Goal: Task Accomplishment & Management: Manage account settings

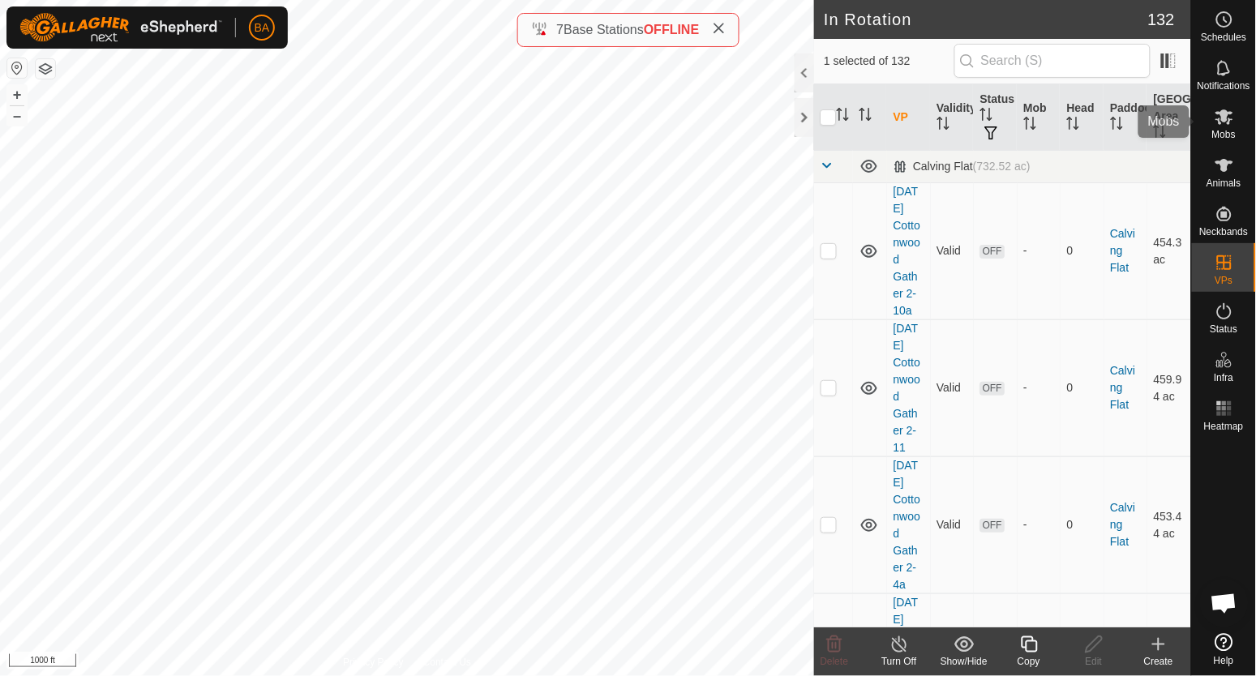
click at [1214, 130] on span "Mobs" at bounding box center [1224, 135] width 24 height 10
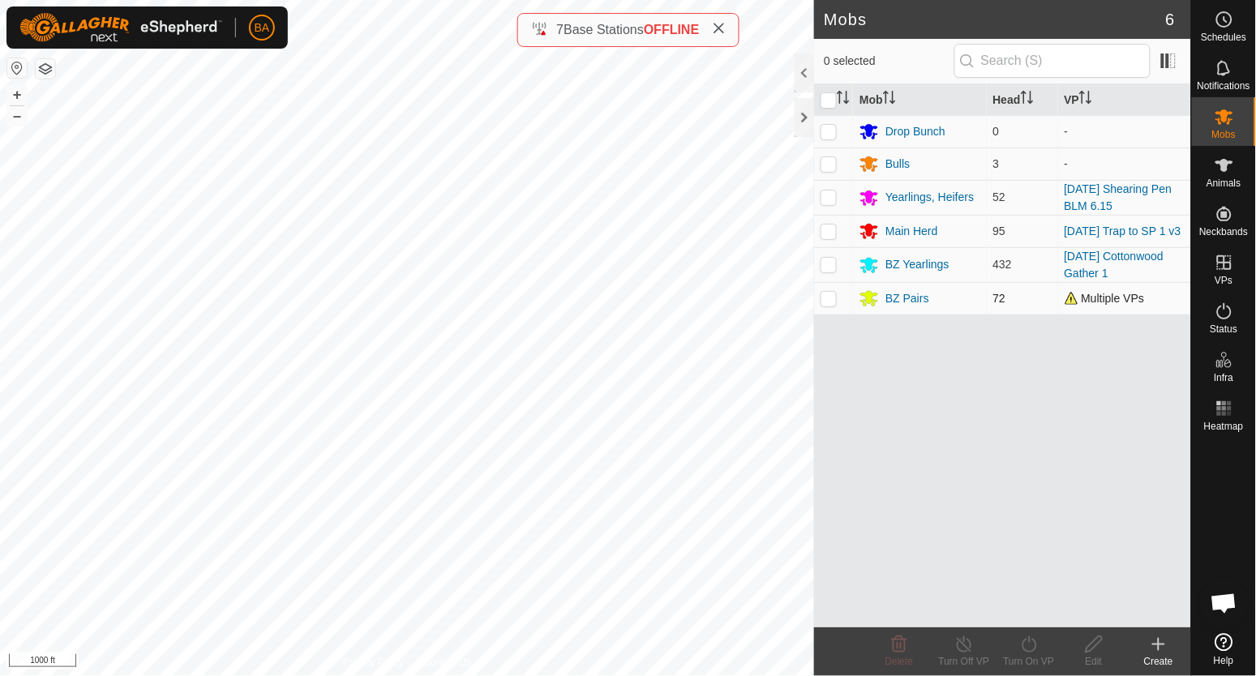
click at [829, 301] on p-checkbox at bounding box center [828, 298] width 16 height 13
checkbox input "true"
click at [1026, 646] on icon at bounding box center [1029, 644] width 20 height 19
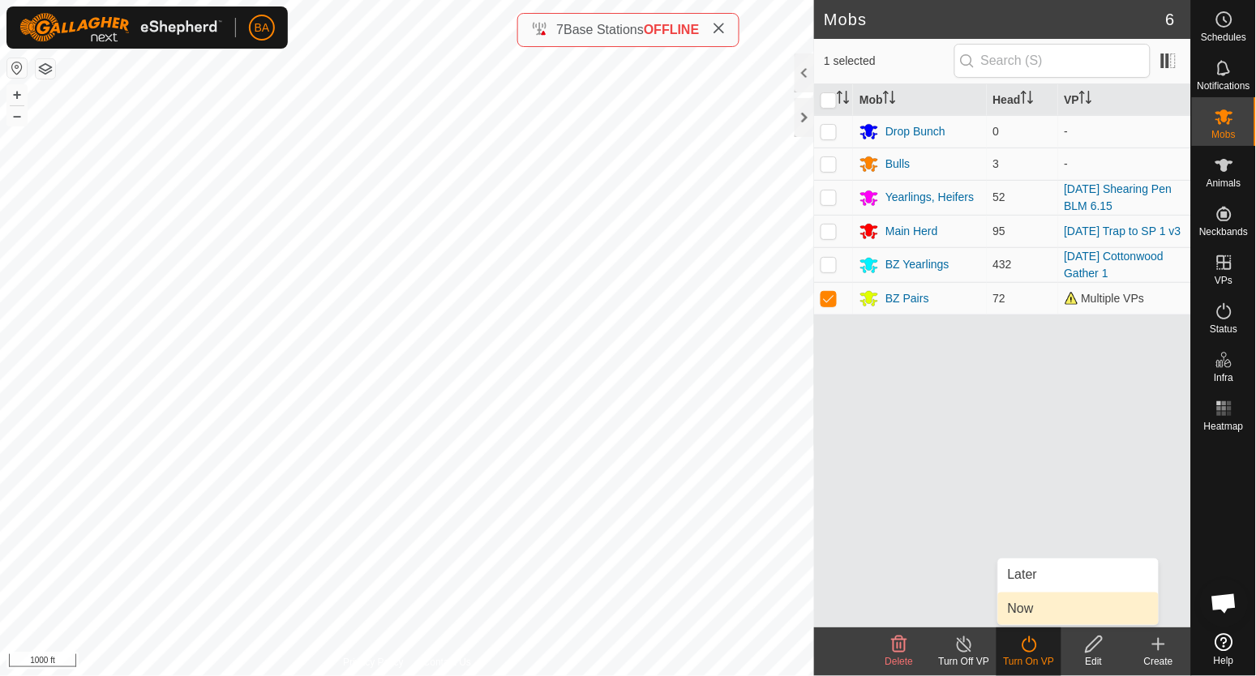
click at [1037, 604] on link "Now" at bounding box center [1078, 609] width 161 height 32
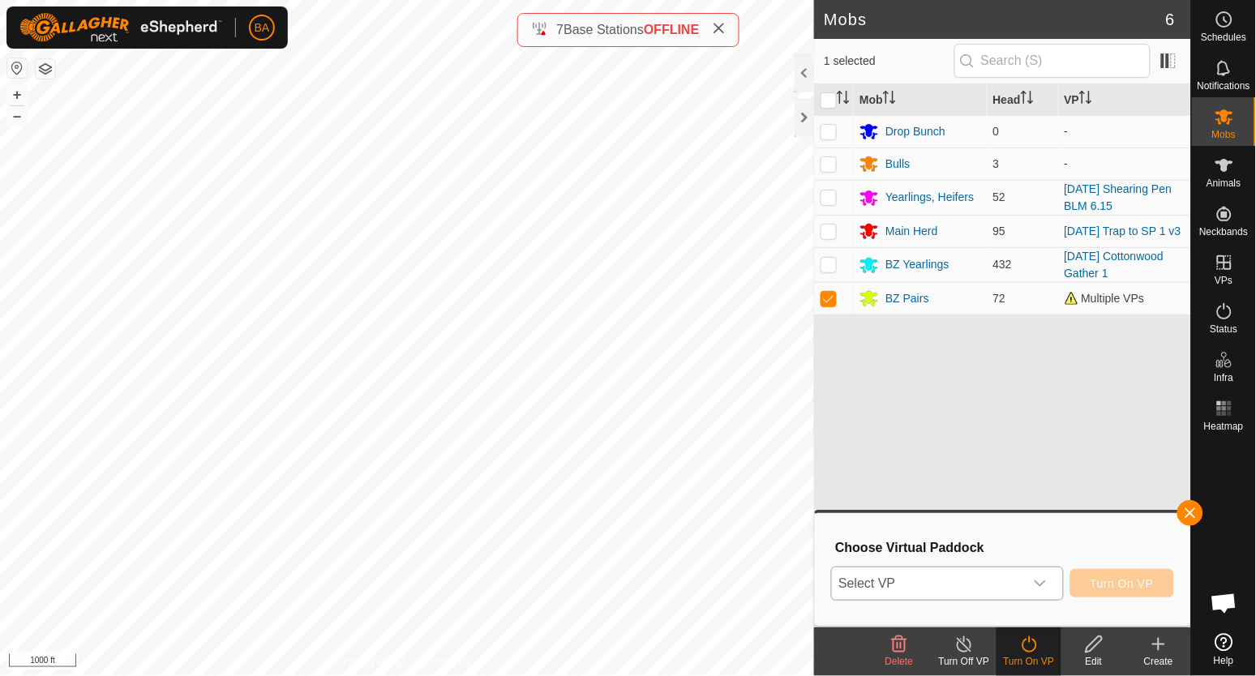
click at [1034, 586] on icon "dropdown trigger" at bounding box center [1040, 583] width 13 height 13
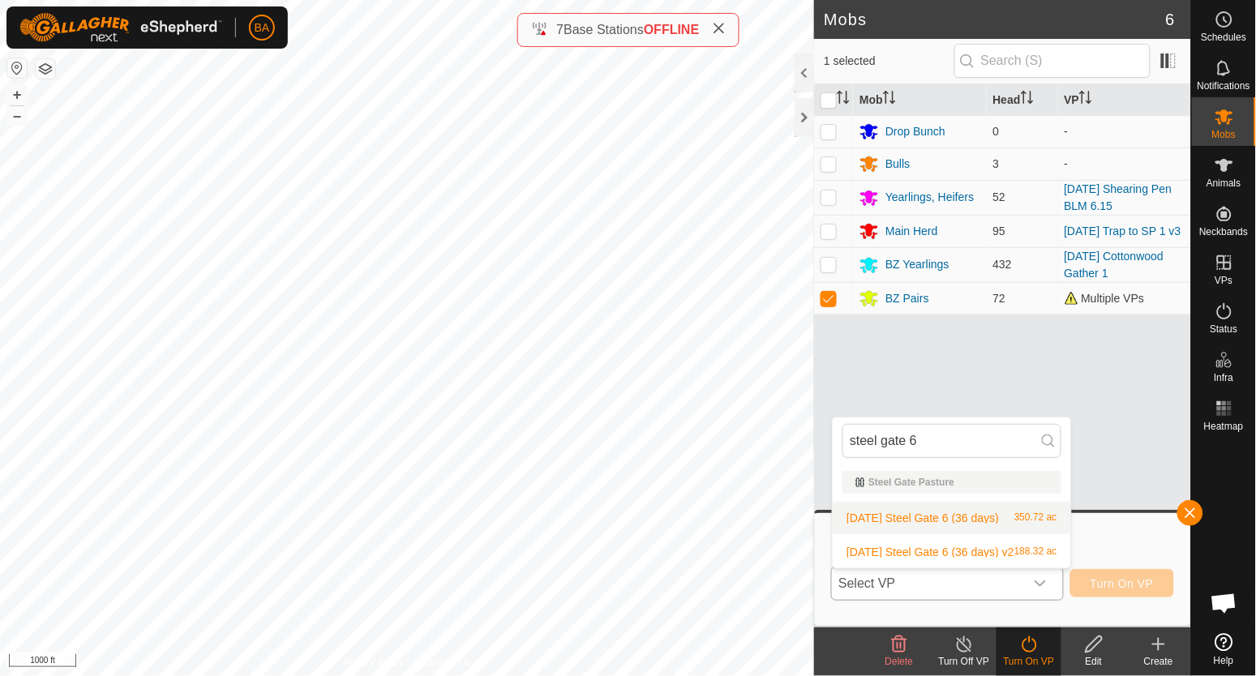
type input "steel gate 6"
click at [1009, 525] on li "2025-09-21 Steel Gate 6 (36 days) 350.72 ac" at bounding box center [952, 518] width 238 height 32
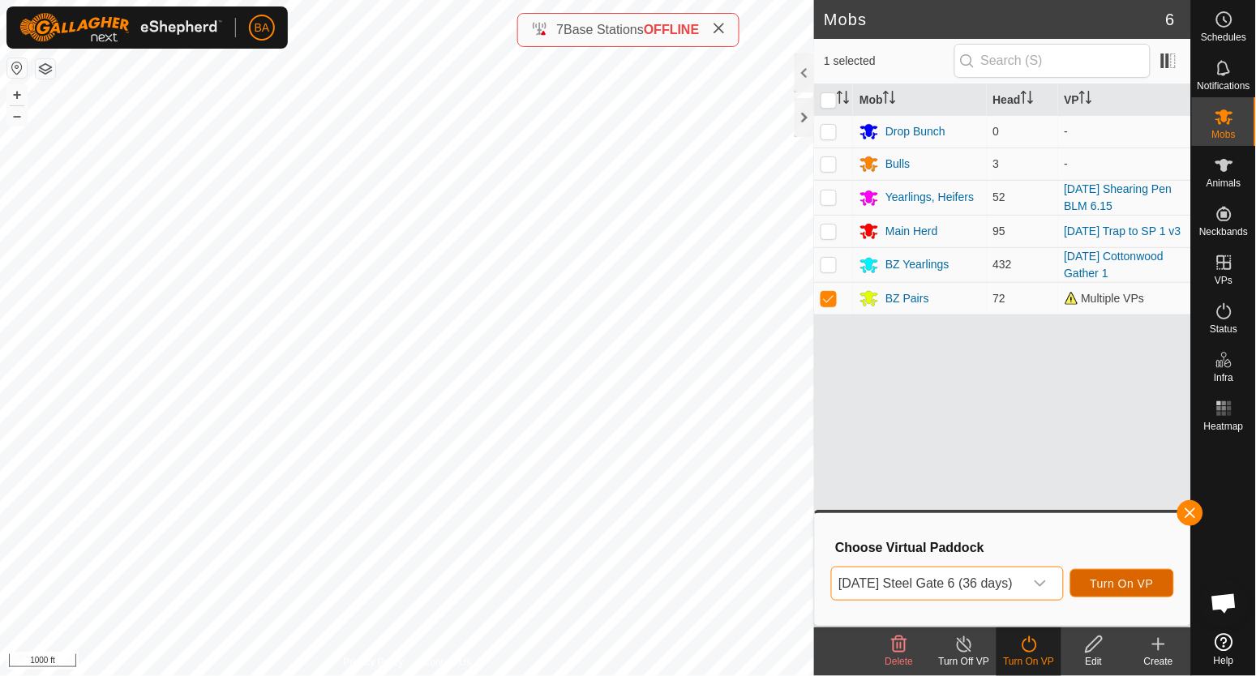
click at [1109, 582] on button "Turn On VP" at bounding box center [1122, 583] width 104 height 28
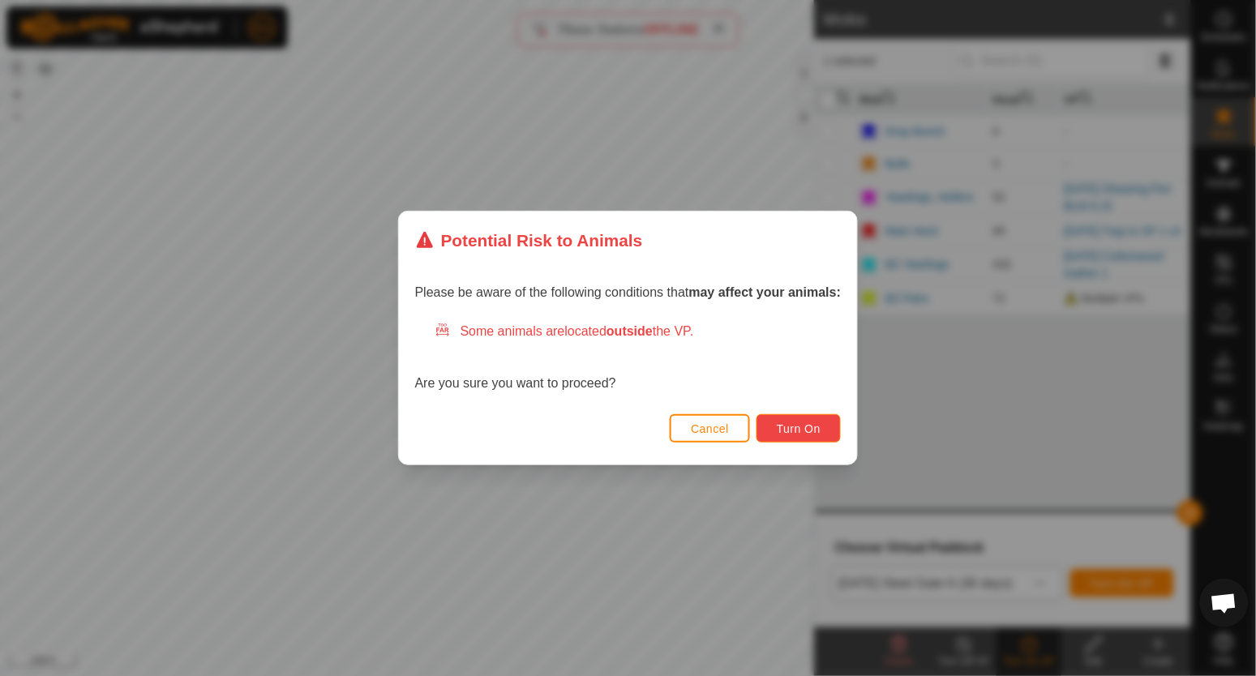
click at [812, 425] on span "Turn On" at bounding box center [799, 428] width 44 height 13
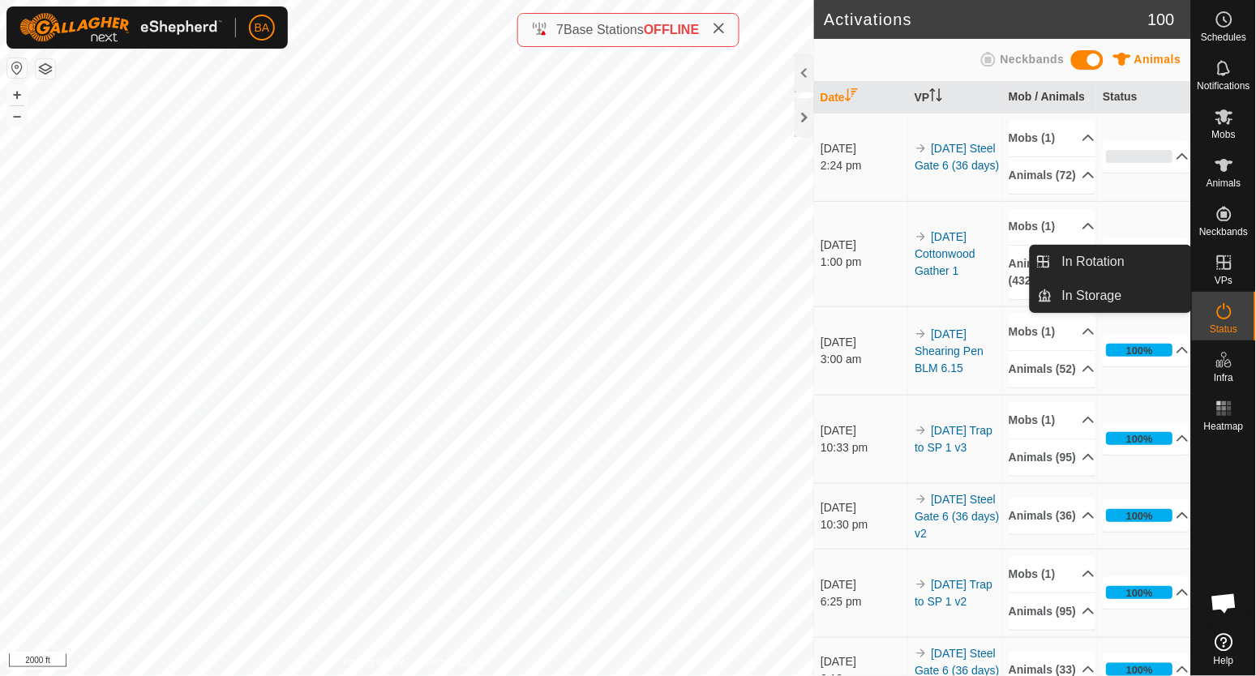
click at [853, 338] on td "24 Sept 2025 3:00 am" at bounding box center [861, 350] width 94 height 88
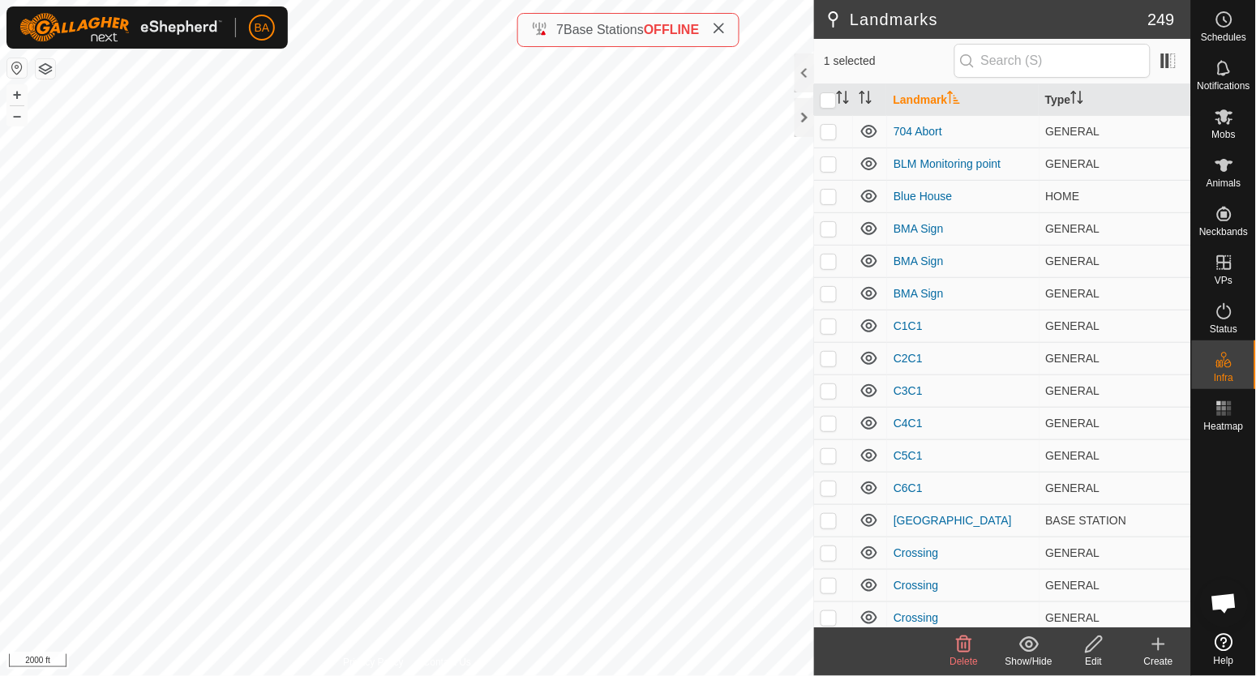
click at [1092, 640] on icon at bounding box center [1094, 644] width 20 height 19
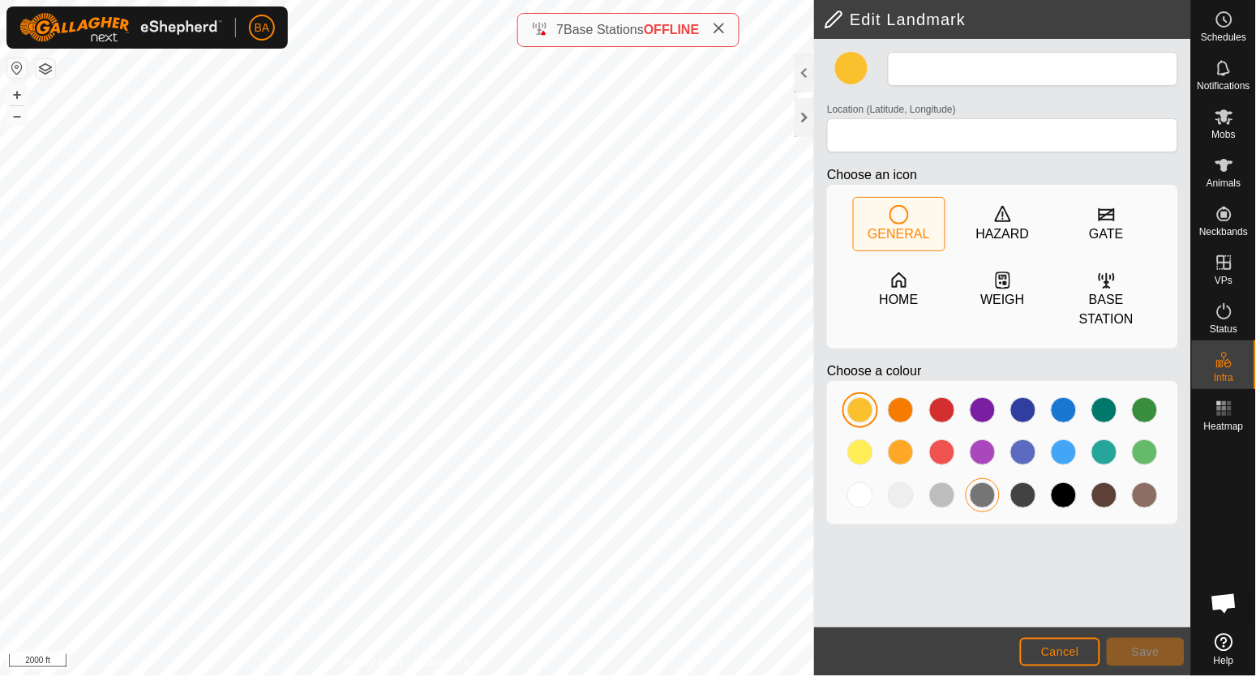
type input "Landmark 68"
type input "45.223629, -104.512241"
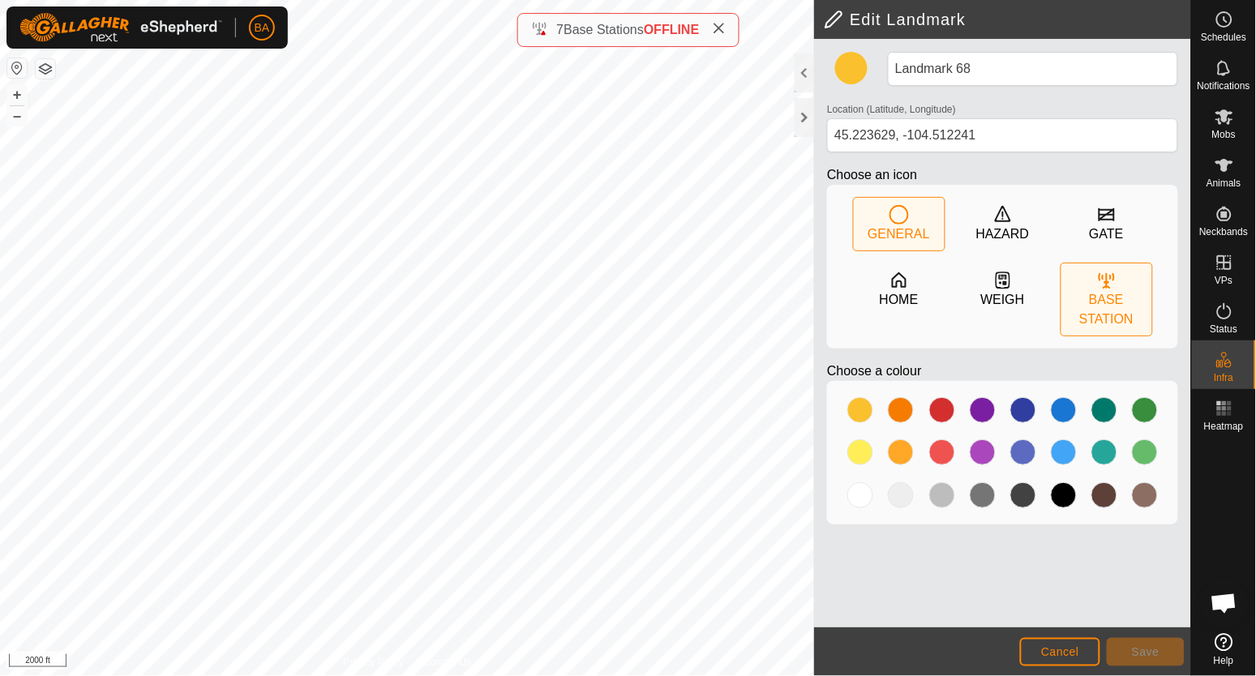
click at [1124, 278] on div "BASE STATION" at bounding box center [1106, 299] width 91 height 72
click at [902, 448] on div at bounding box center [901, 452] width 26 height 26
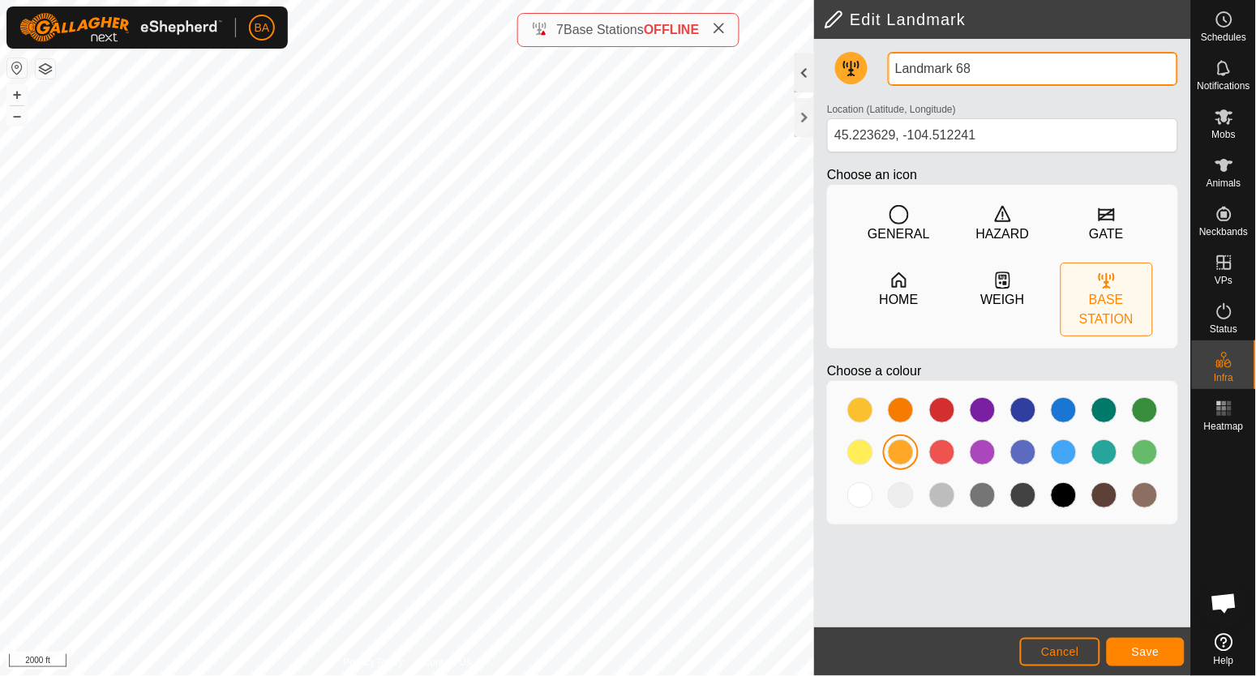
click at [738, 85] on div "Edit Landmark Landmark 68 Location (Latitude, Longitude) 45.223629, -104.512241…" at bounding box center [595, 338] width 1191 height 676
type input "BS"
click at [1156, 653] on span "Save" at bounding box center [1146, 651] width 28 height 13
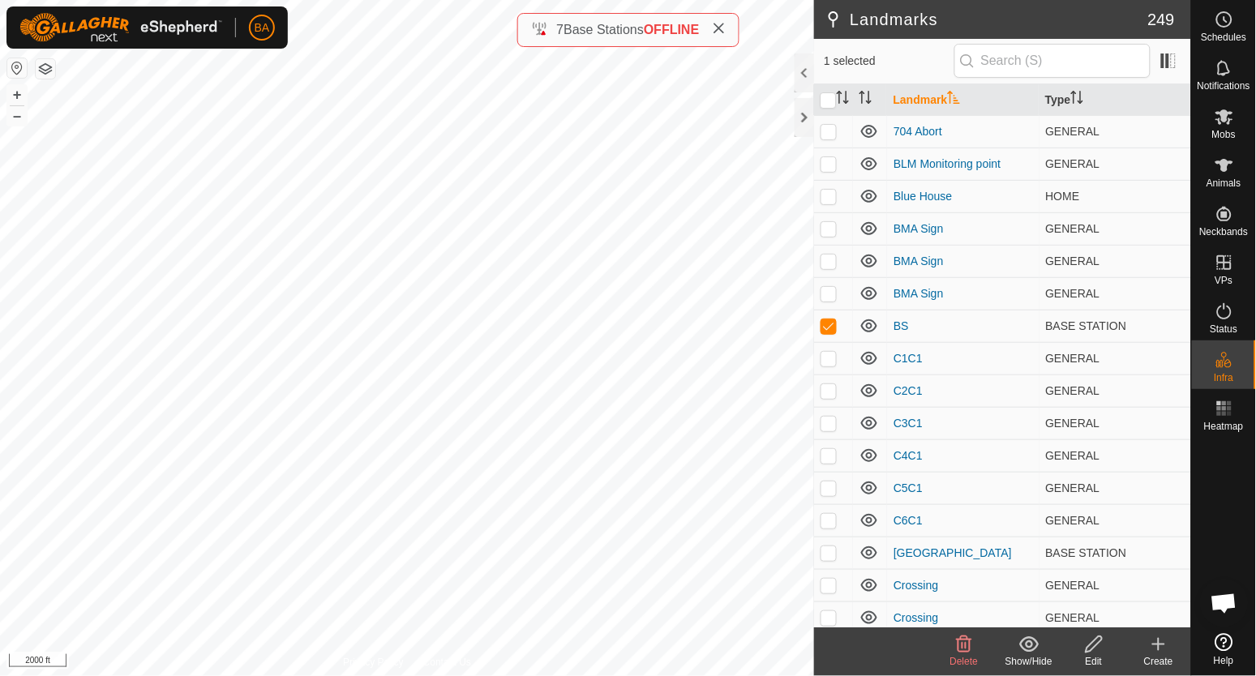
checkbox input "true"
click at [1207, 24] on div "Schedules" at bounding box center [1224, 24] width 64 height 49
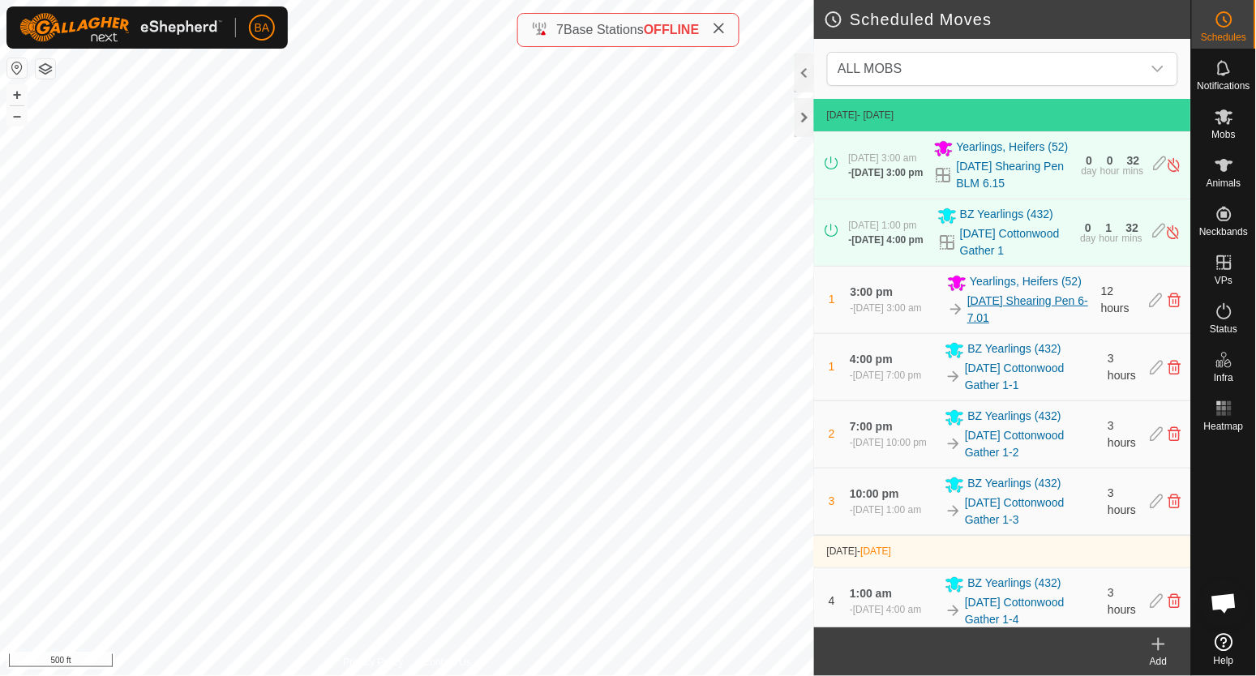
drag, startPoint x: 951, startPoint y: 309, endPoint x: 1011, endPoint y: 328, distance: 62.8
click at [1011, 327] on div "[DATE] Shearing Pen 6-7.01" at bounding box center [1020, 310] width 144 height 34
copy div "[DATE] Shearing Pen 6-7.01"
click at [1235, 133] on span "Mobs" at bounding box center [1224, 135] width 24 height 10
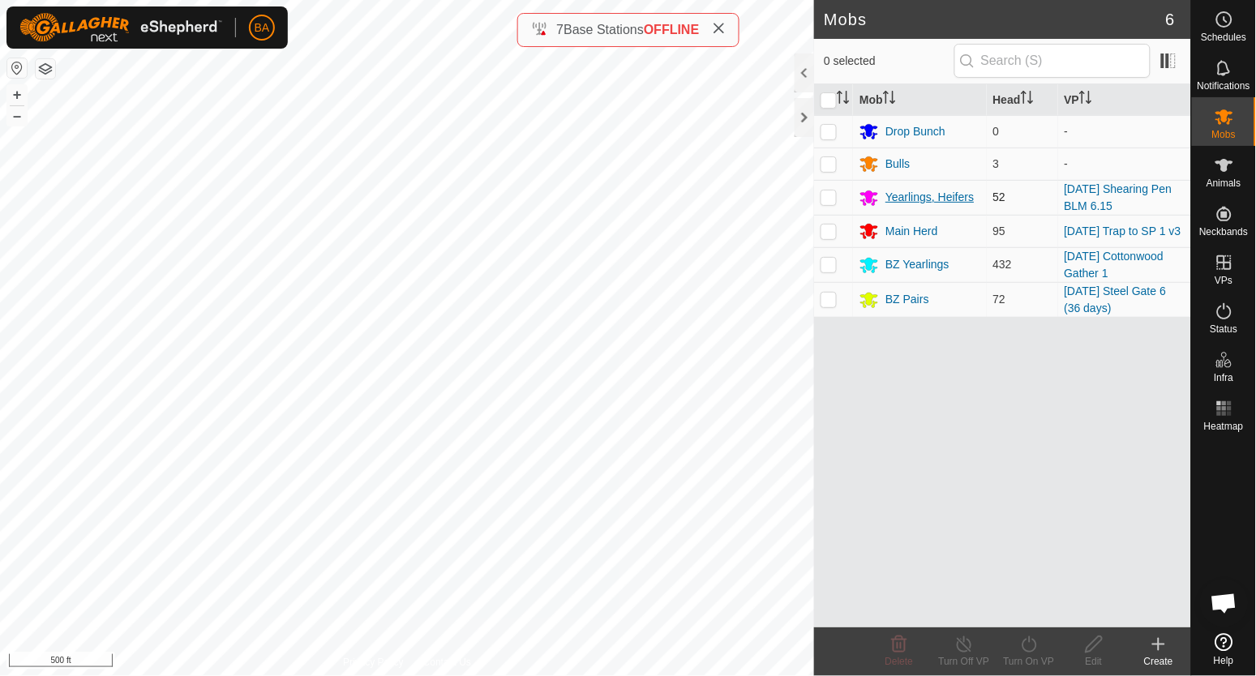
click at [906, 193] on div "Yearlings, Heifers" at bounding box center [929, 197] width 88 height 17
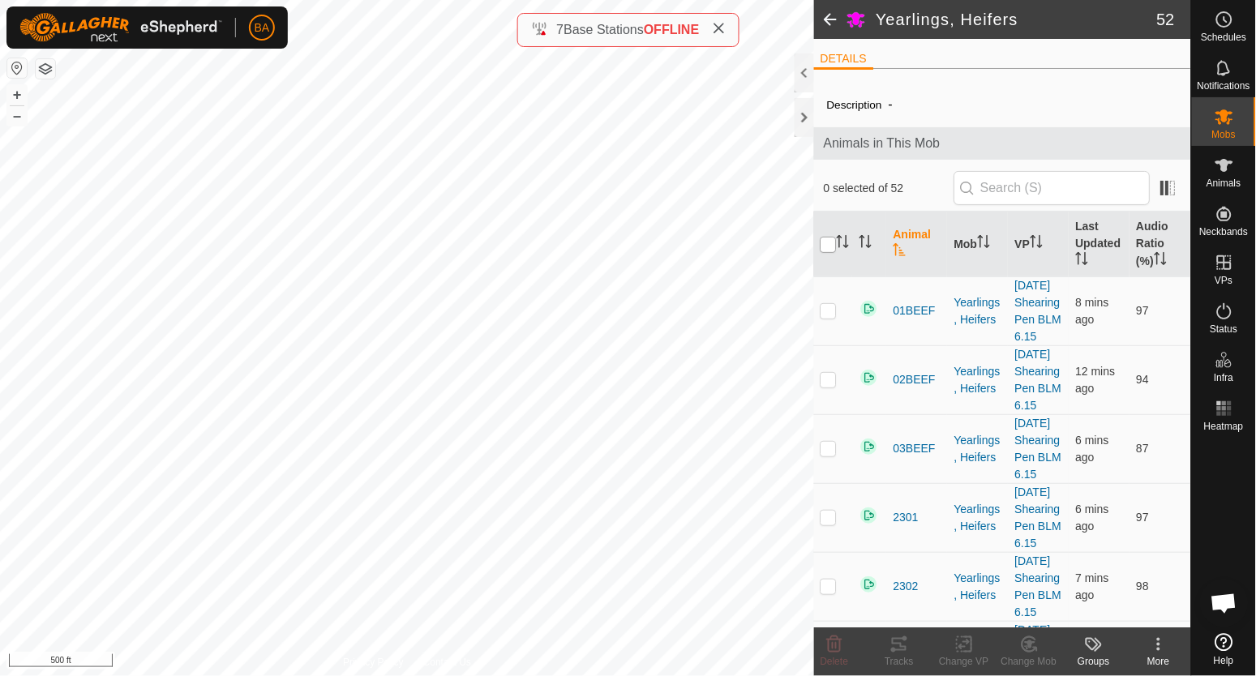
click at [824, 242] on input "checkbox" at bounding box center [828, 245] width 16 height 16
checkbox input "true"
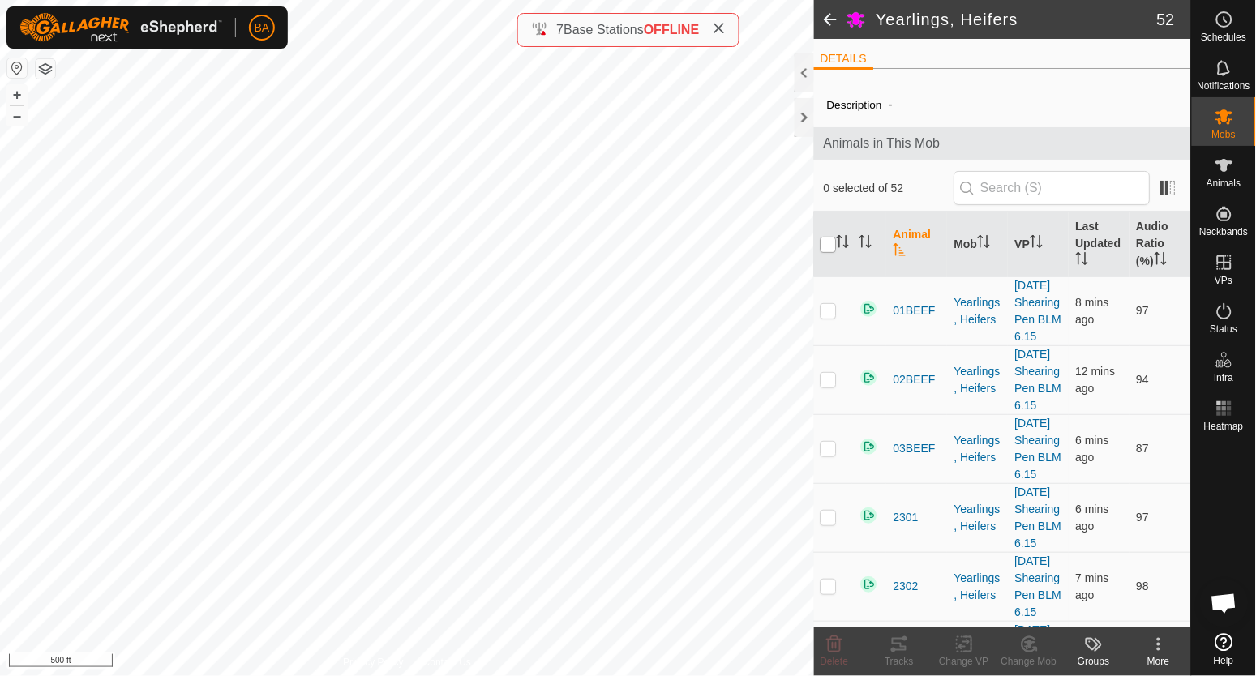
checkbox input "true"
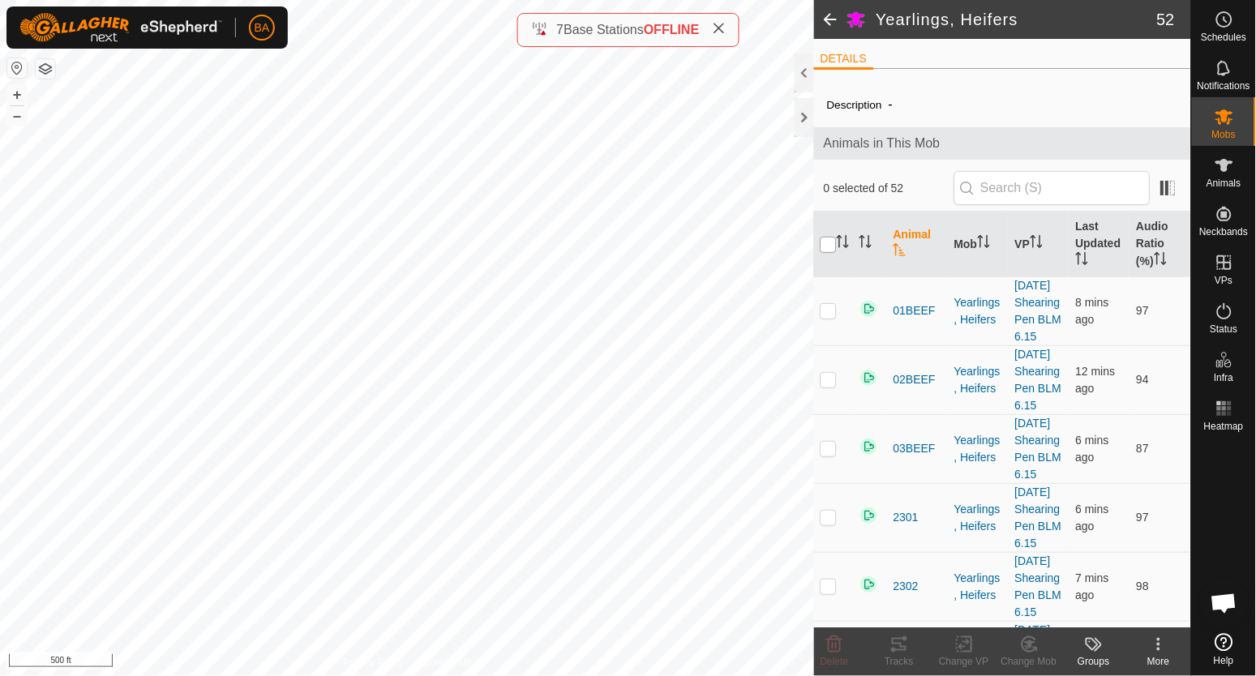
checkbox input "true"
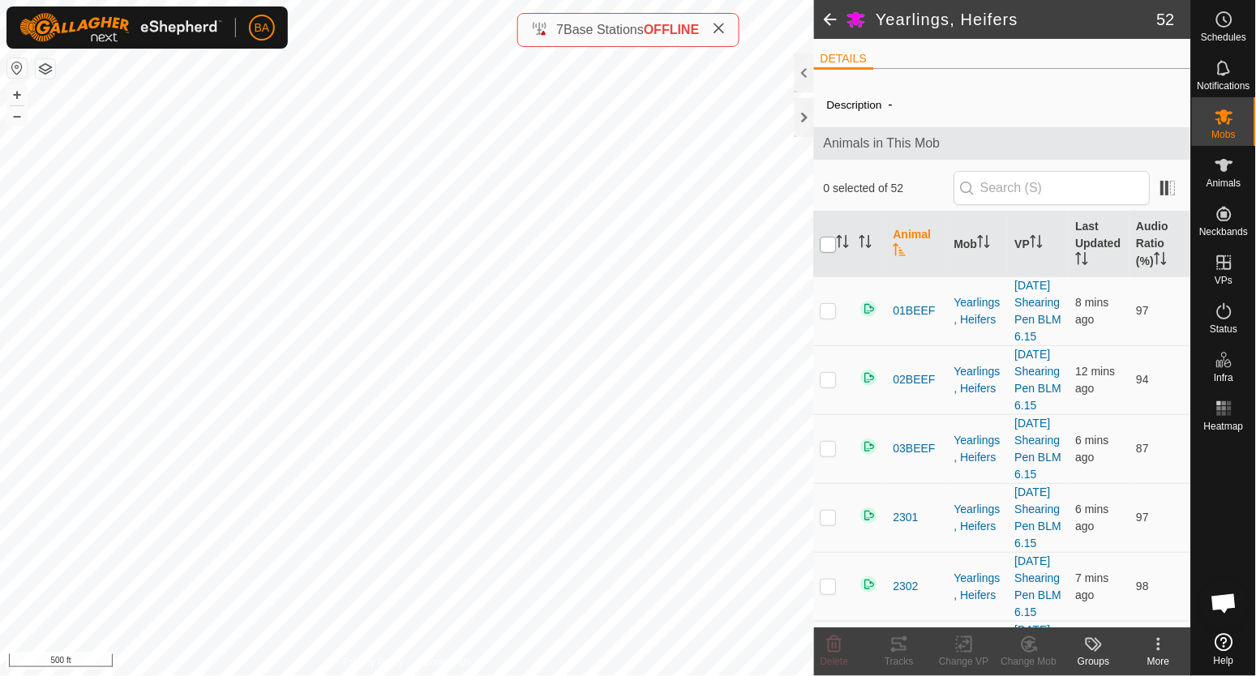
checkbox input "true"
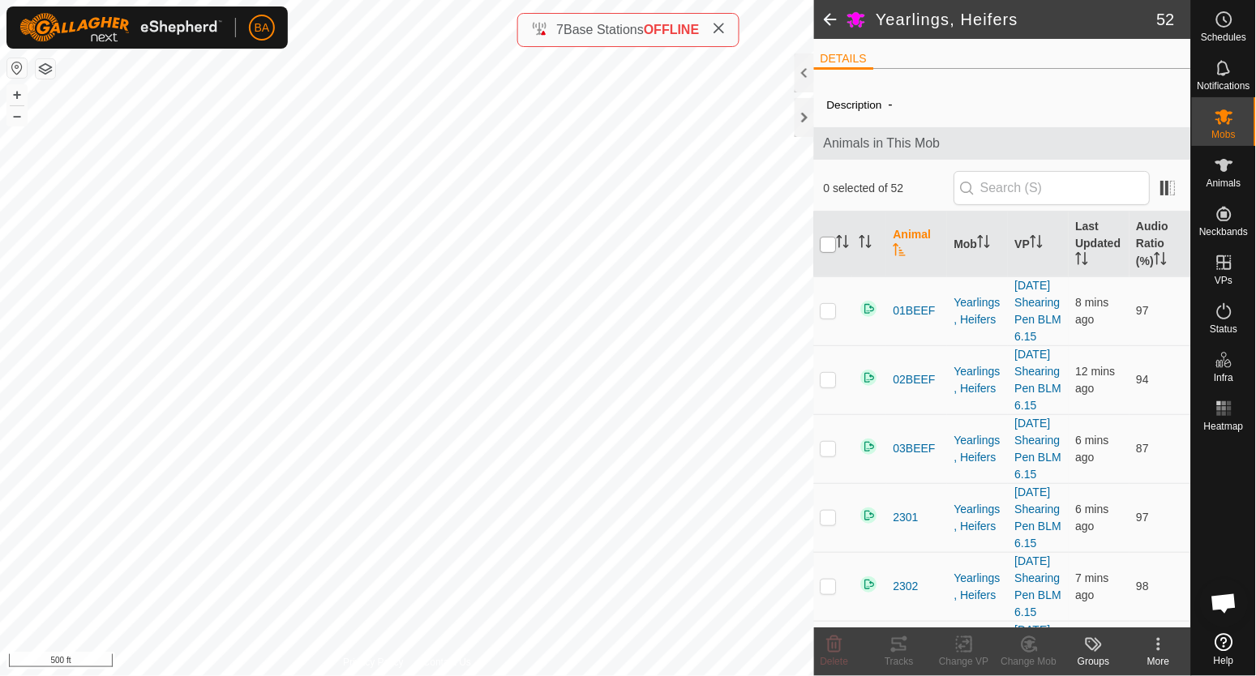
checkbox input "true"
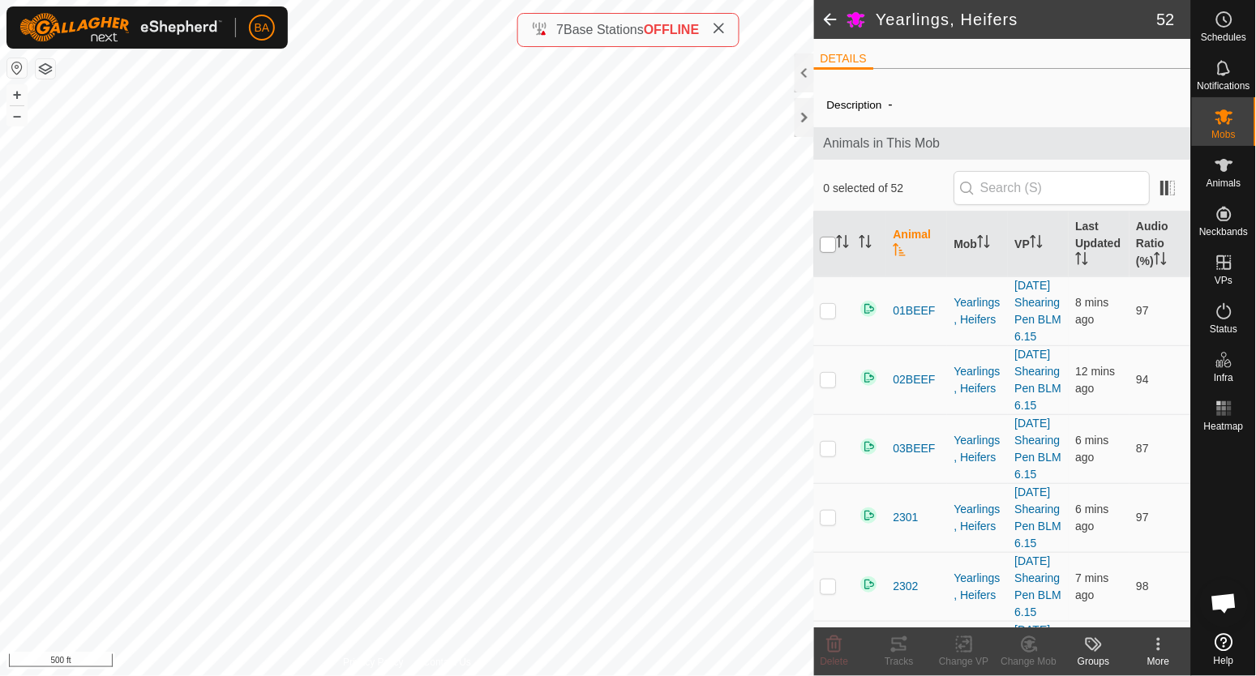
checkbox input "true"
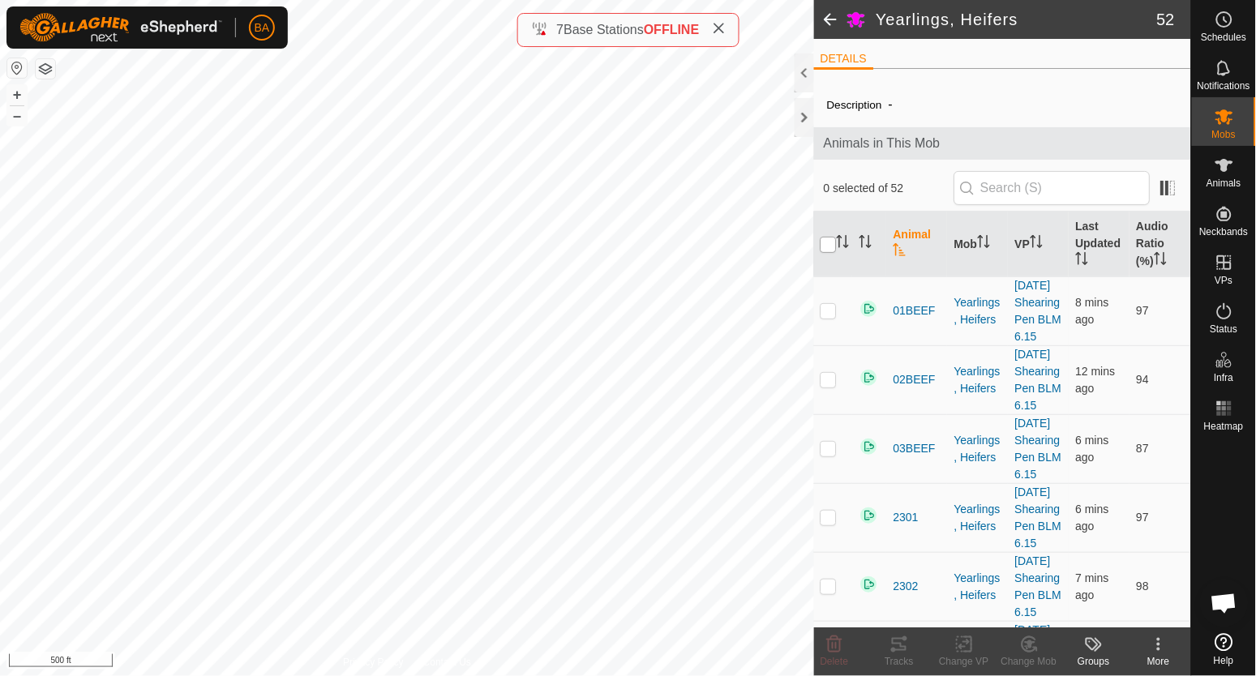
checkbox input "true"
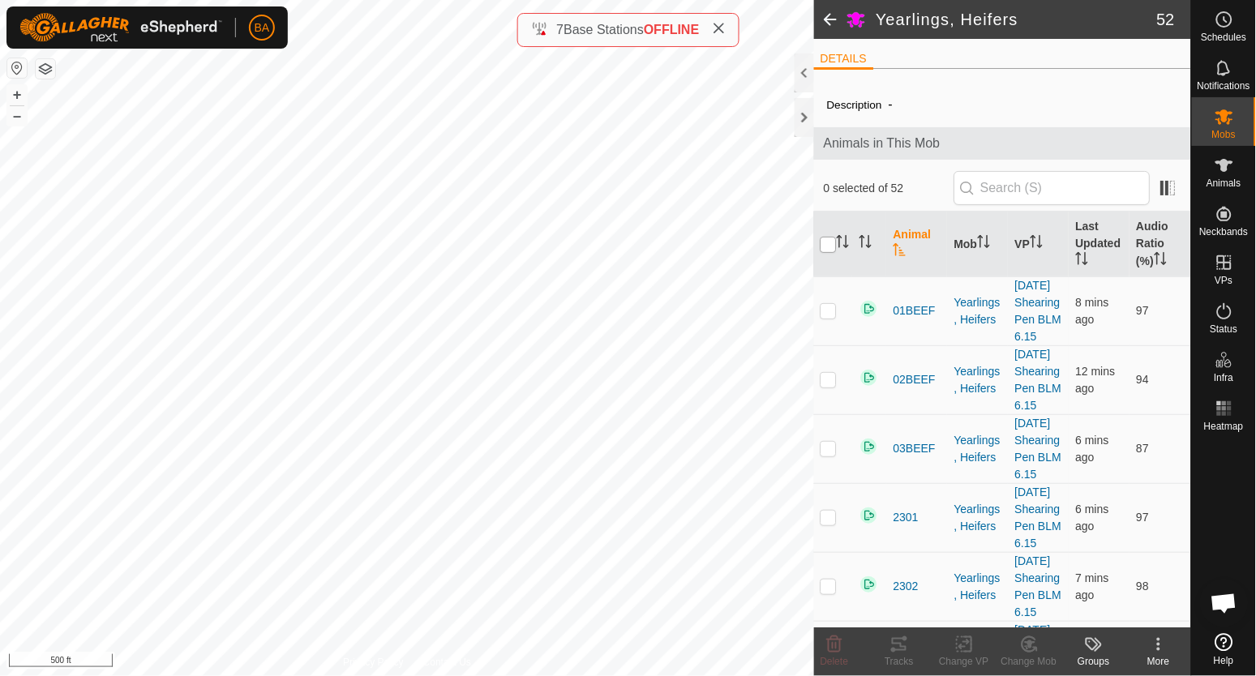
checkbox input "true"
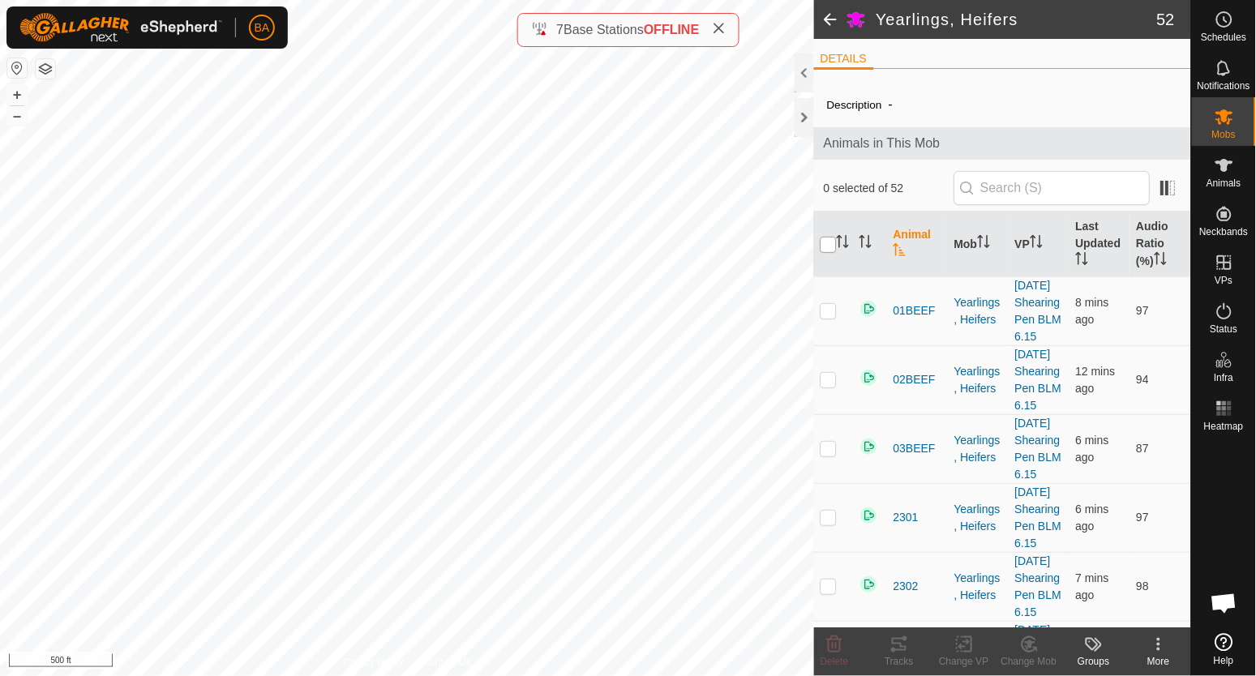
checkbox input "true"
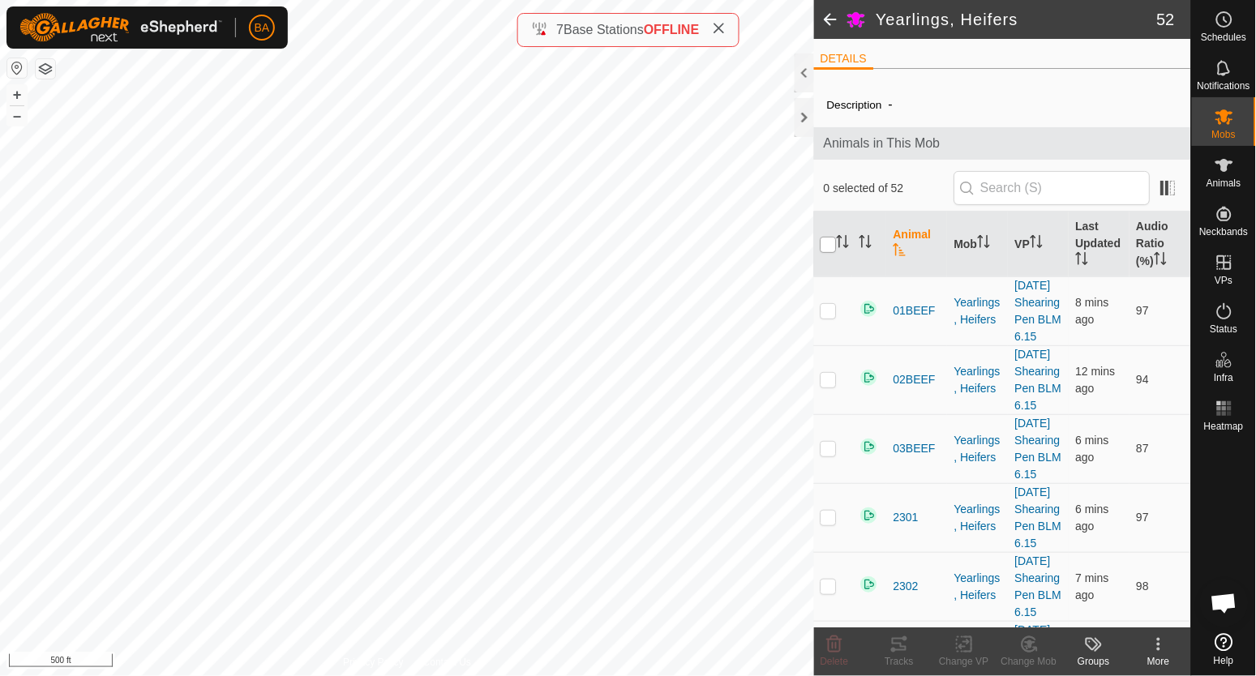
checkbox input "true"
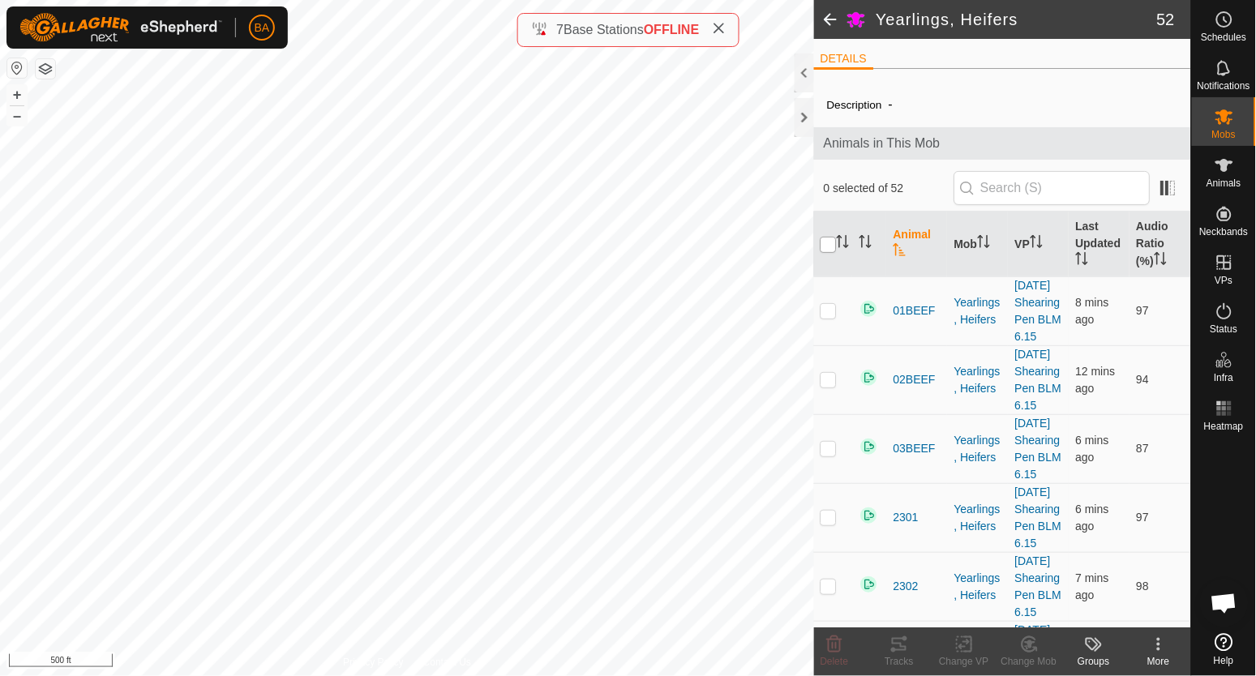
checkbox input "true"
click at [1038, 638] on icon at bounding box center [1029, 644] width 20 height 19
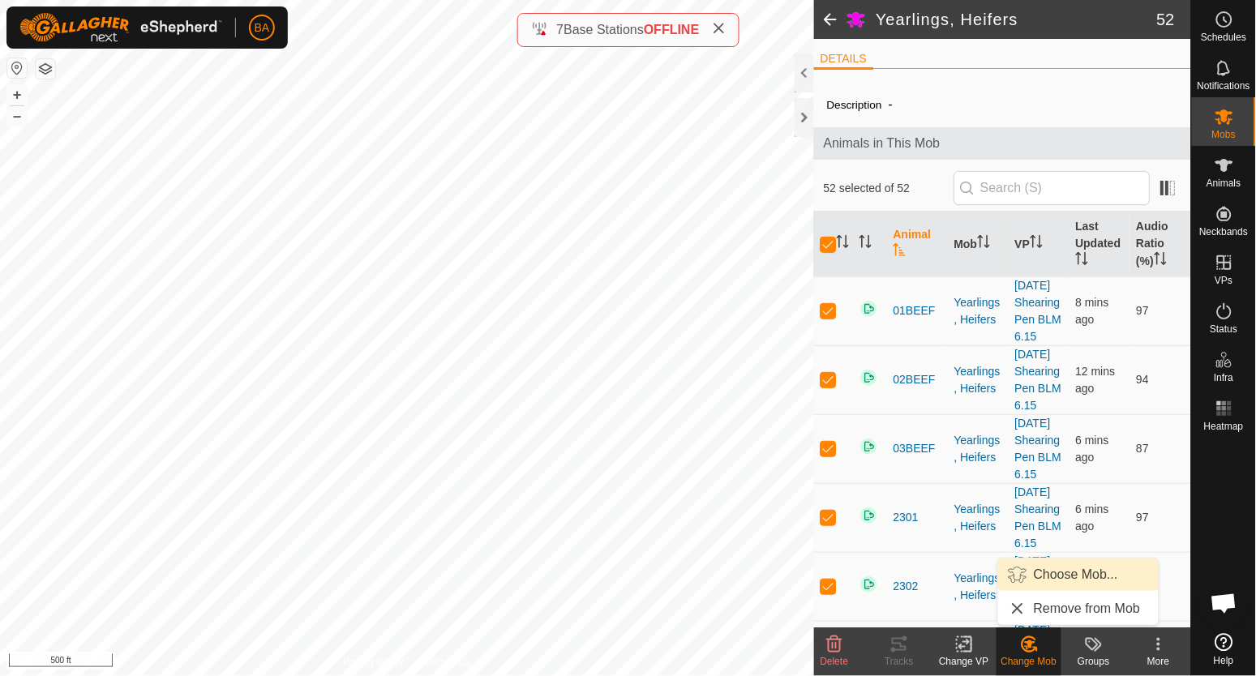
click at [1062, 584] on span "Choose Mob..." at bounding box center [1076, 574] width 84 height 19
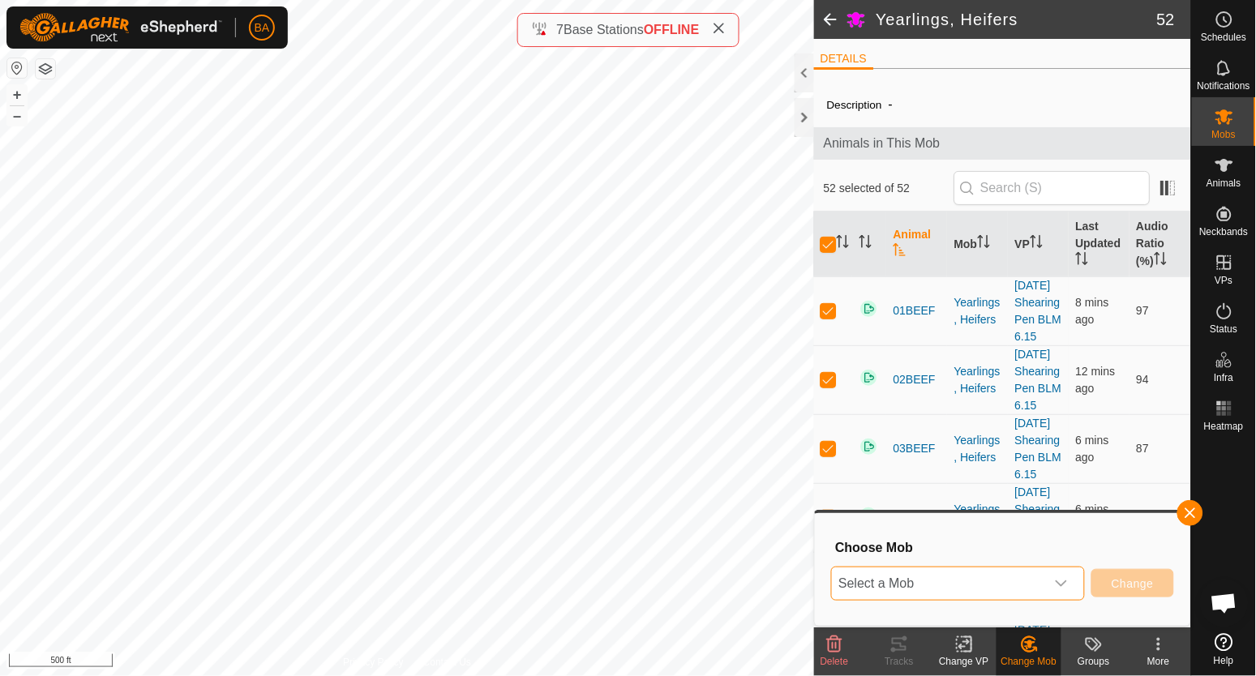
click at [1011, 593] on span "Select a Mob" at bounding box center [938, 583] width 213 height 32
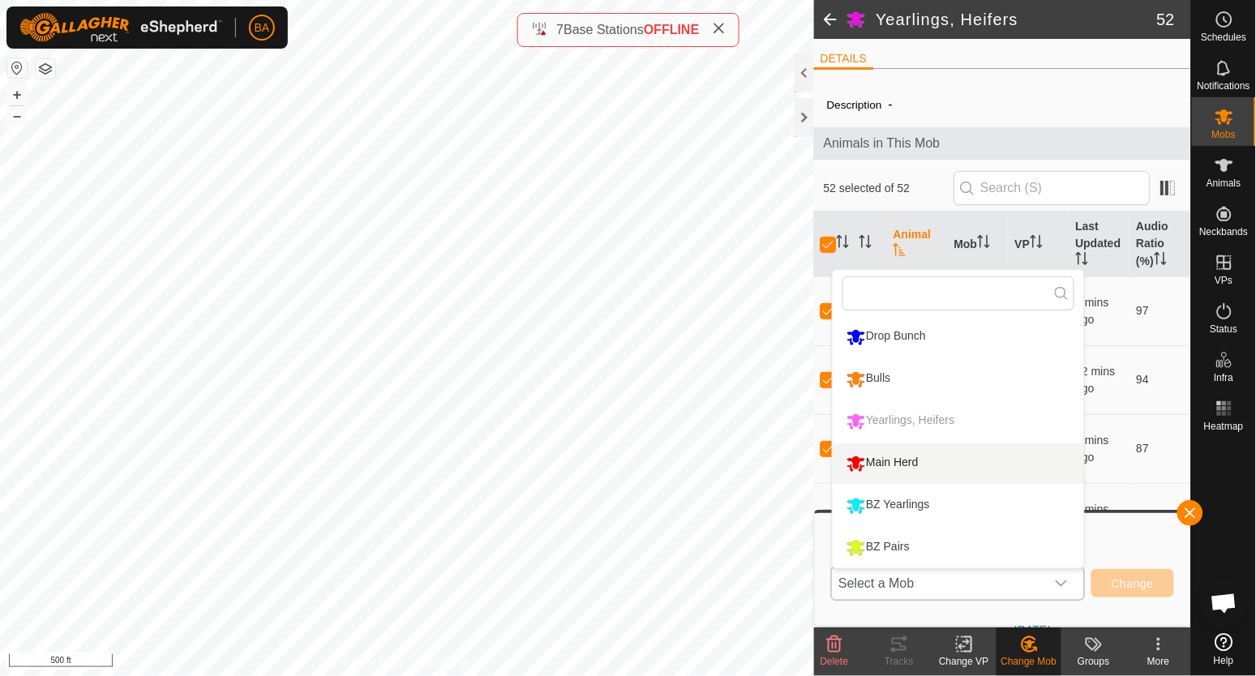
click at [965, 465] on li "Main Herd" at bounding box center [958, 463] width 251 height 41
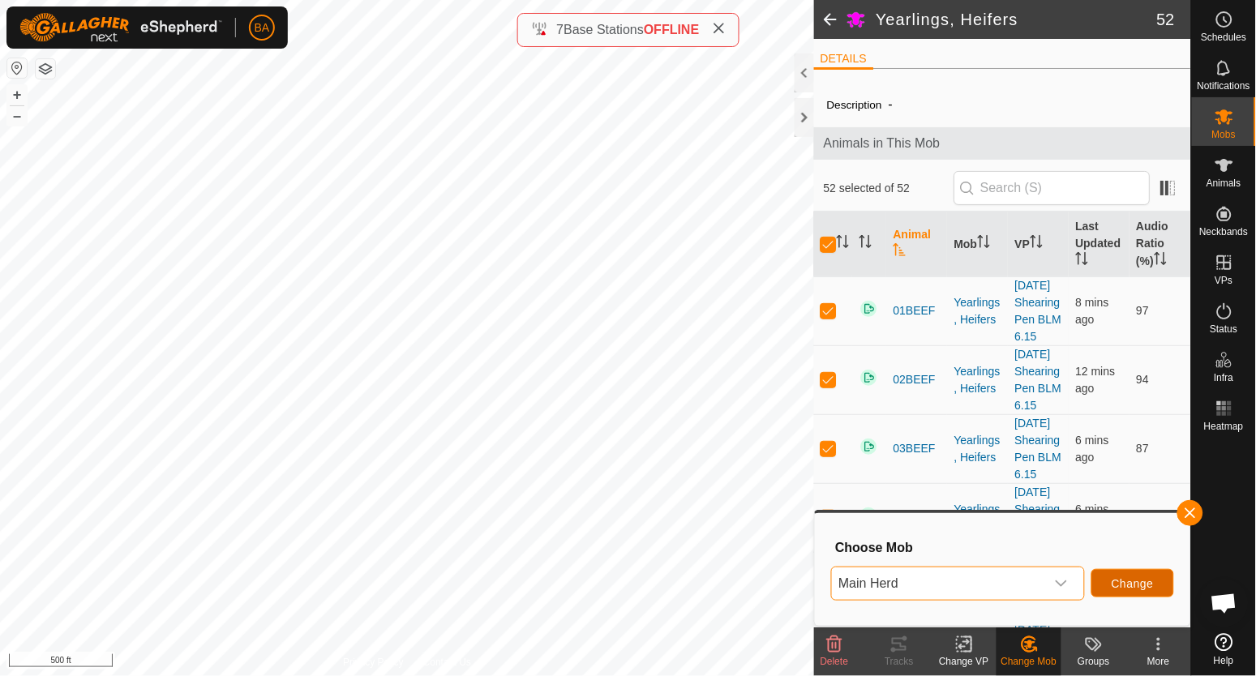
click at [1129, 583] on span "Change" at bounding box center [1132, 583] width 42 height 13
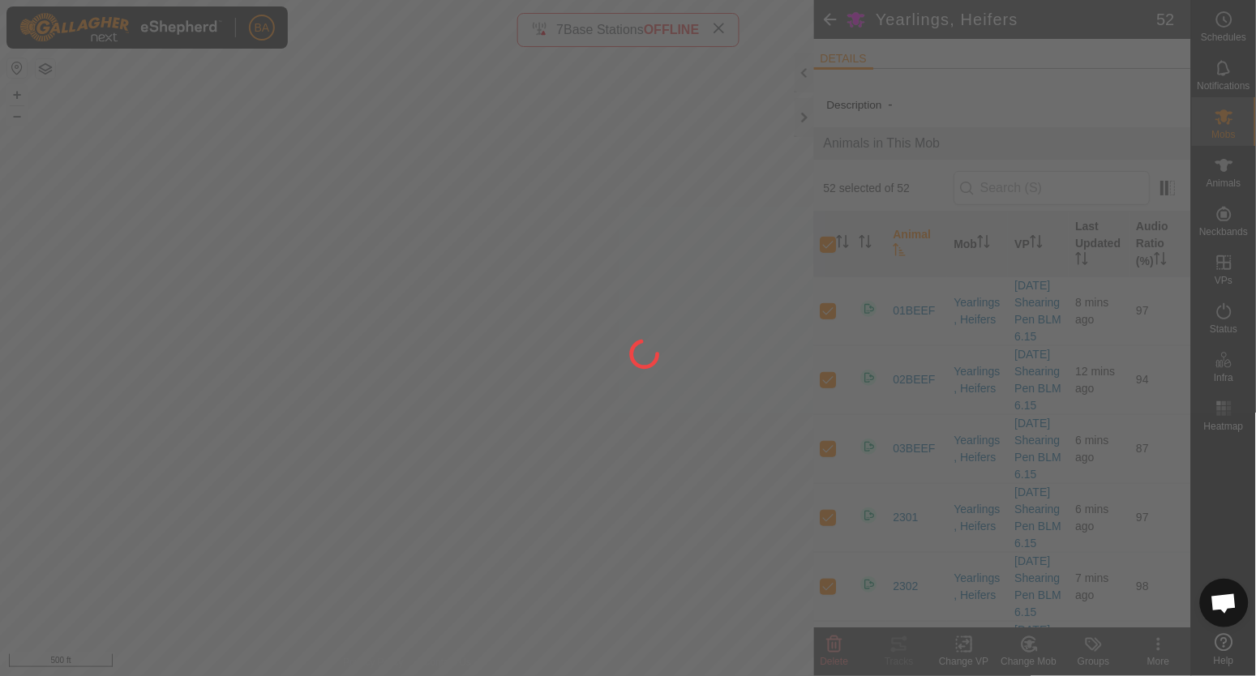
checkbox input "false"
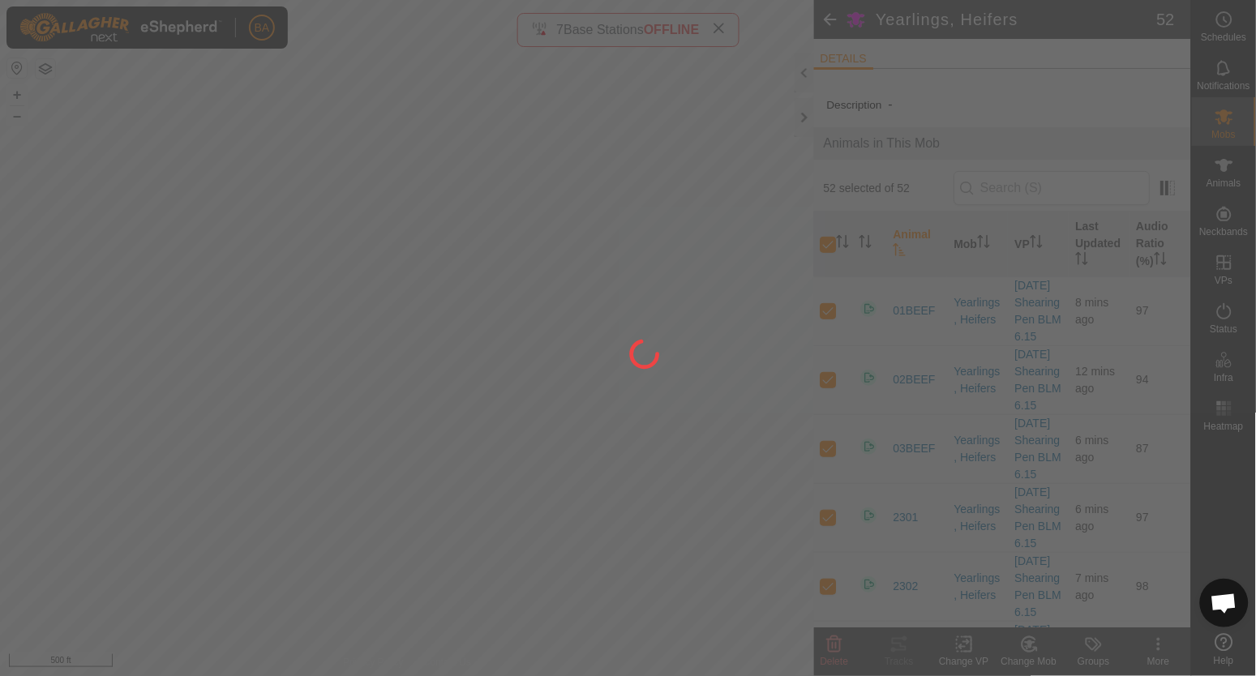
checkbox input "false"
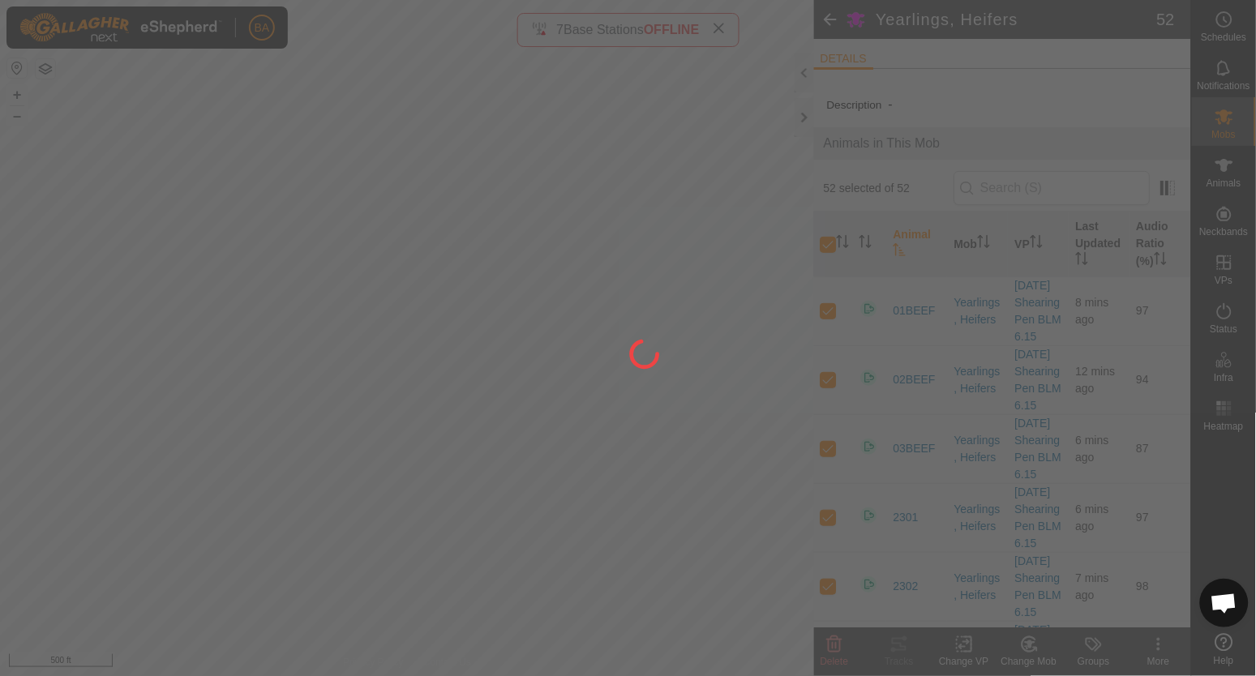
checkbox input "false"
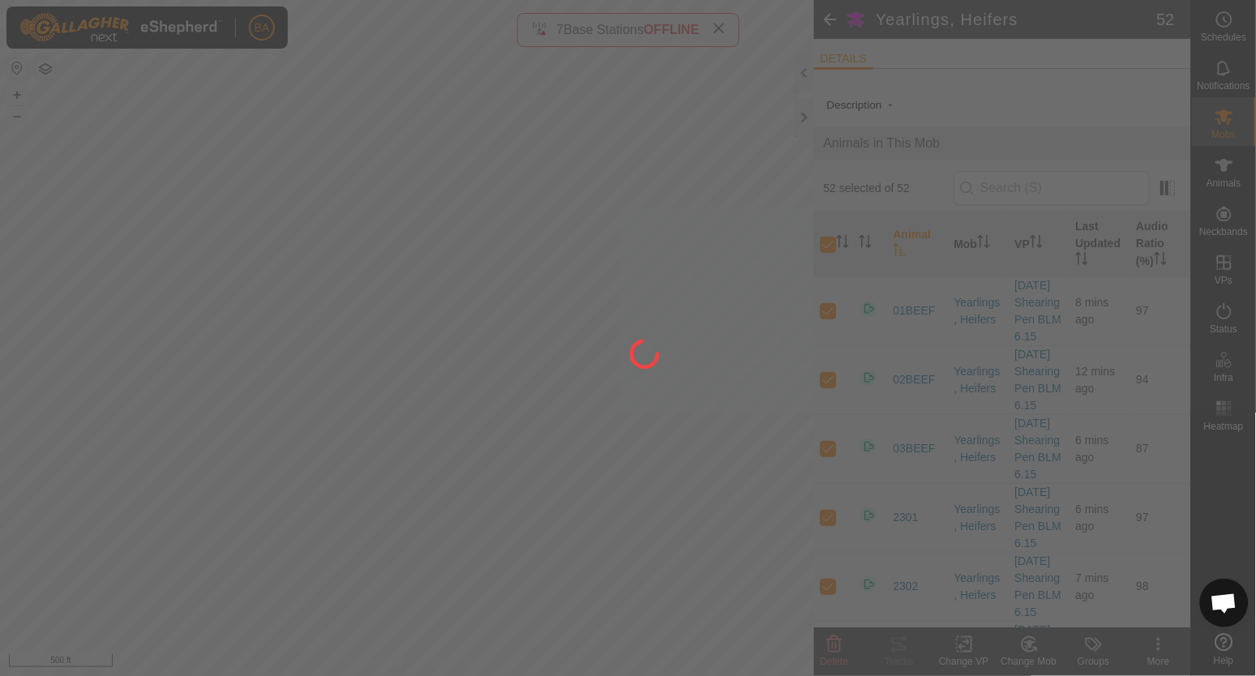
checkbox input "false"
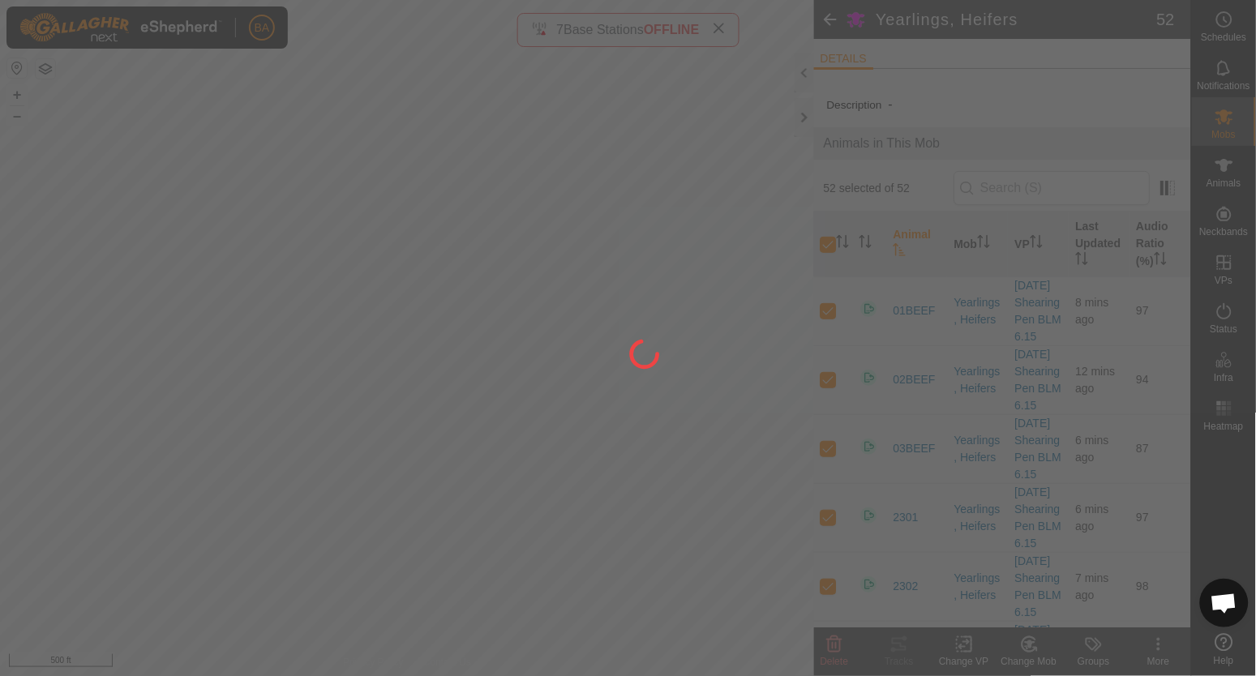
checkbox input "false"
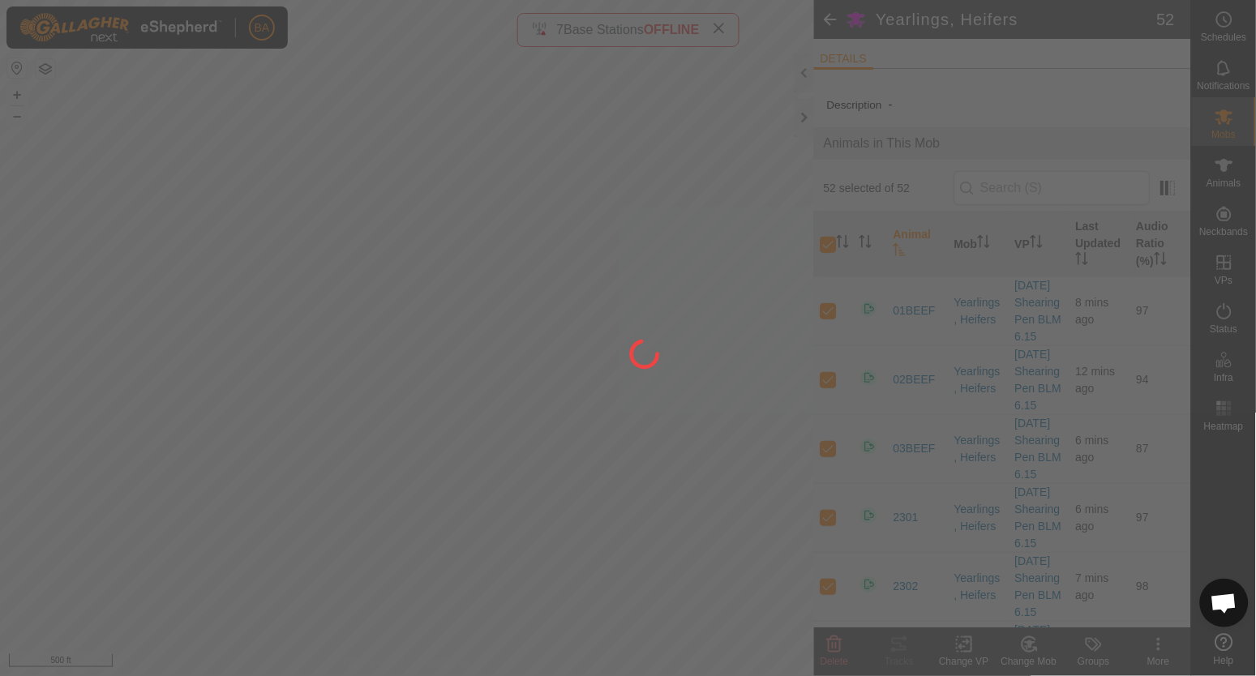
checkbox input "false"
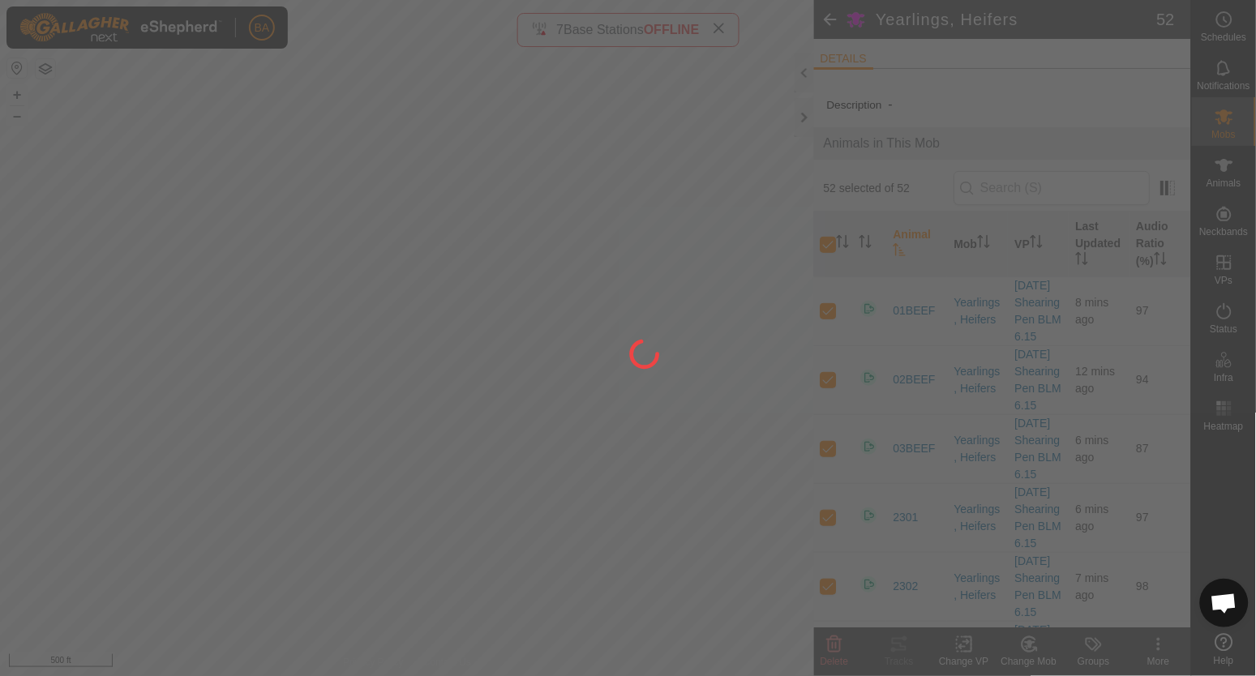
checkbox input "false"
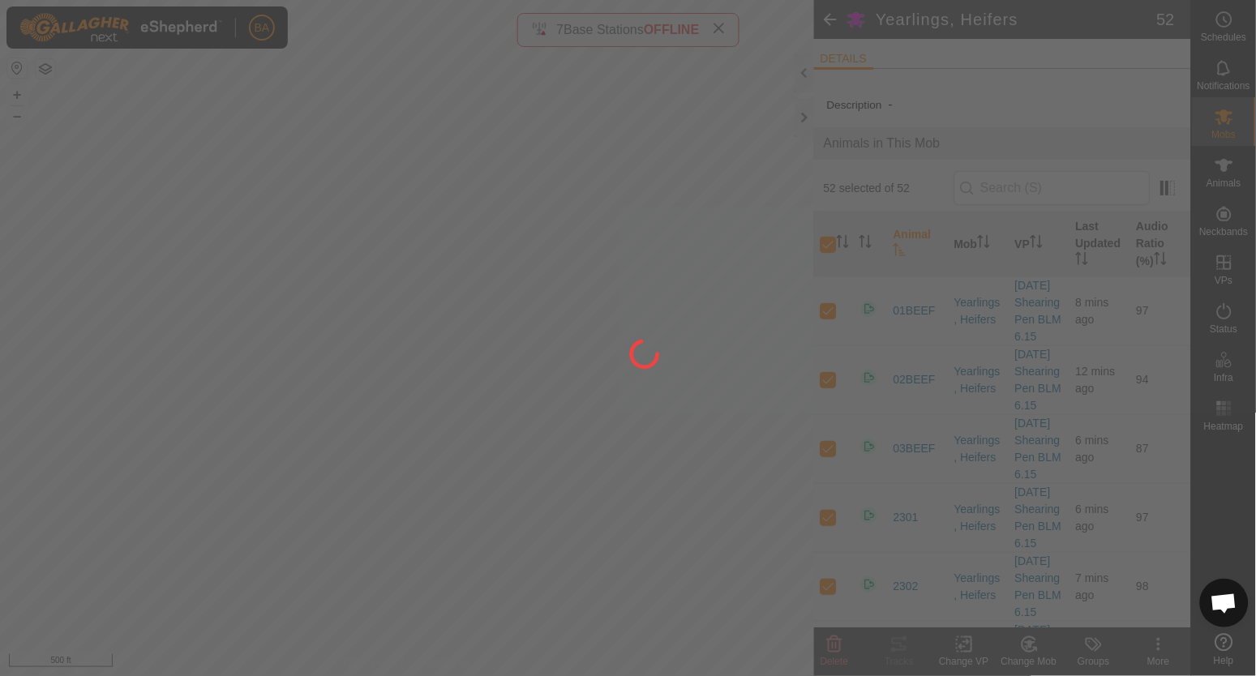
checkbox input "false"
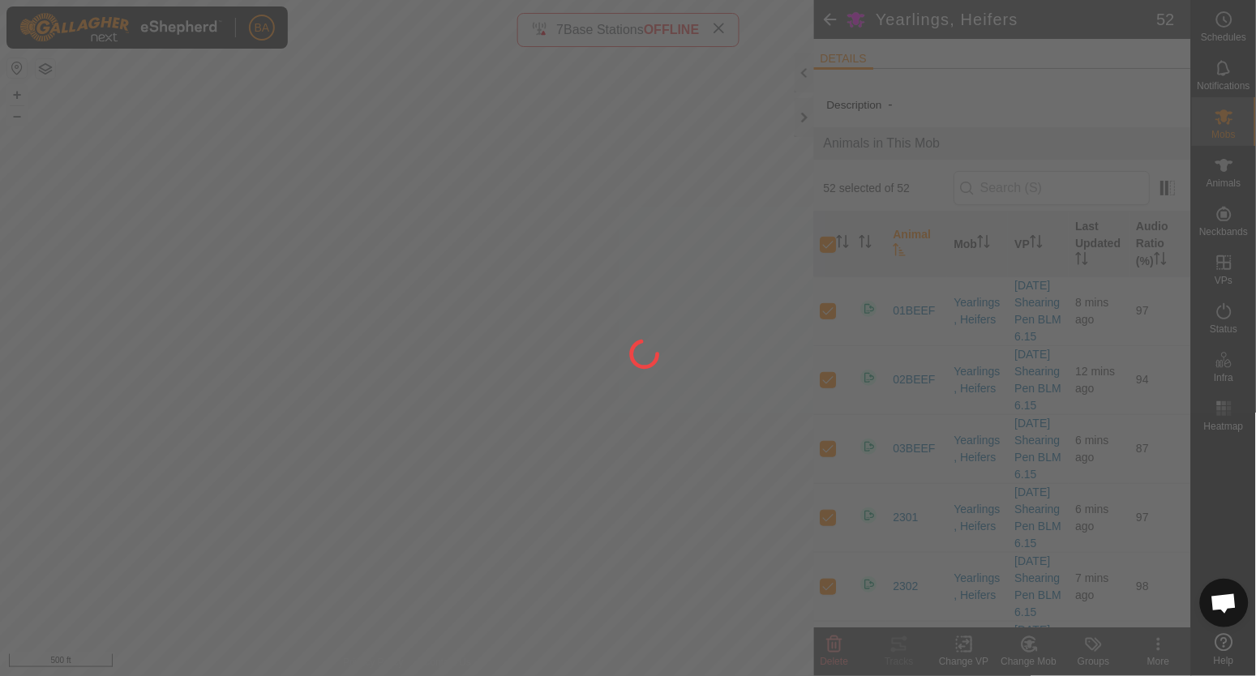
checkbox input "false"
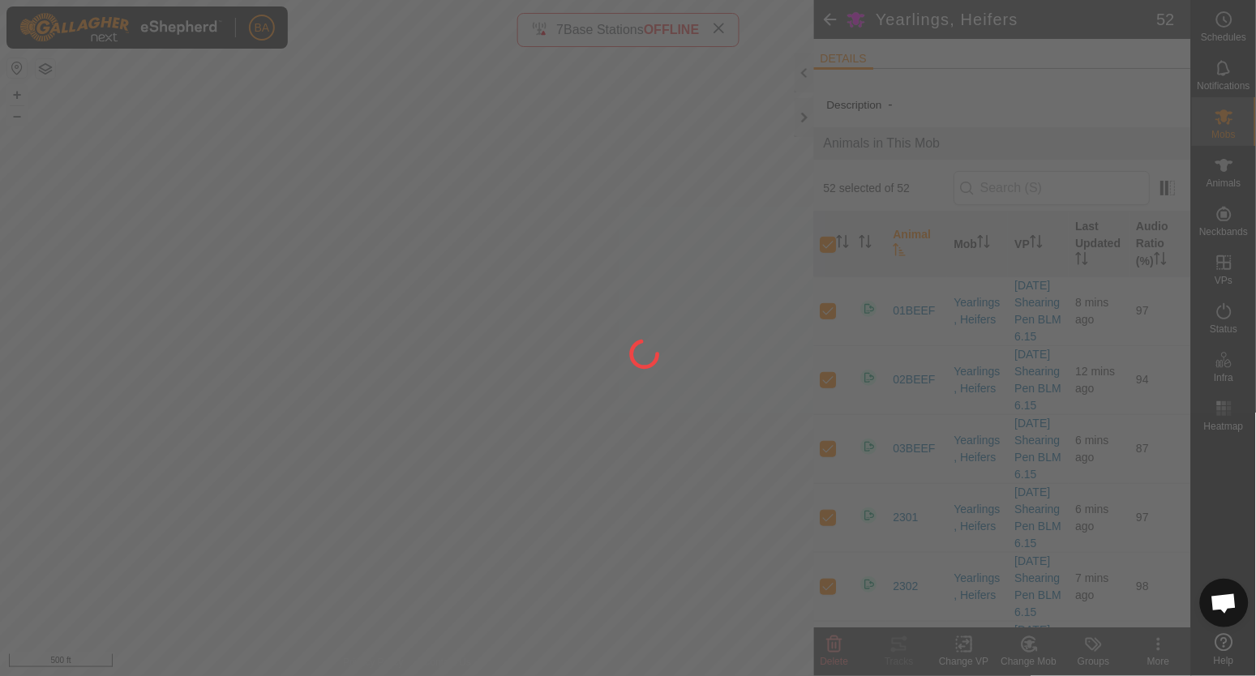
checkbox input "false"
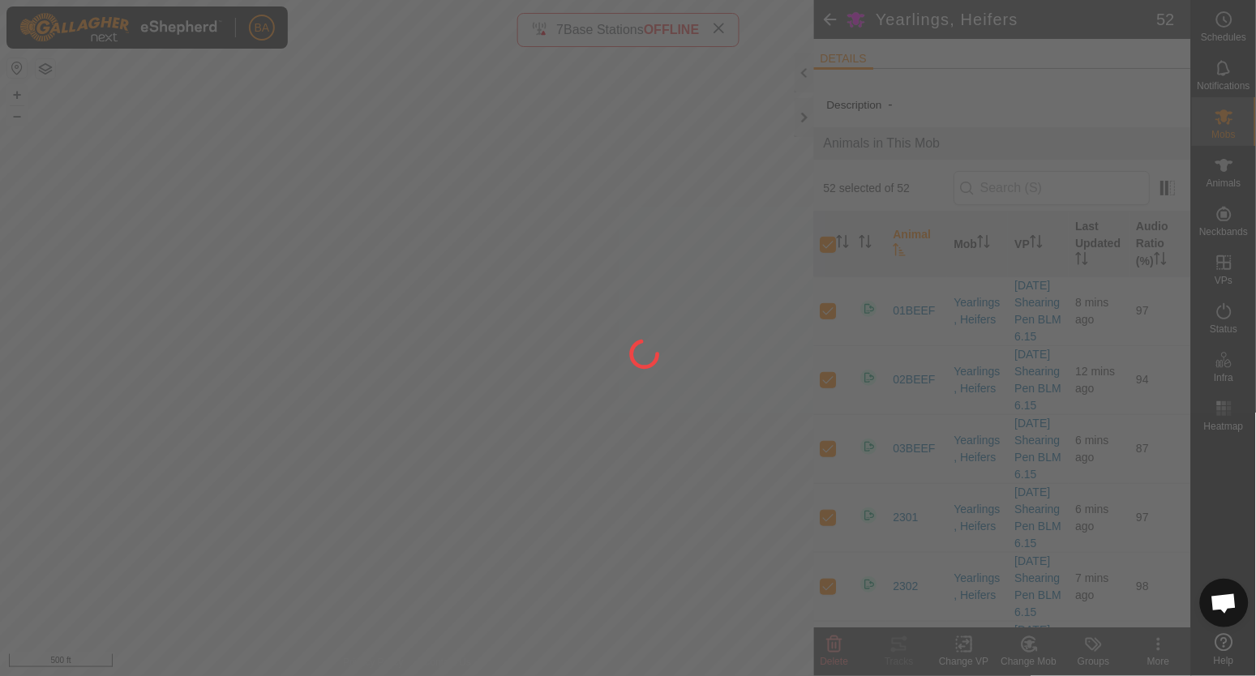
checkbox input "false"
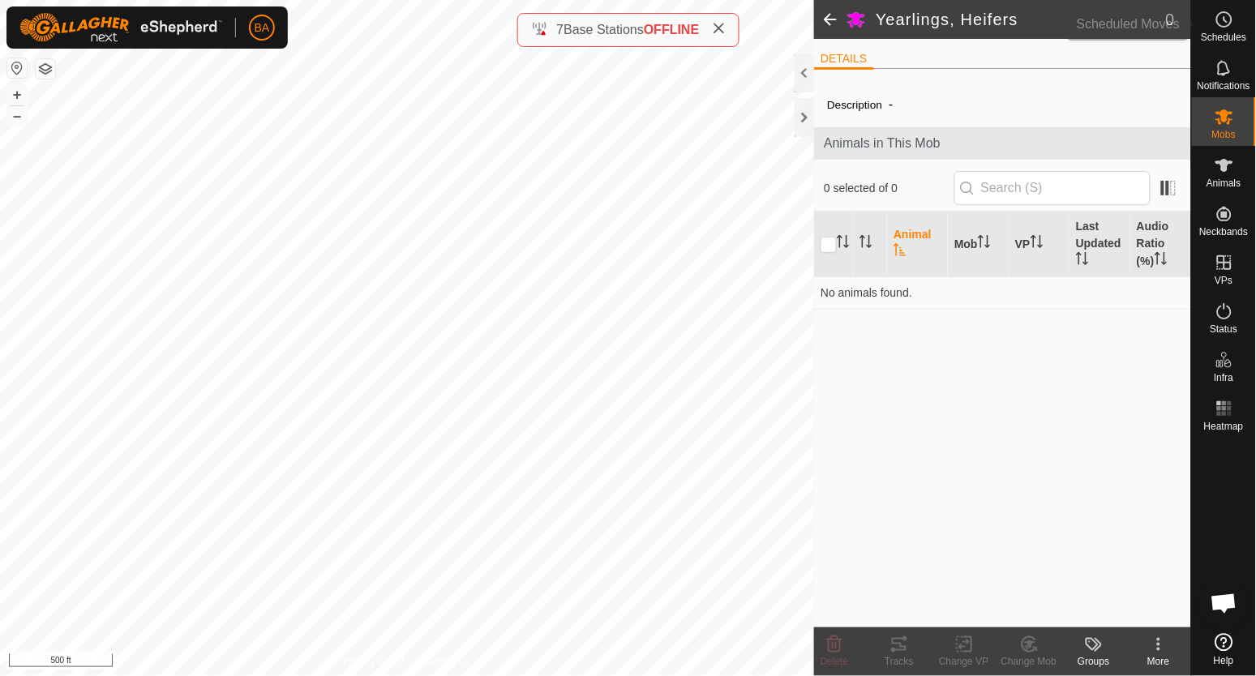
click at [1221, 6] on es-schedule-vp-svg-icon at bounding box center [1224, 19] width 29 height 26
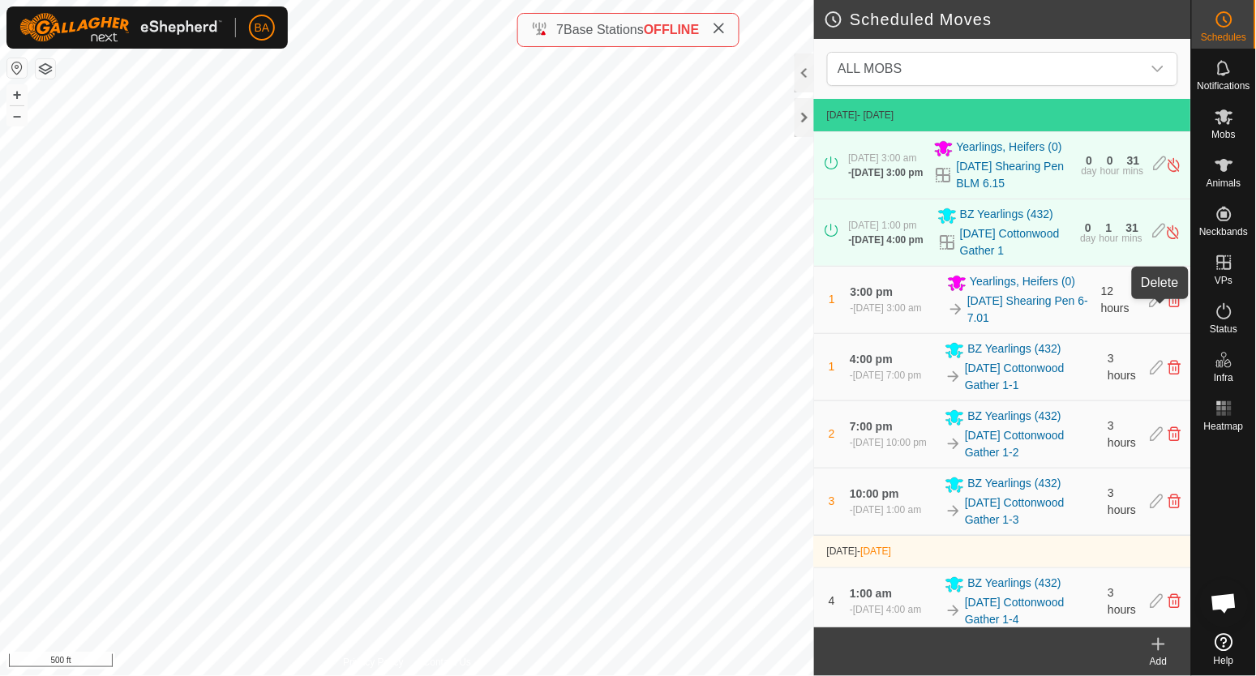
click at [1168, 307] on icon at bounding box center [1174, 300] width 13 height 15
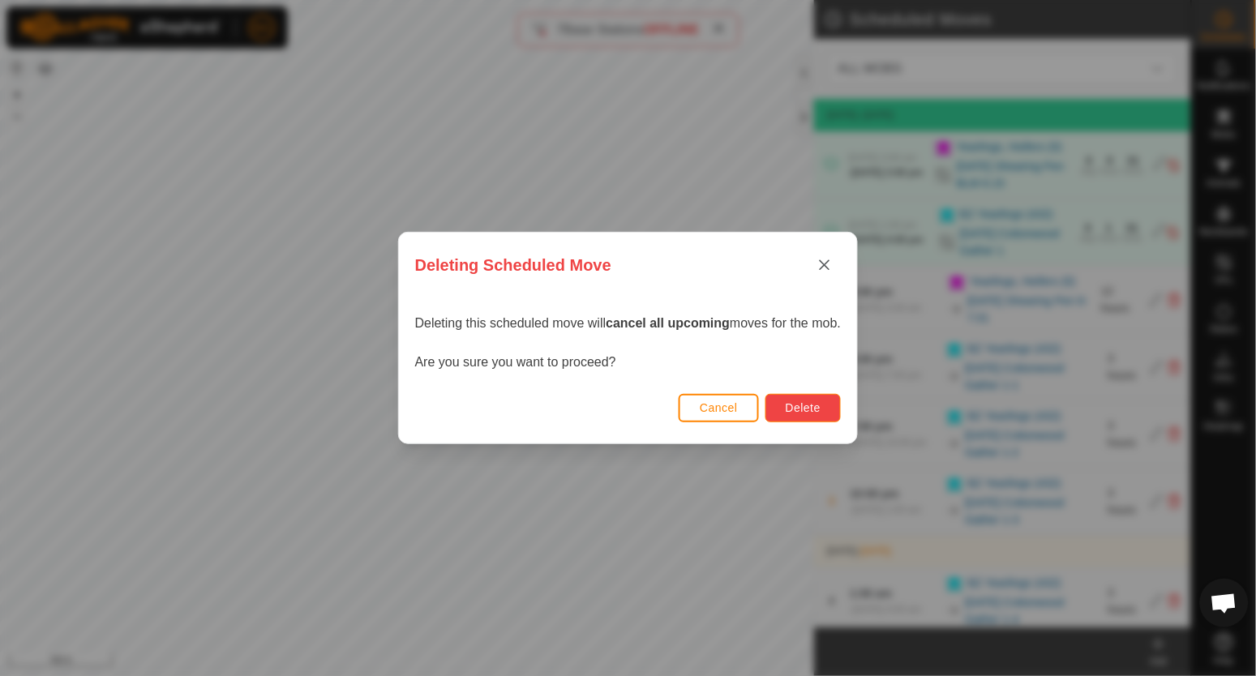
click at [815, 403] on span "Delete" at bounding box center [803, 407] width 35 height 13
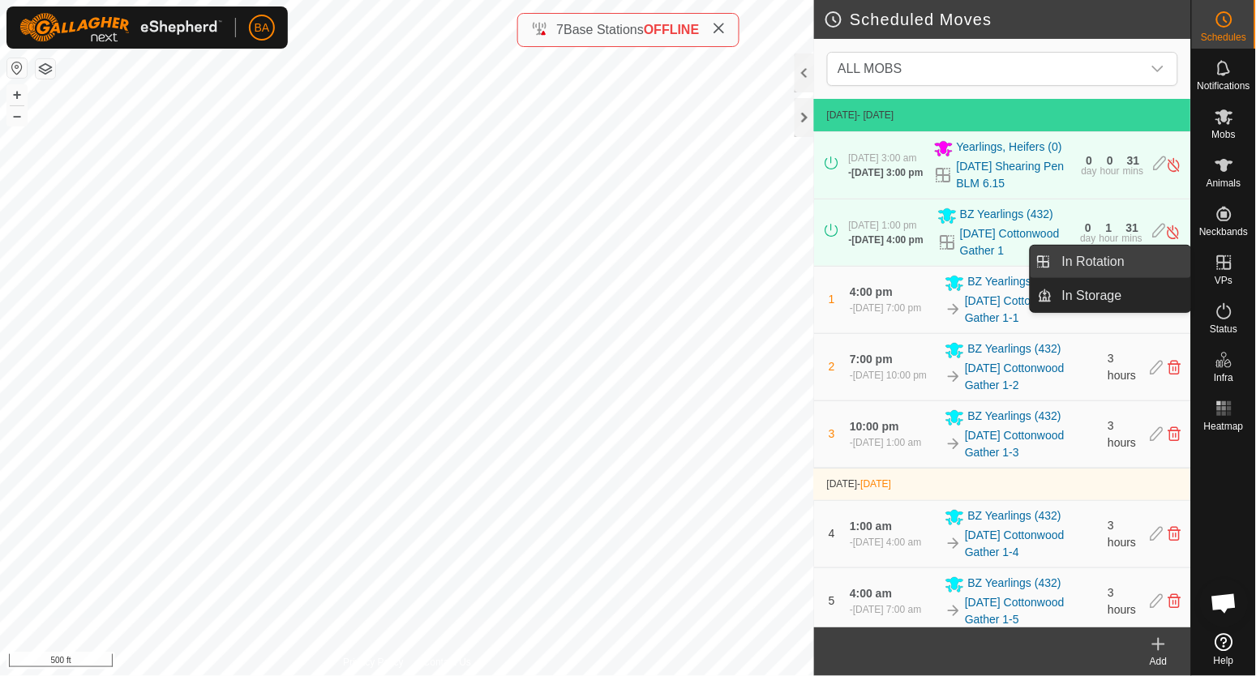
click at [1121, 265] on link "In Rotation" at bounding box center [1121, 262] width 139 height 32
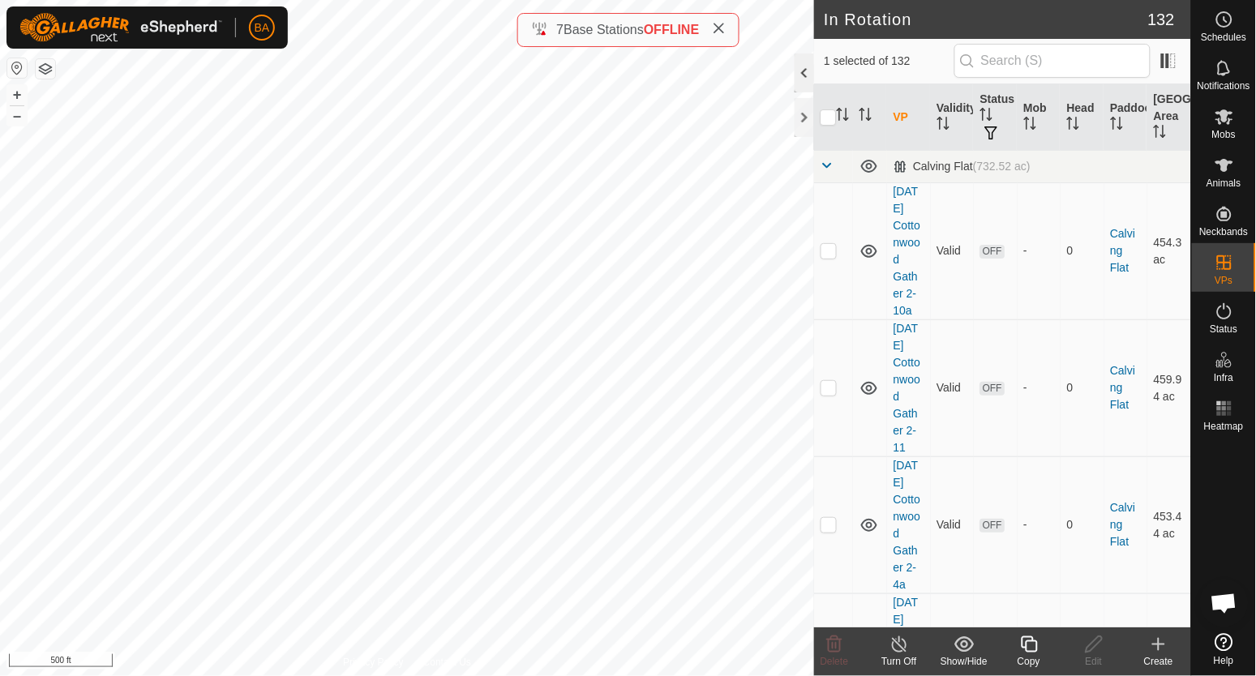
click at [803, 82] on div at bounding box center [803, 73] width 19 height 39
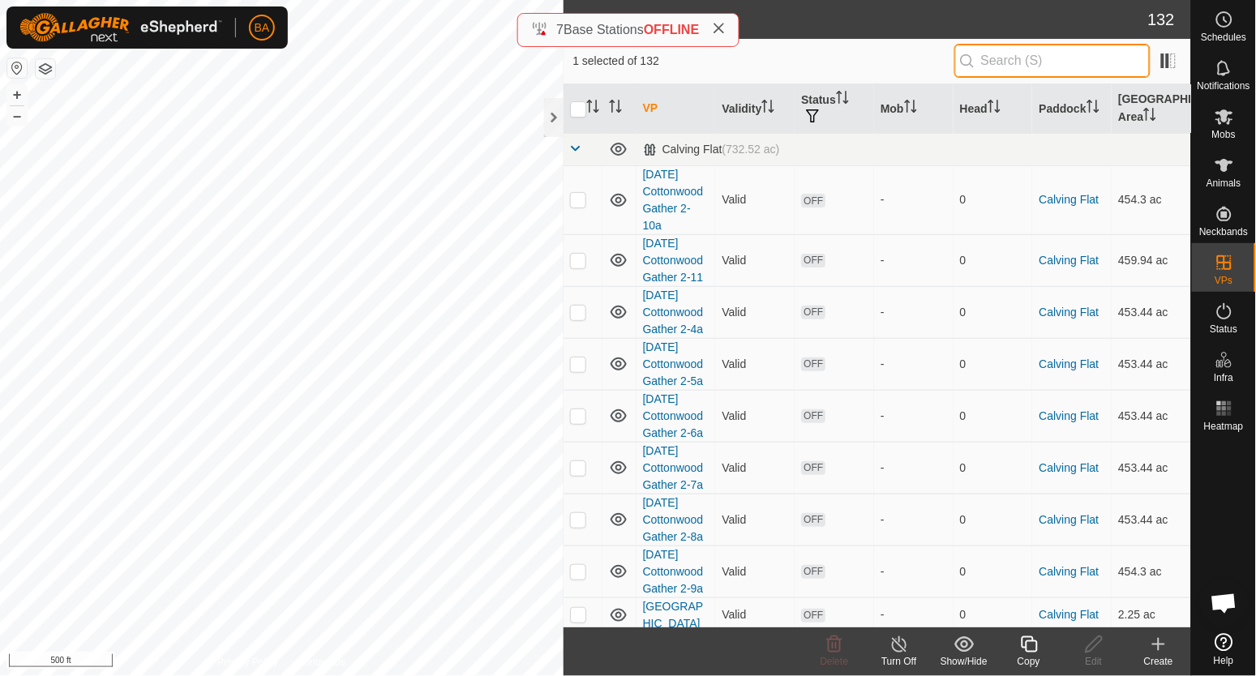
click at [989, 58] on input "text" at bounding box center [1052, 61] width 196 height 34
paste input "To 2025-09-11 Shearing Pen 6-7.01"
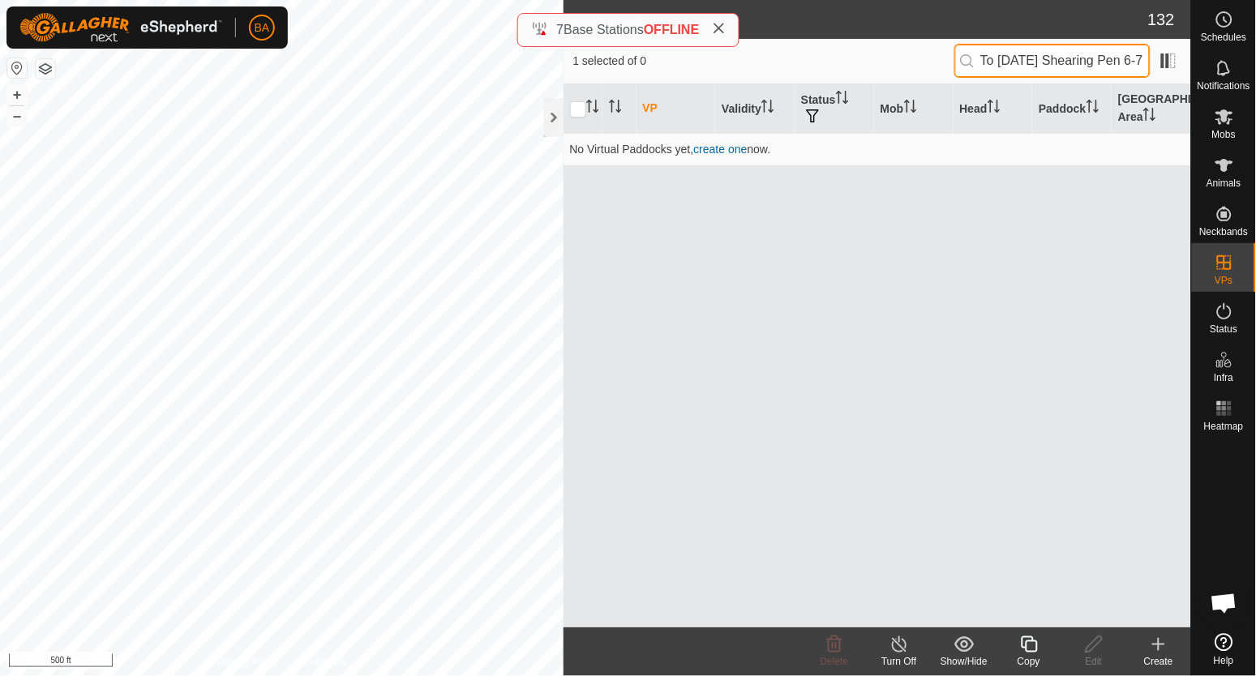
drag, startPoint x: 994, startPoint y: 62, endPoint x: 905, endPoint y: 76, distance: 90.2
click at [905, 76] on div "1 selected of 0 To 2025-09-11 Shearing Pen 6-7.01" at bounding box center [877, 61] width 609 height 34
click at [1000, 62] on input "To 2025-09-11 Shearing Pen 6-7.01" at bounding box center [1052, 61] width 196 height 34
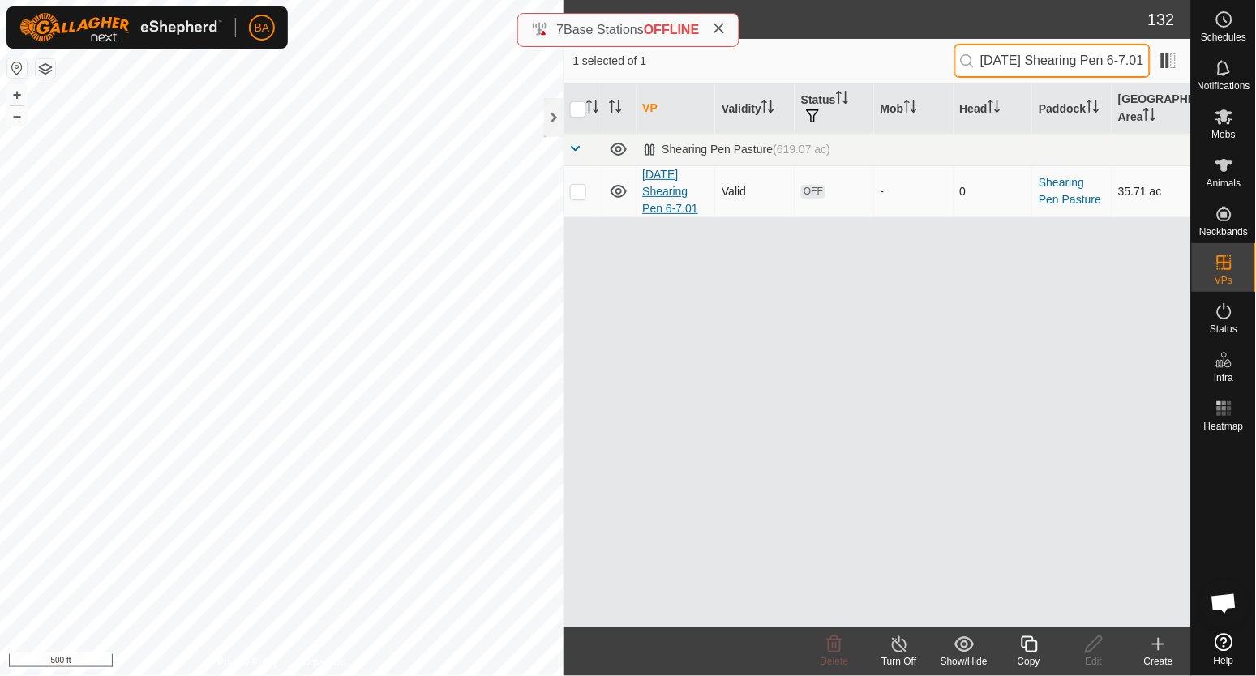
type input "[DATE] Shearing Pen 6-7.01"
click at [656, 209] on link "[DATE] Shearing Pen 6-7.01" at bounding box center [671, 191] width 56 height 47
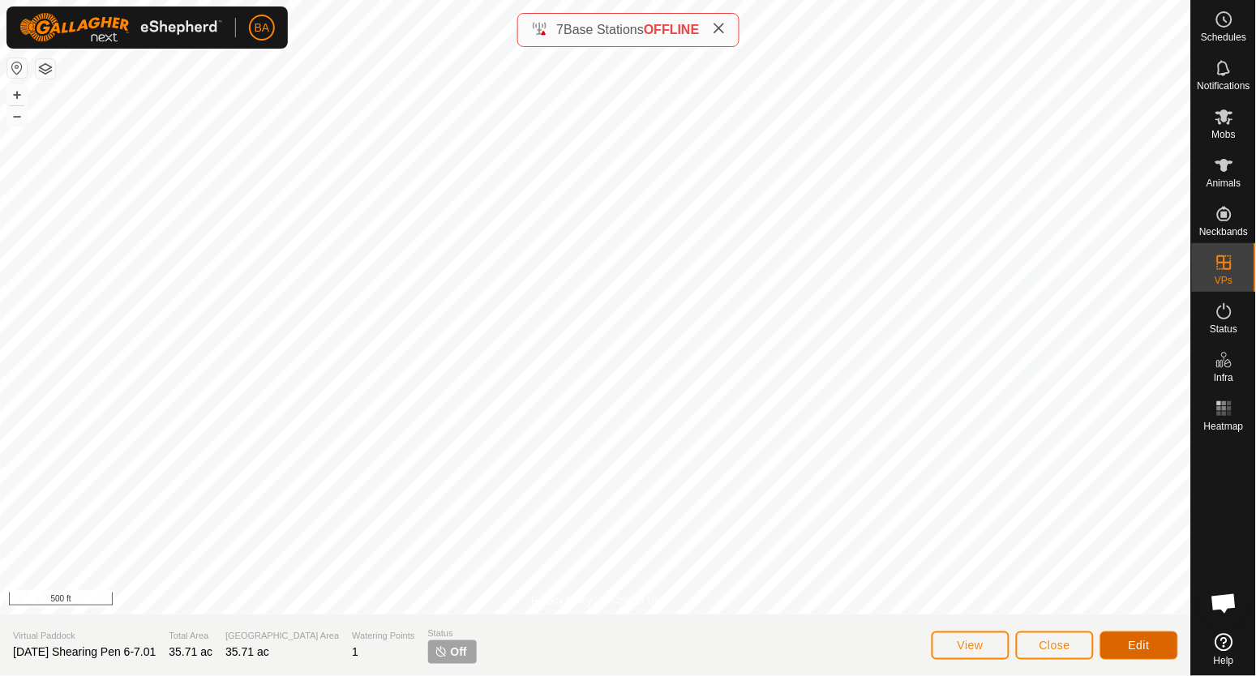
click at [1129, 645] on span "Edit" at bounding box center [1139, 645] width 21 height 13
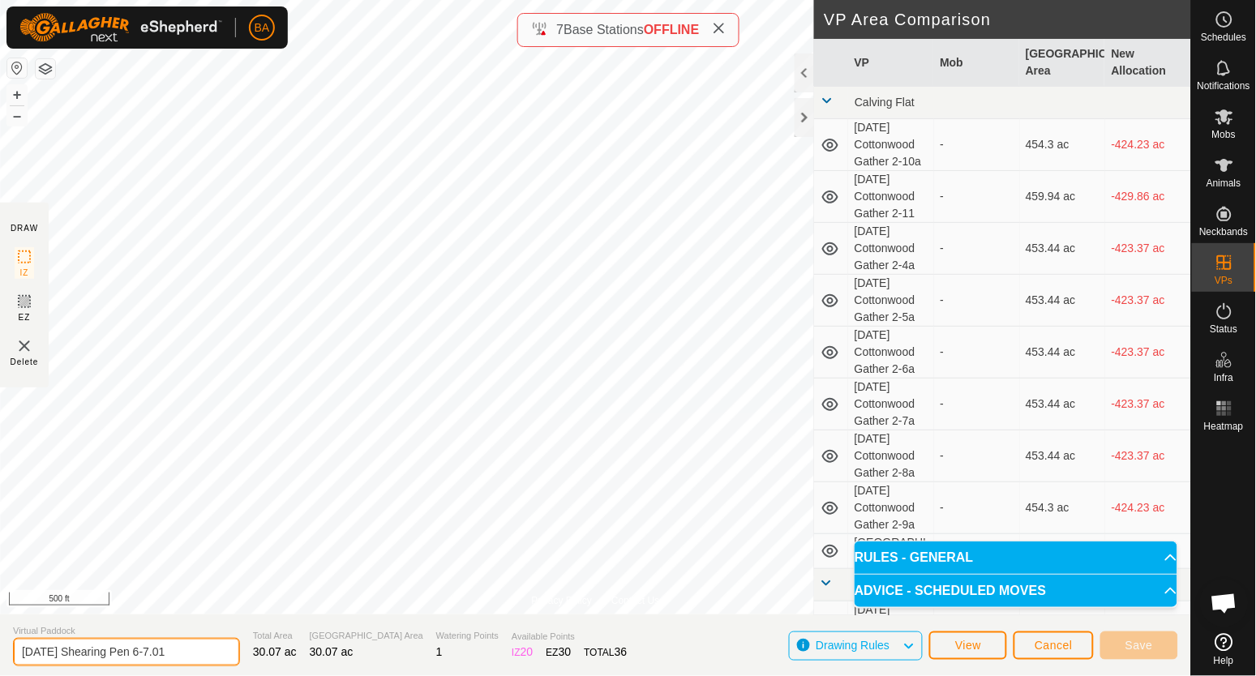
click at [216, 655] on input "[DATE] Shearing Pen 6-7.01" at bounding box center [126, 652] width 227 height 28
drag, startPoint x: 216, startPoint y: 649, endPoint x: 0, endPoint y: 665, distance: 216.2
click at [0, 665] on section "Virtual Paddock 2025-09-11 Shearing Pen 6-7.01 v1 Total Area 30.07 ac Grazing A…" at bounding box center [595, 646] width 1191 height 62
paste input "text"
click at [221, 648] on input "[DATE] Shearing Pen 6-7.01" at bounding box center [126, 652] width 227 height 28
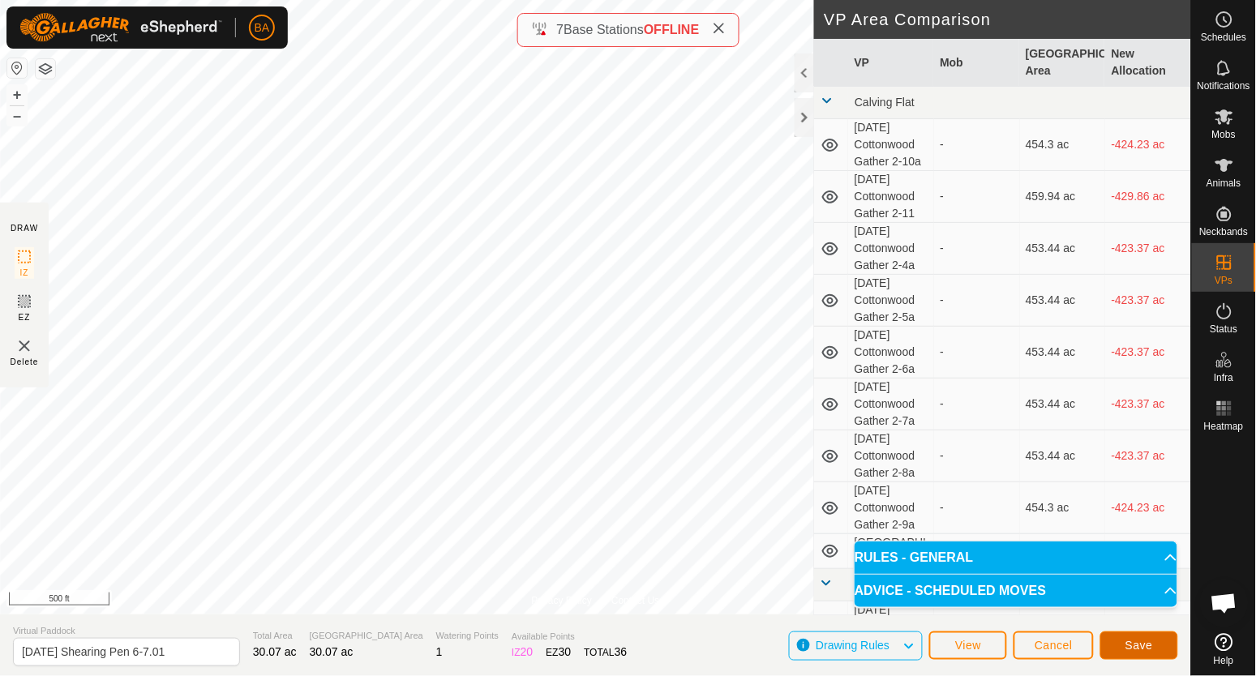
click at [1154, 648] on button "Save" at bounding box center [1139, 646] width 78 height 28
click at [209, 640] on input "[DATE] Shearing Pen 6-7.01" at bounding box center [126, 652] width 227 height 28
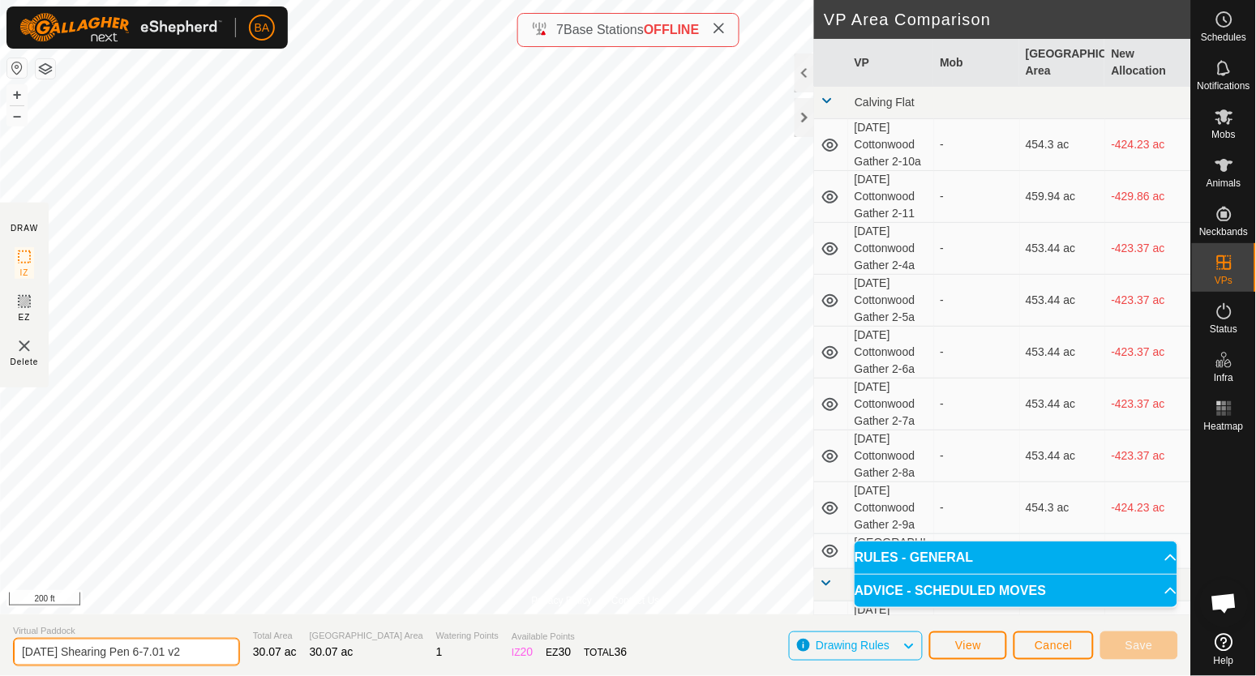
type input "[DATE] Shearing Pen 6-7.01 v2"
click at [1045, 632] on button "Cancel" at bounding box center [1053, 646] width 80 height 28
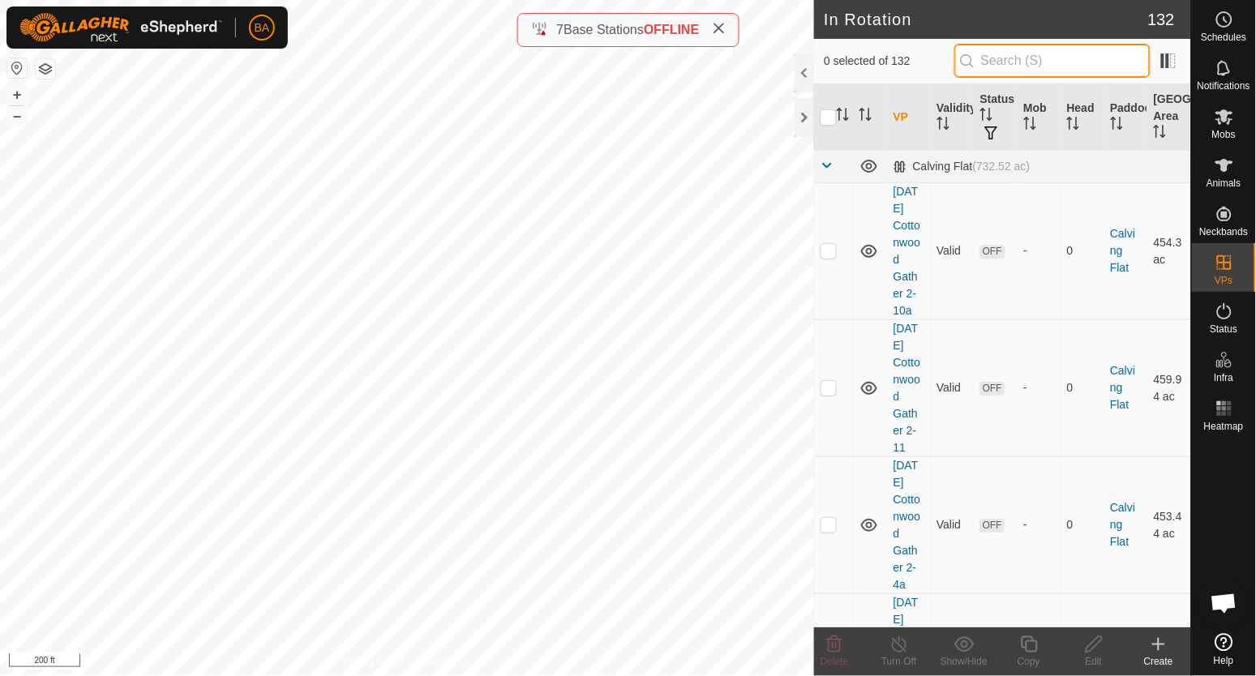
click at [1058, 68] on input "text" at bounding box center [1052, 61] width 196 height 34
paste input "[DATE] Shearing Pen 6-7.01"
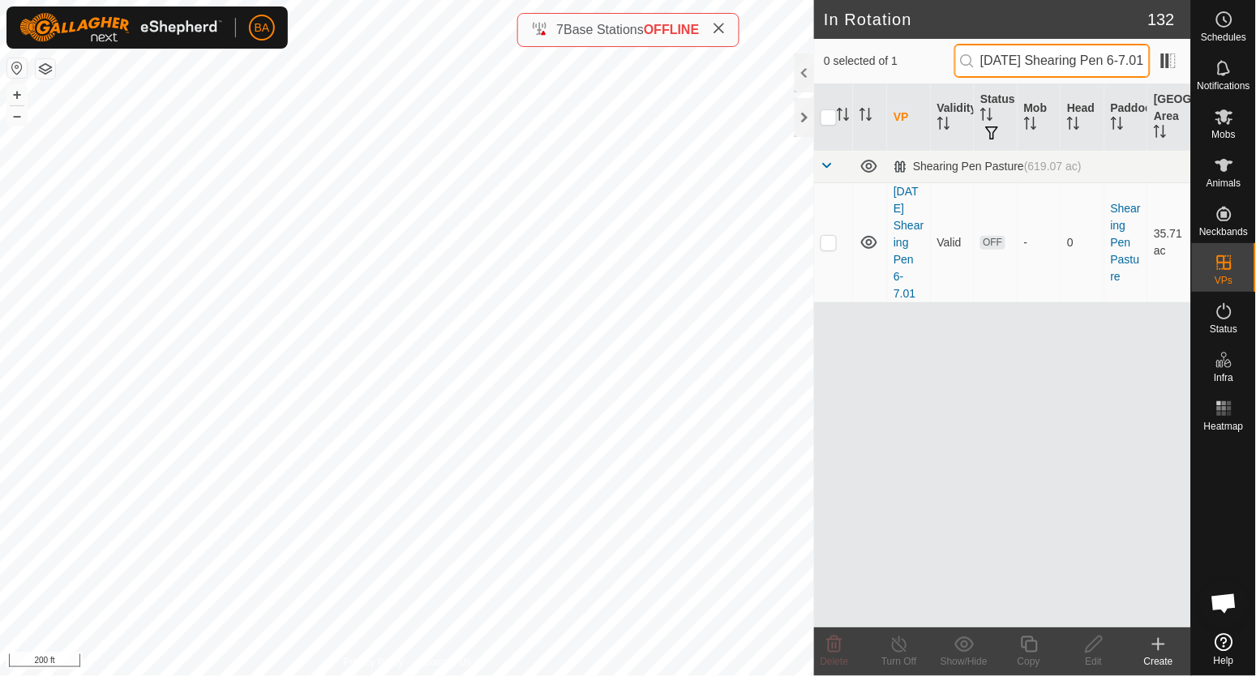
scroll to position [0, 28]
type input "[DATE] Shearing Pen 6-7.01"
click at [824, 244] on p-checkbox at bounding box center [828, 242] width 16 height 13
checkbox input "true"
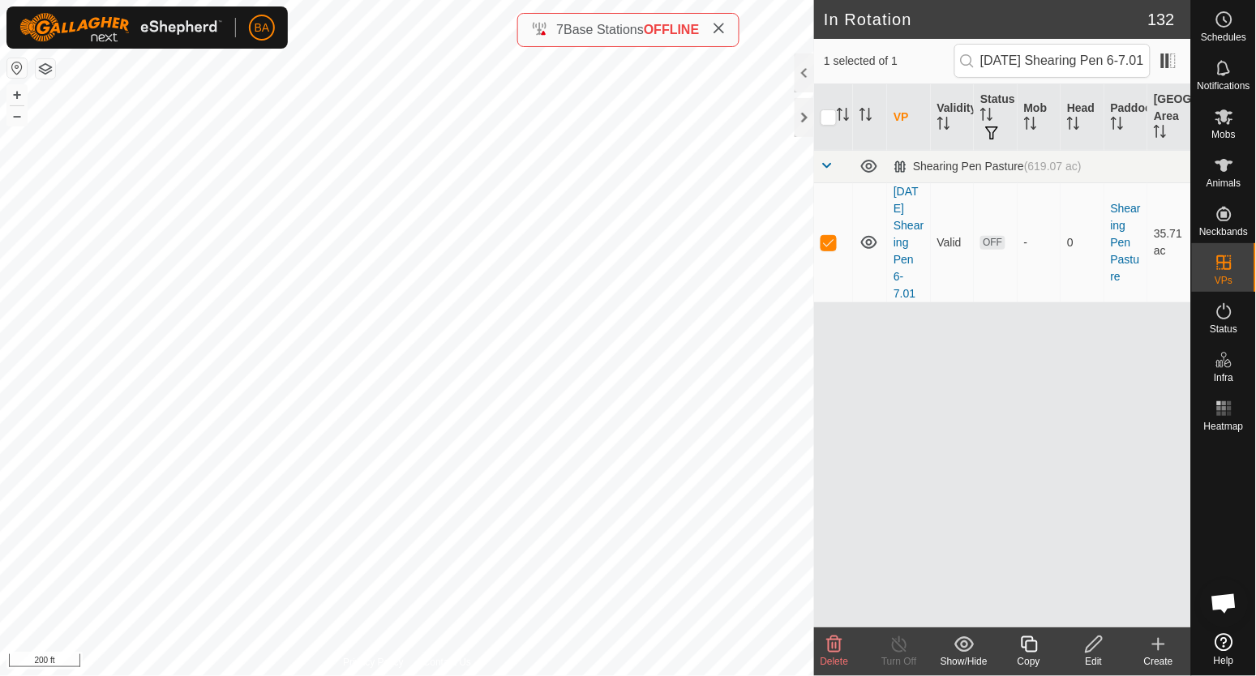
click at [1087, 640] on icon at bounding box center [1094, 644] width 20 height 19
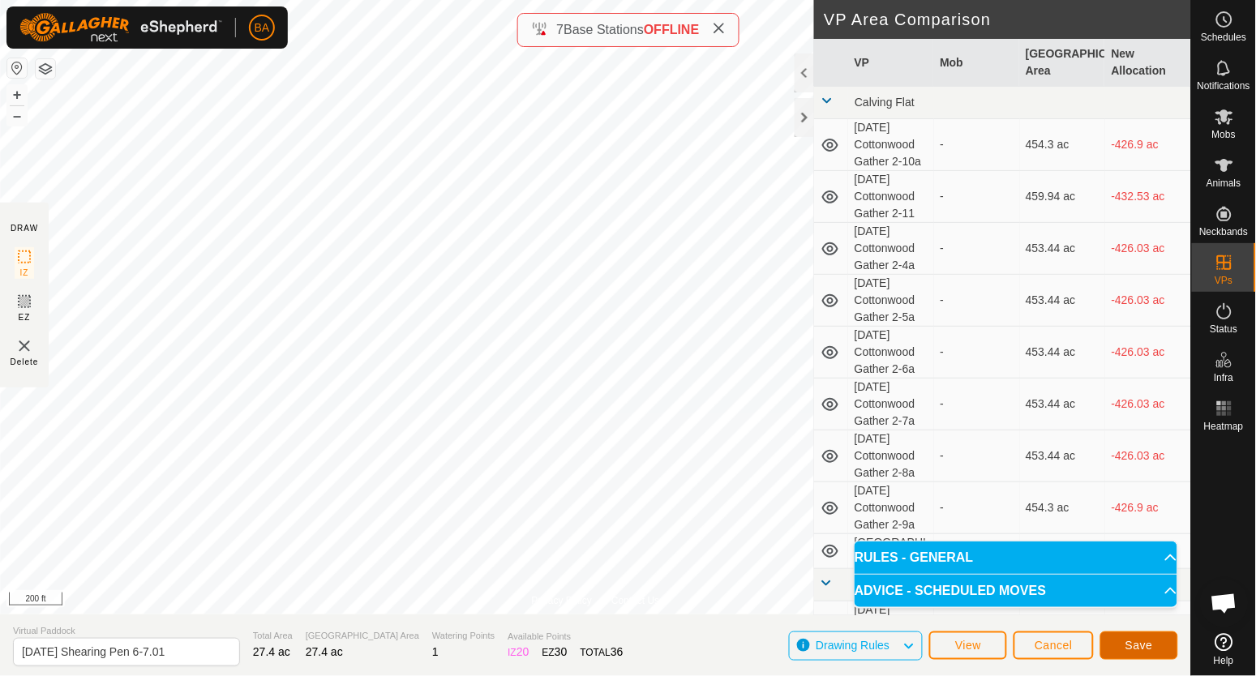
click at [1156, 645] on button "Save" at bounding box center [1139, 646] width 78 height 28
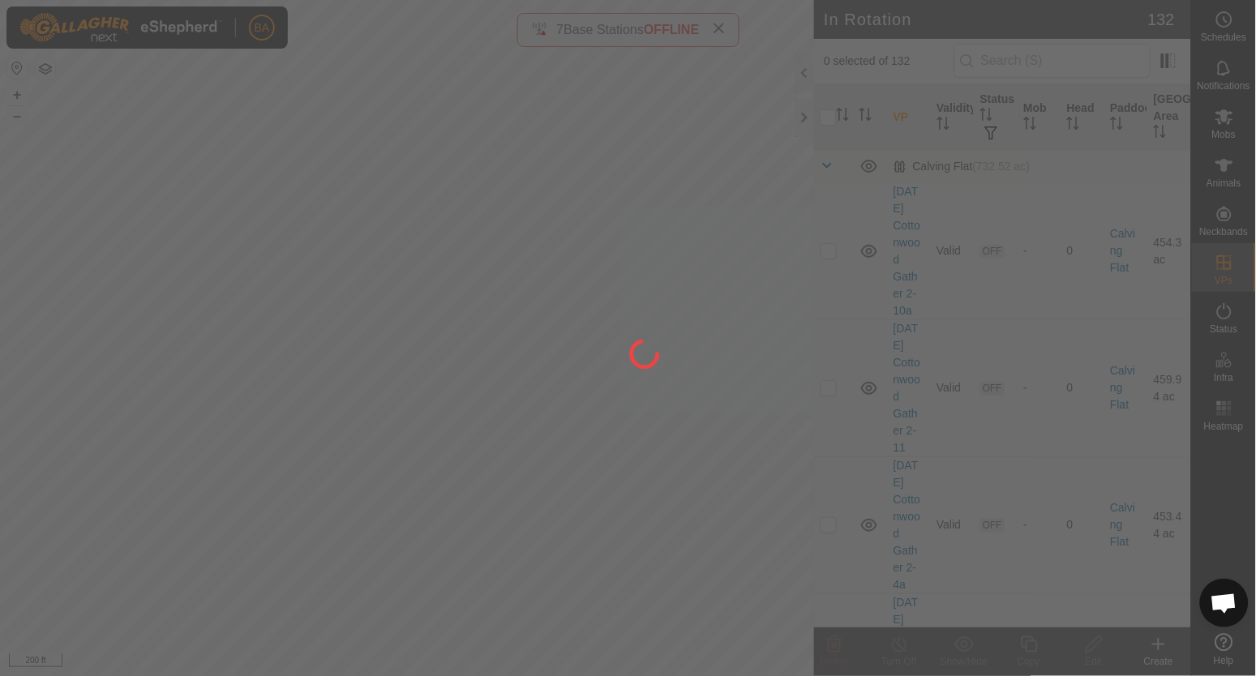
drag, startPoint x: 332, startPoint y: 304, endPoint x: 502, endPoint y: 299, distance: 169.5
click at [502, 299] on div at bounding box center [628, 338] width 1256 height 676
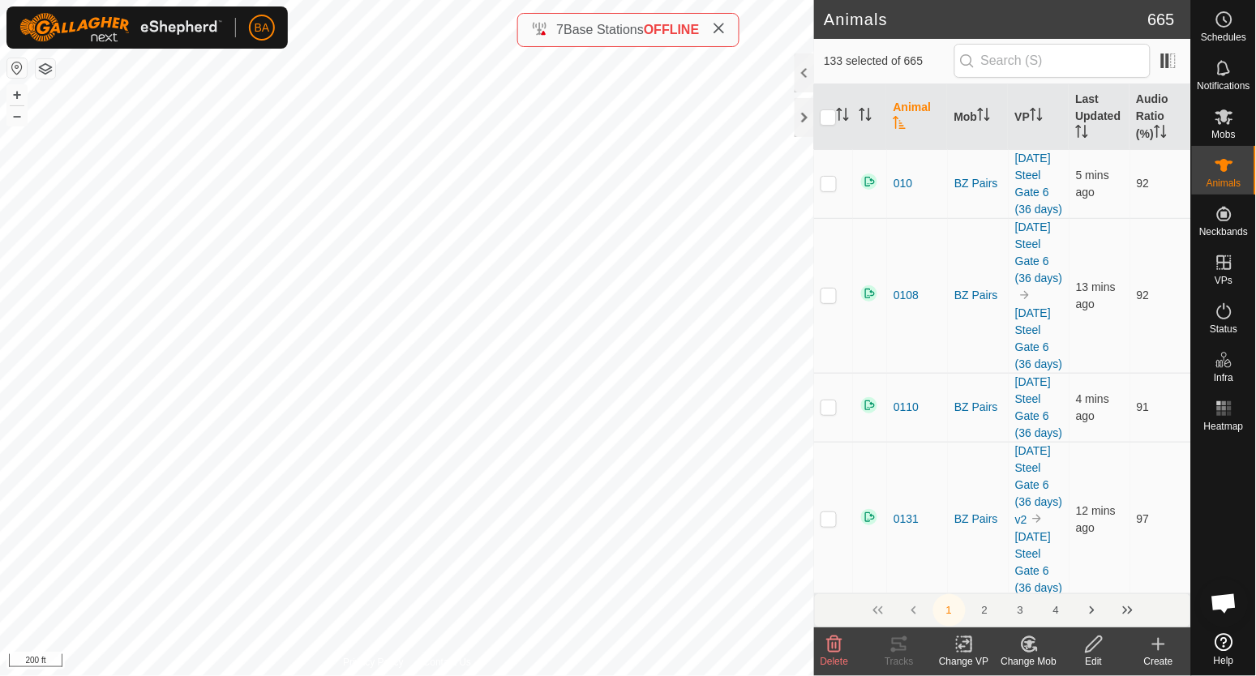
checkbox input "true"
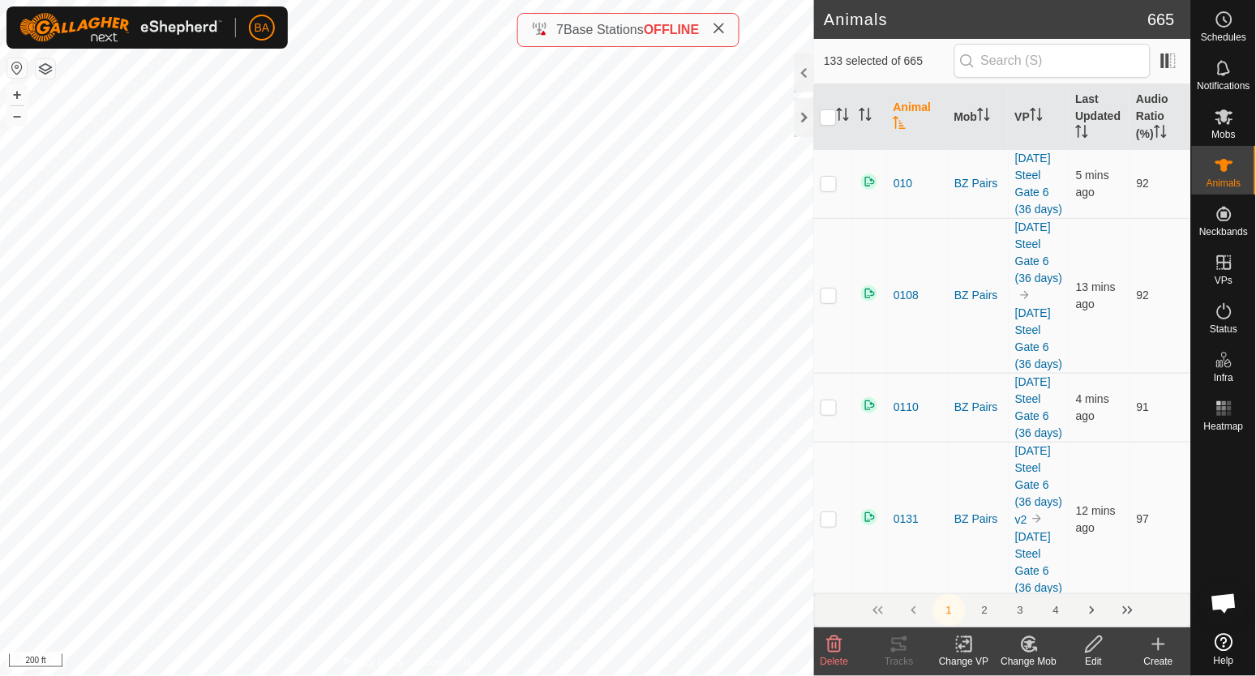
checkbox input "true"
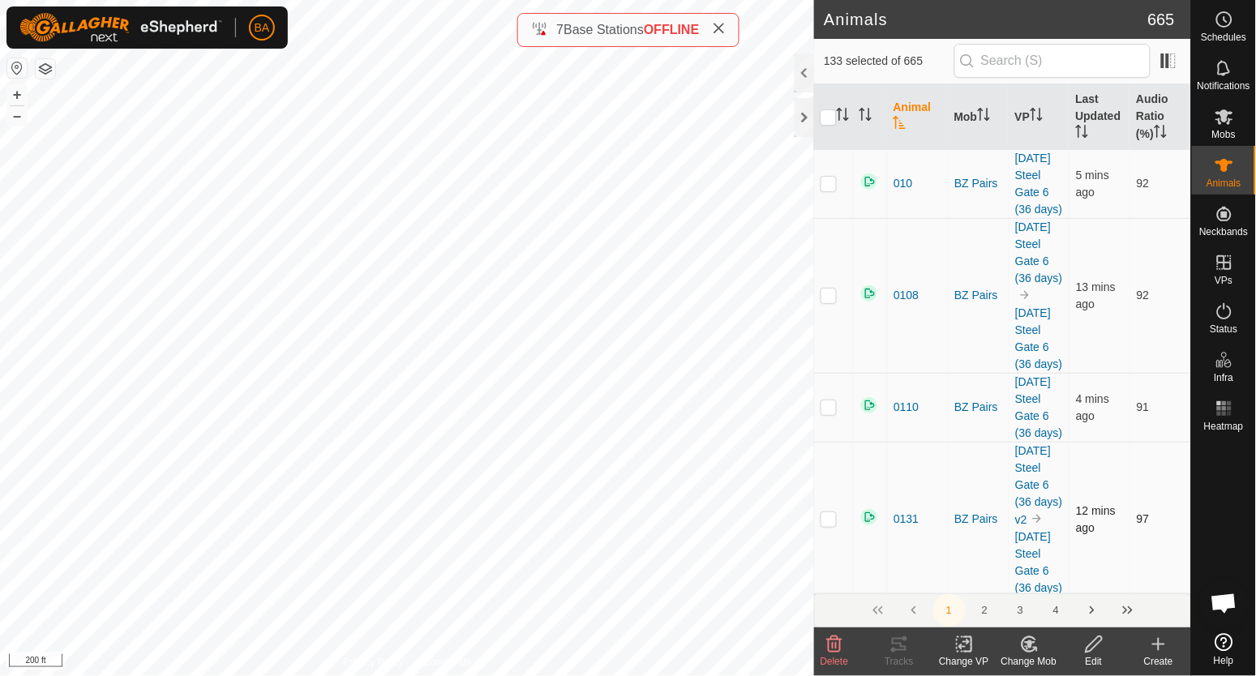
checkbox input "true"
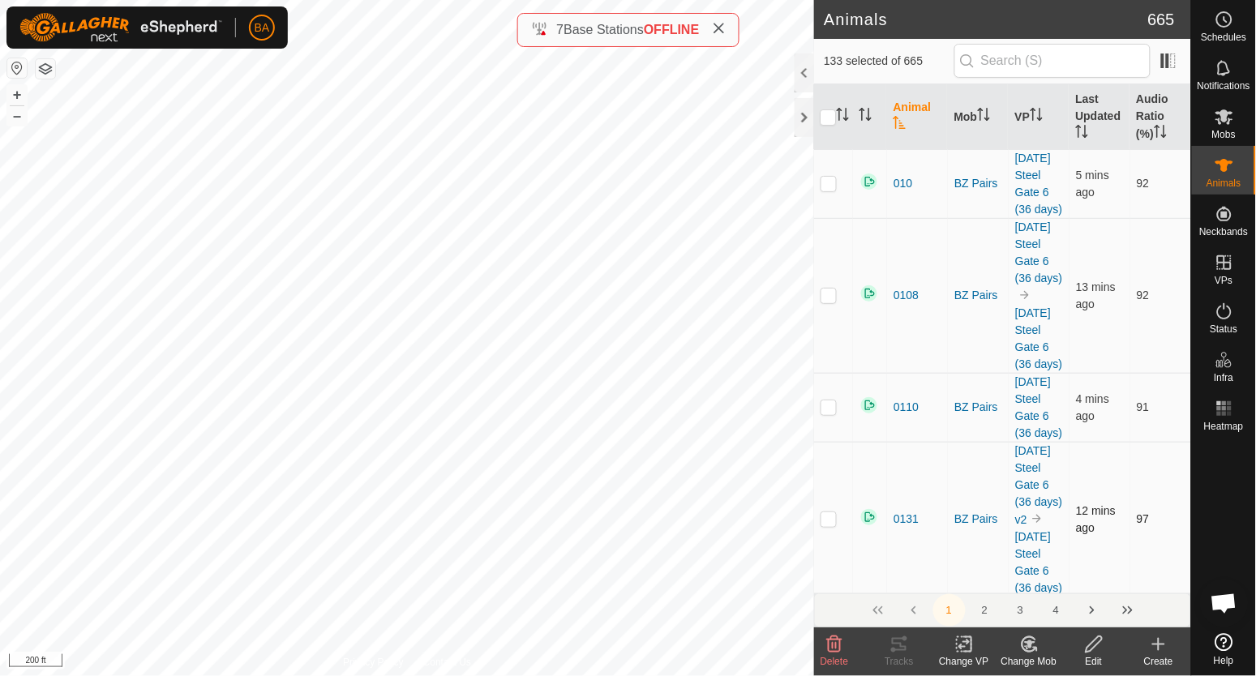
checkbox input "true"
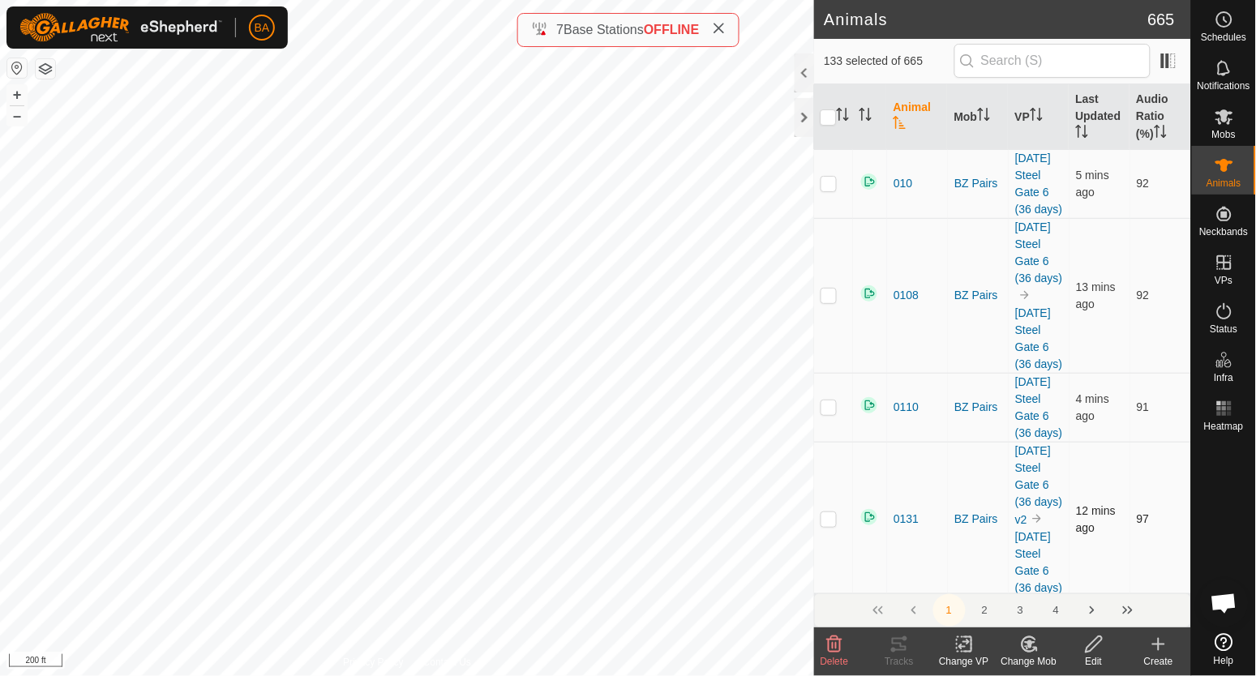
checkbox input "true"
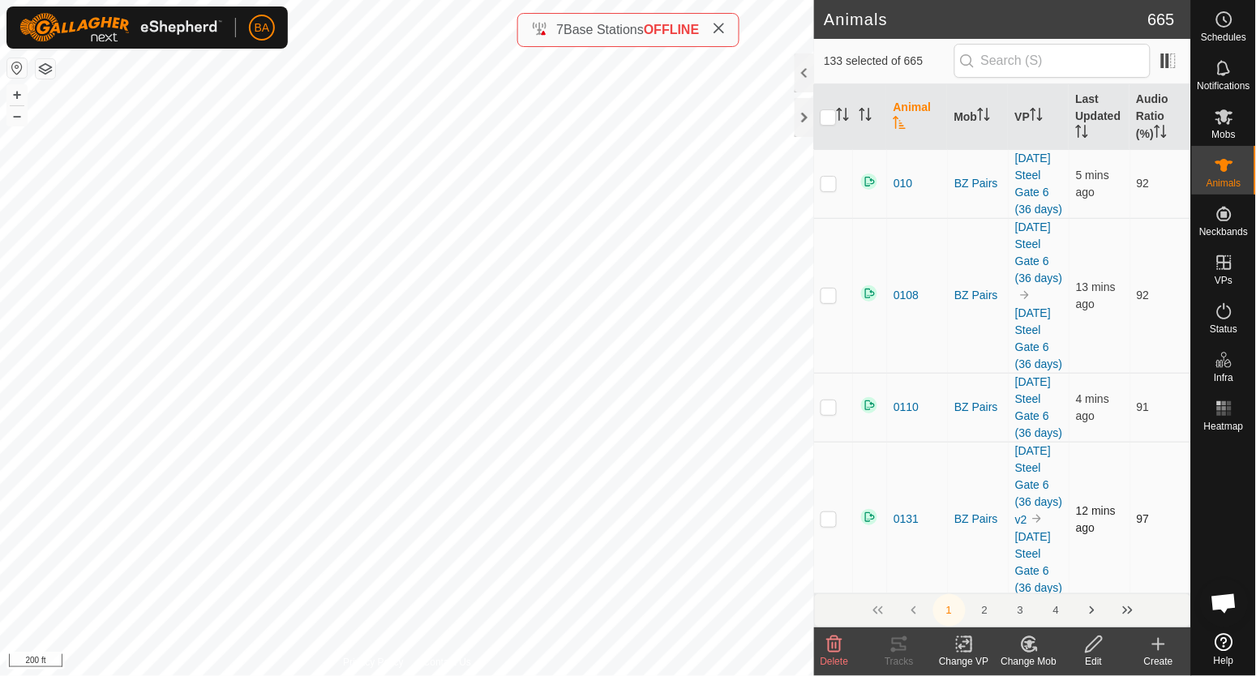
checkbox input "true"
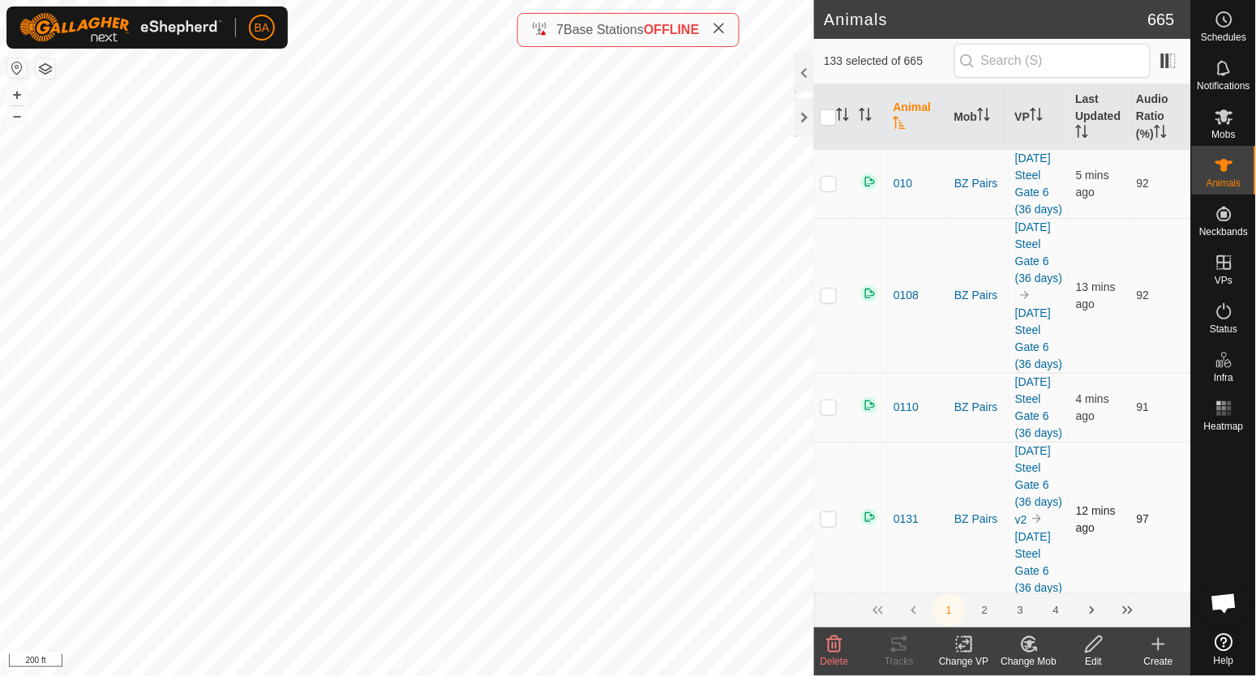
checkbox input "true"
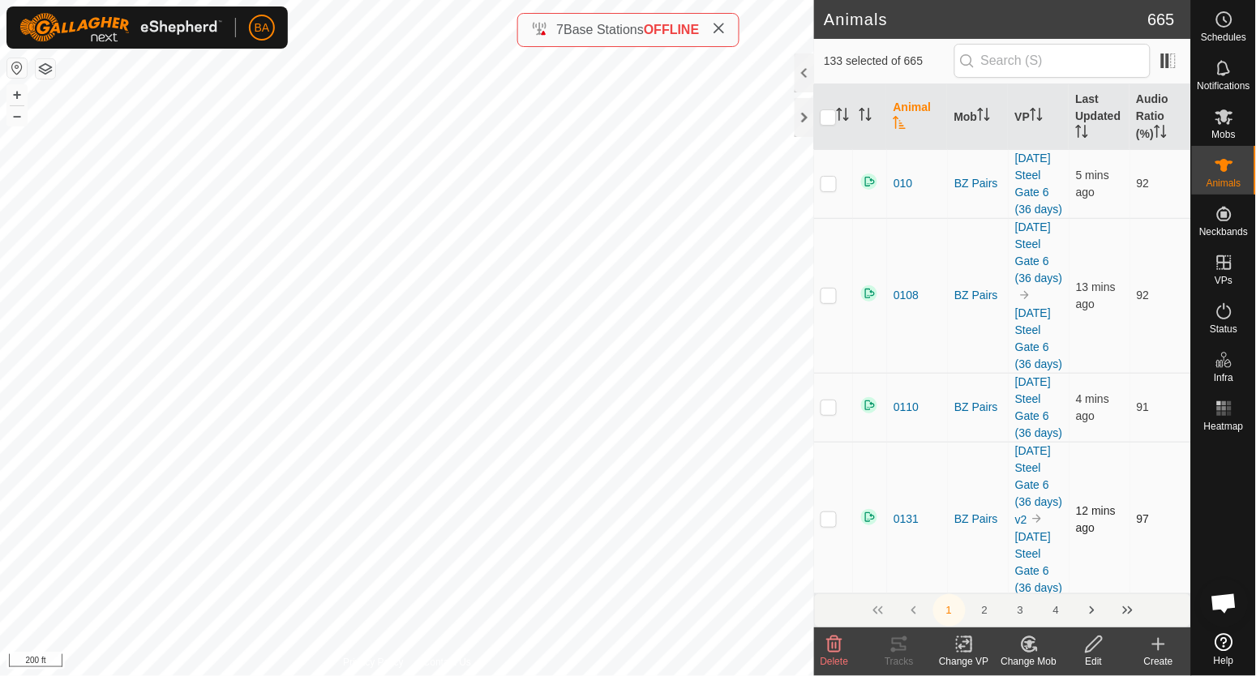
checkbox input "true"
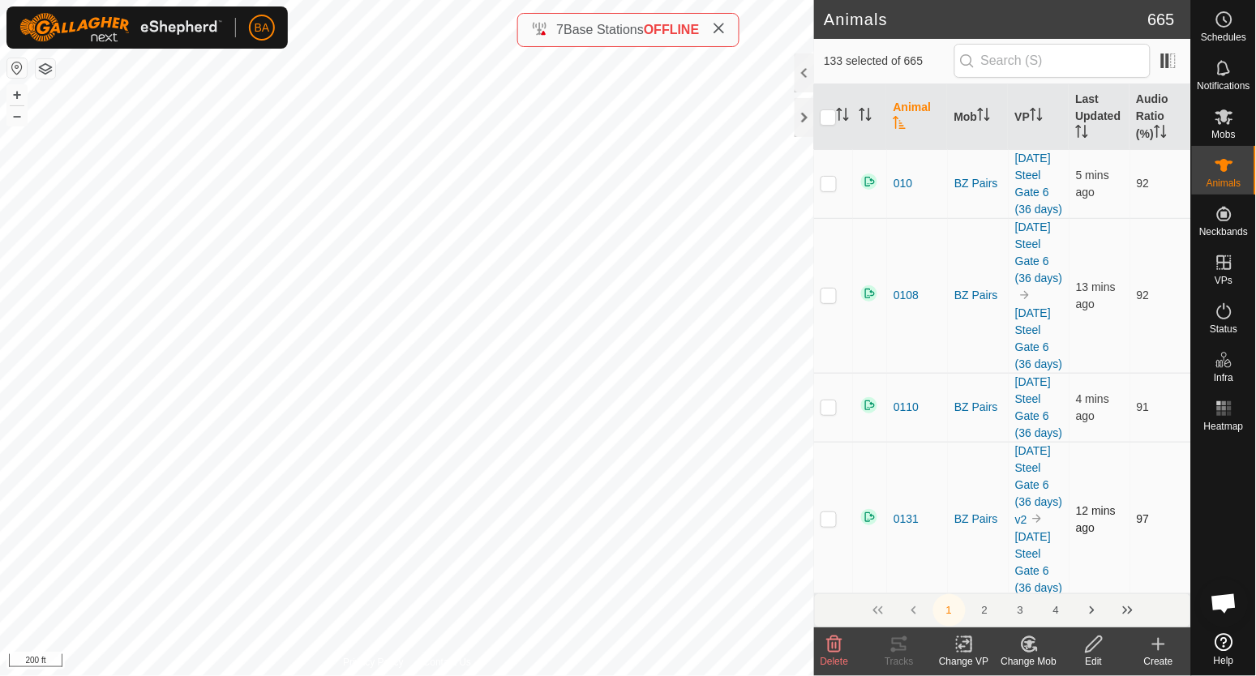
checkbox input "true"
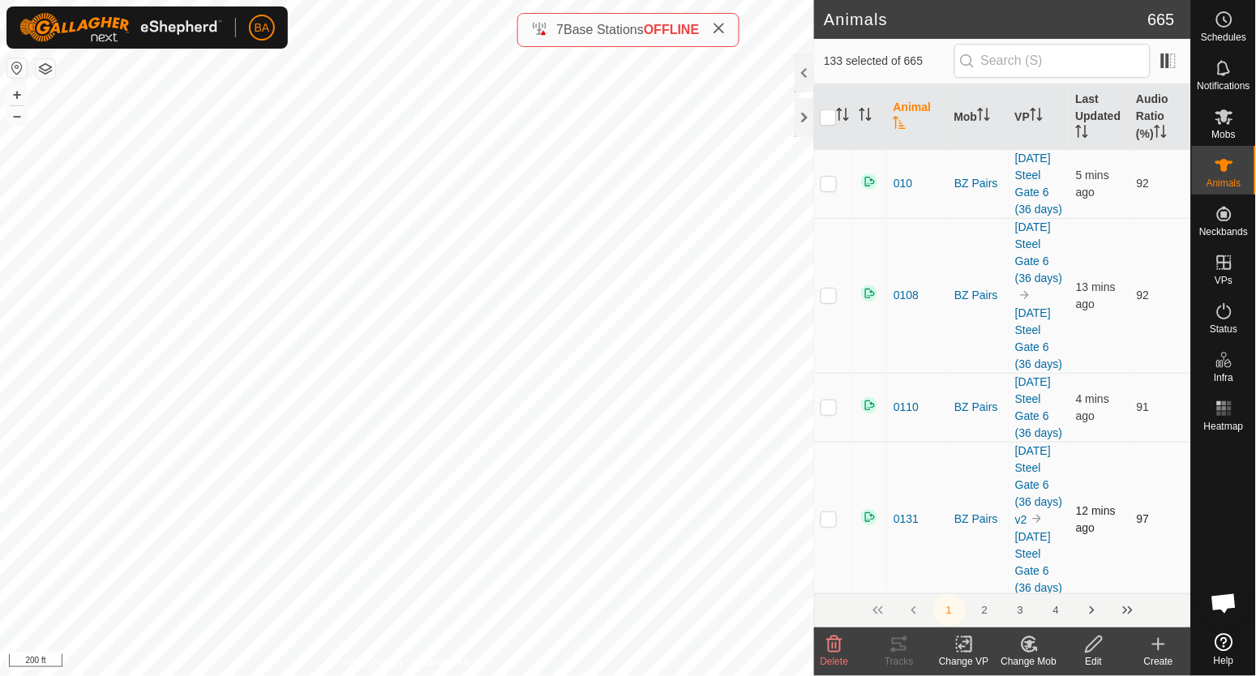
checkbox input "true"
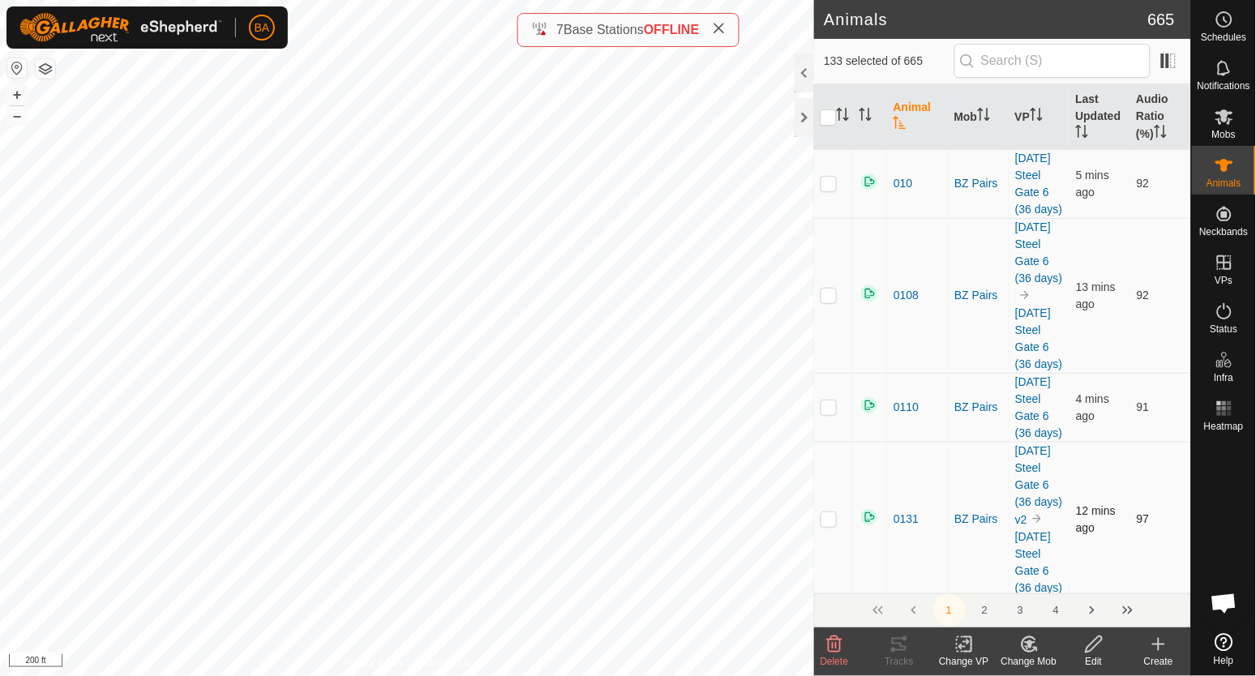
checkbox input "true"
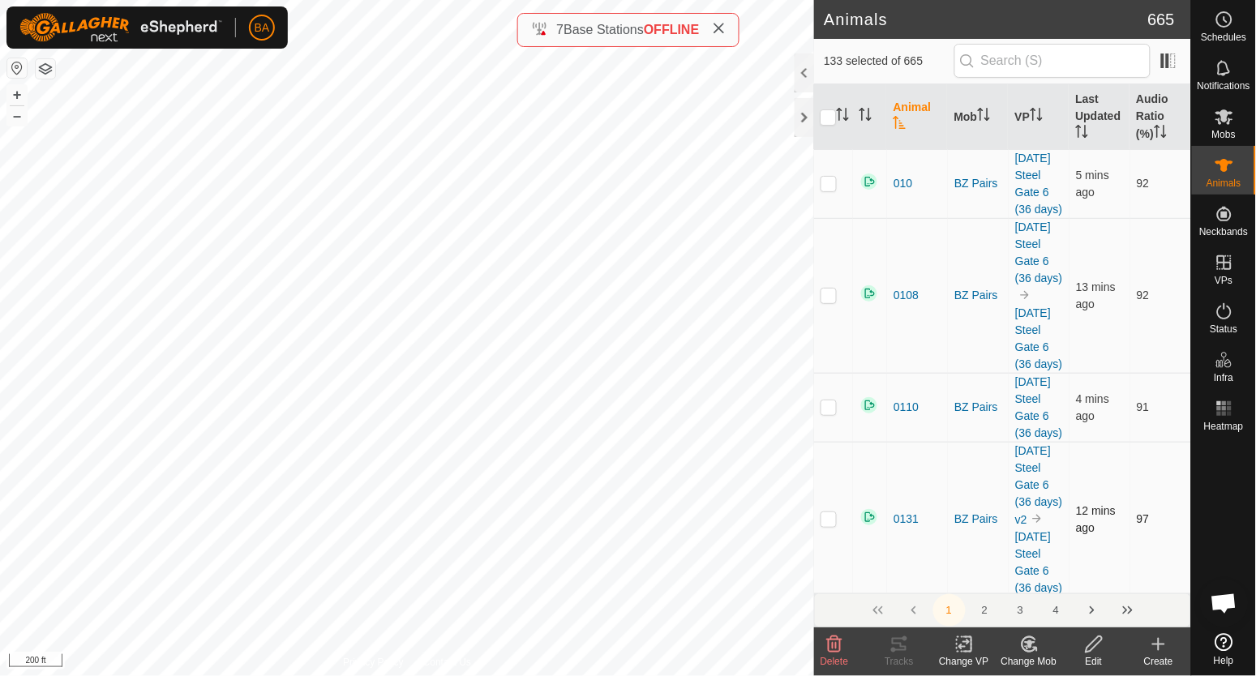
checkbox input "true"
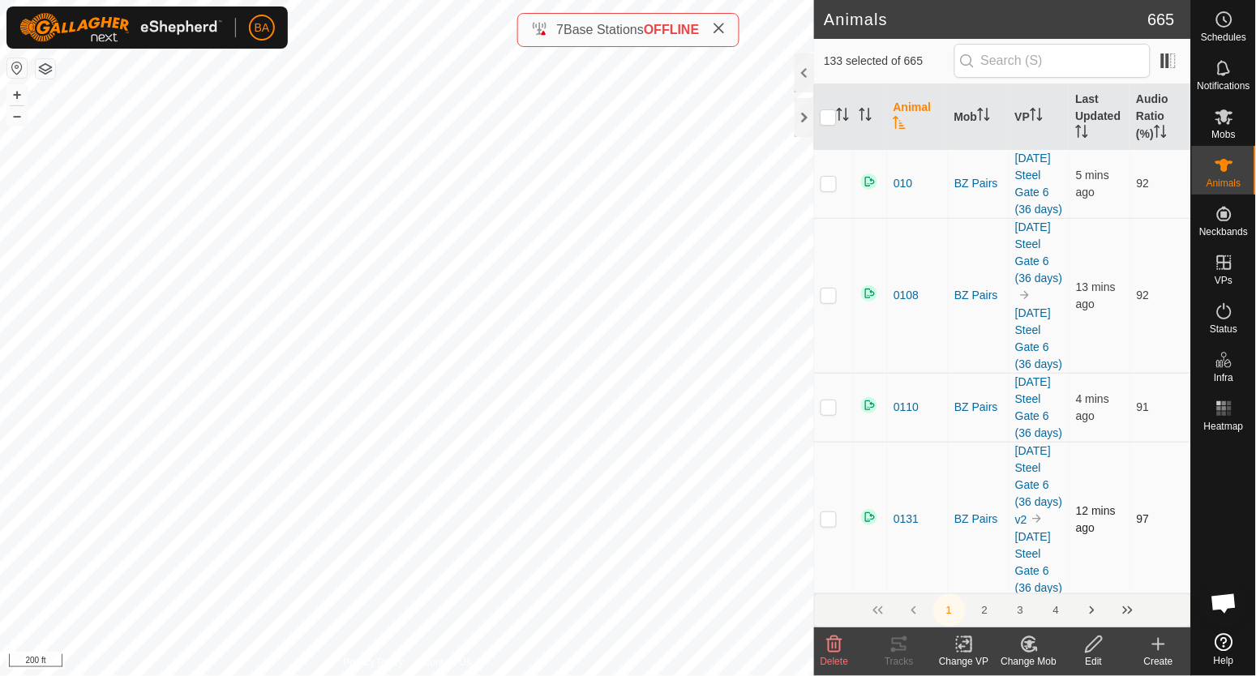
checkbox input "true"
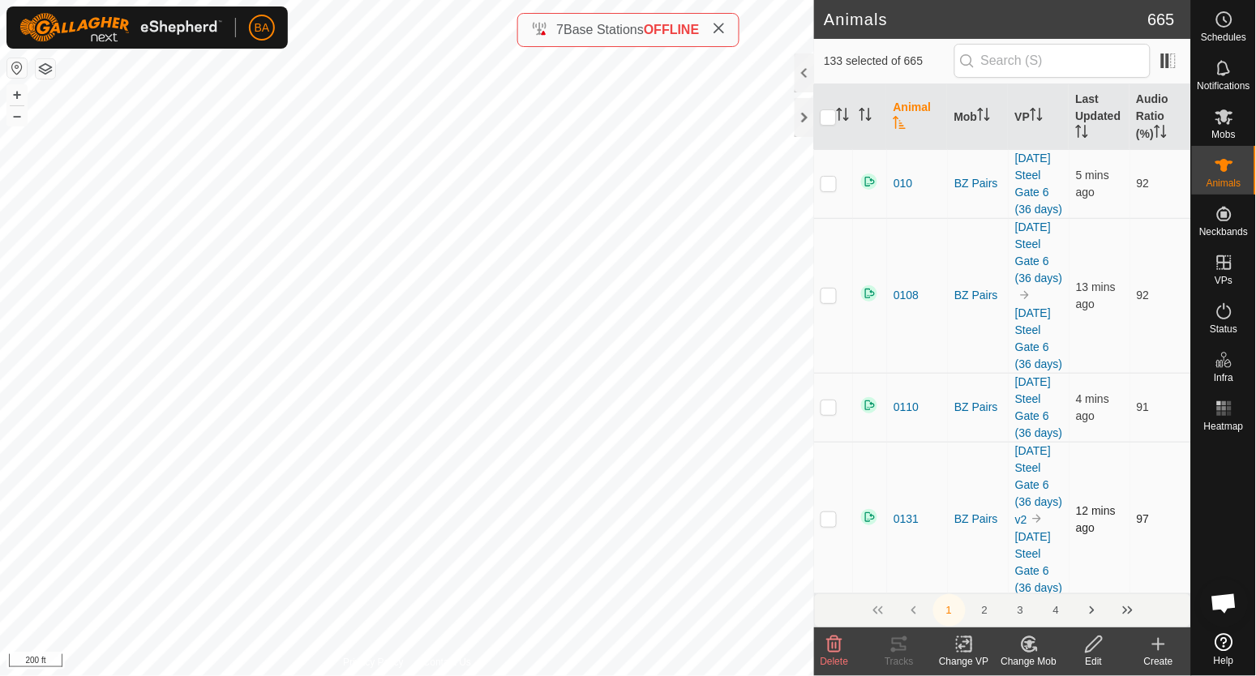
checkbox input "true"
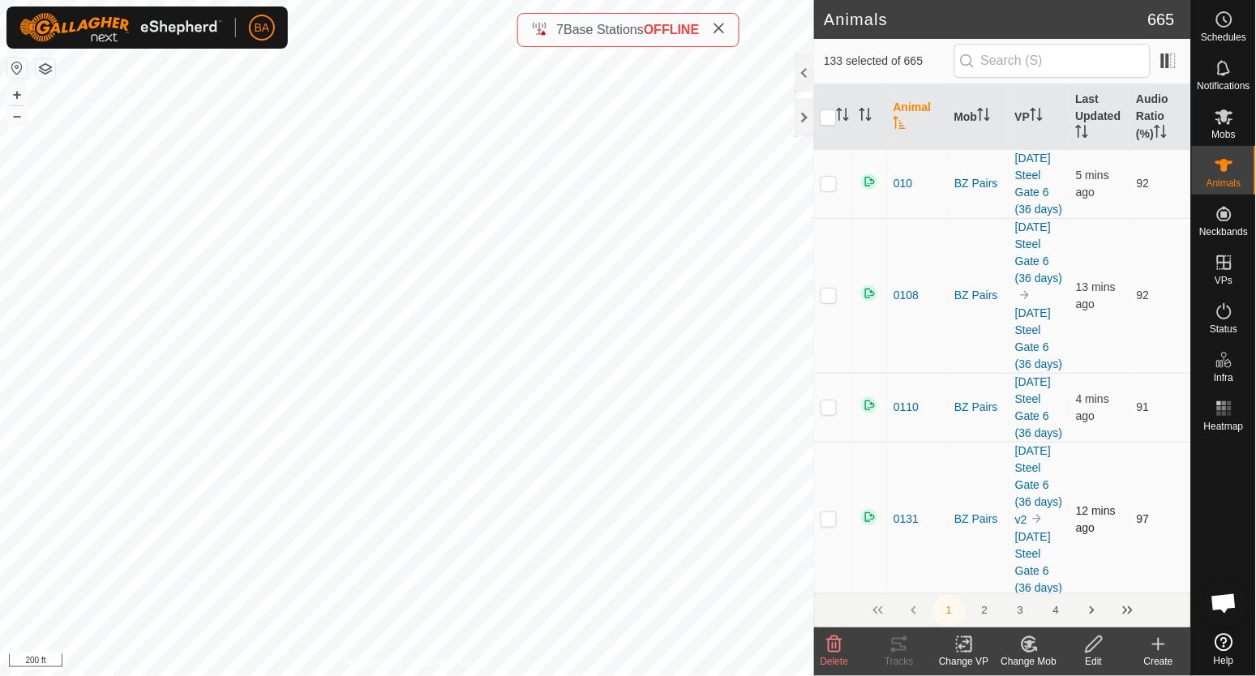
checkbox input "true"
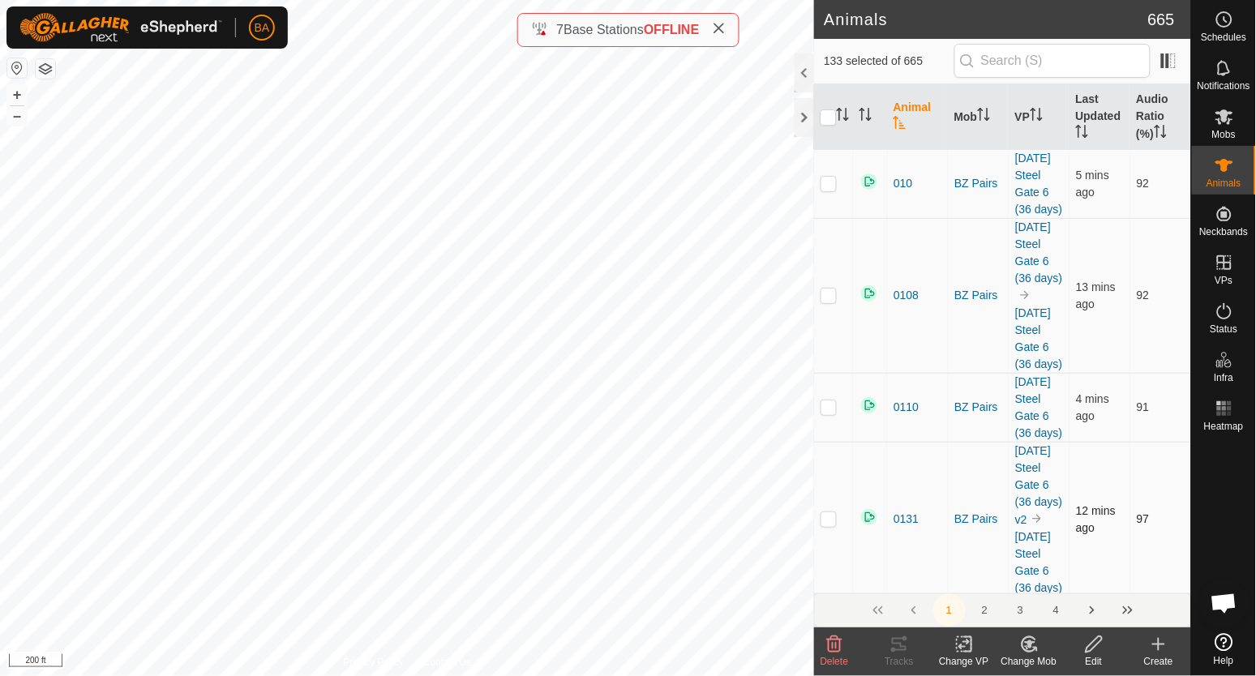
checkbox input "true"
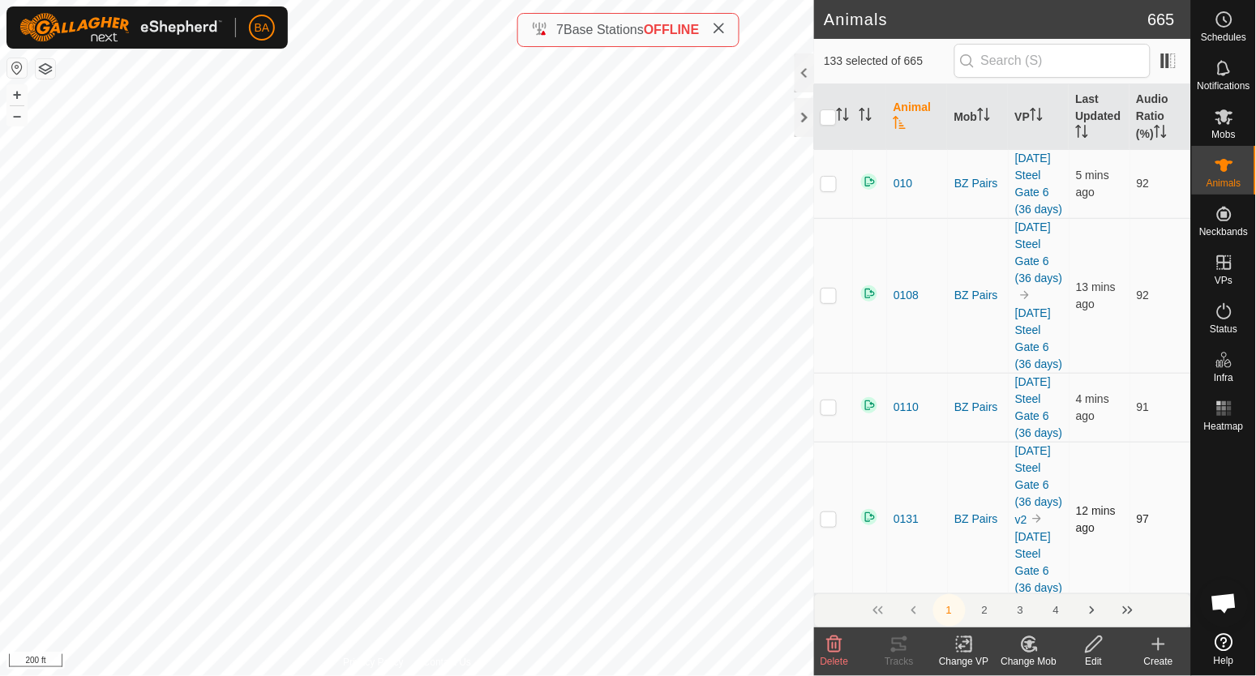
checkbox input "true"
click at [960, 654] on div "Change VP" at bounding box center [963, 661] width 65 height 15
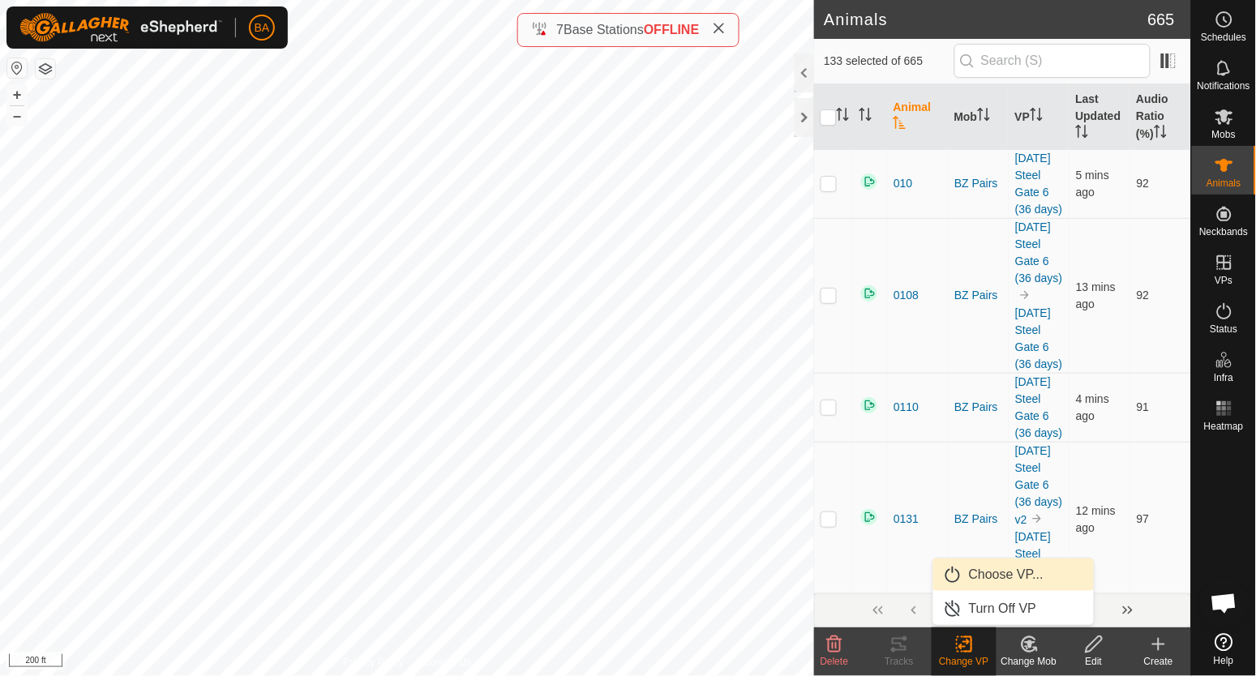
click at [992, 577] on link "Choose VP..." at bounding box center [1013, 575] width 161 height 32
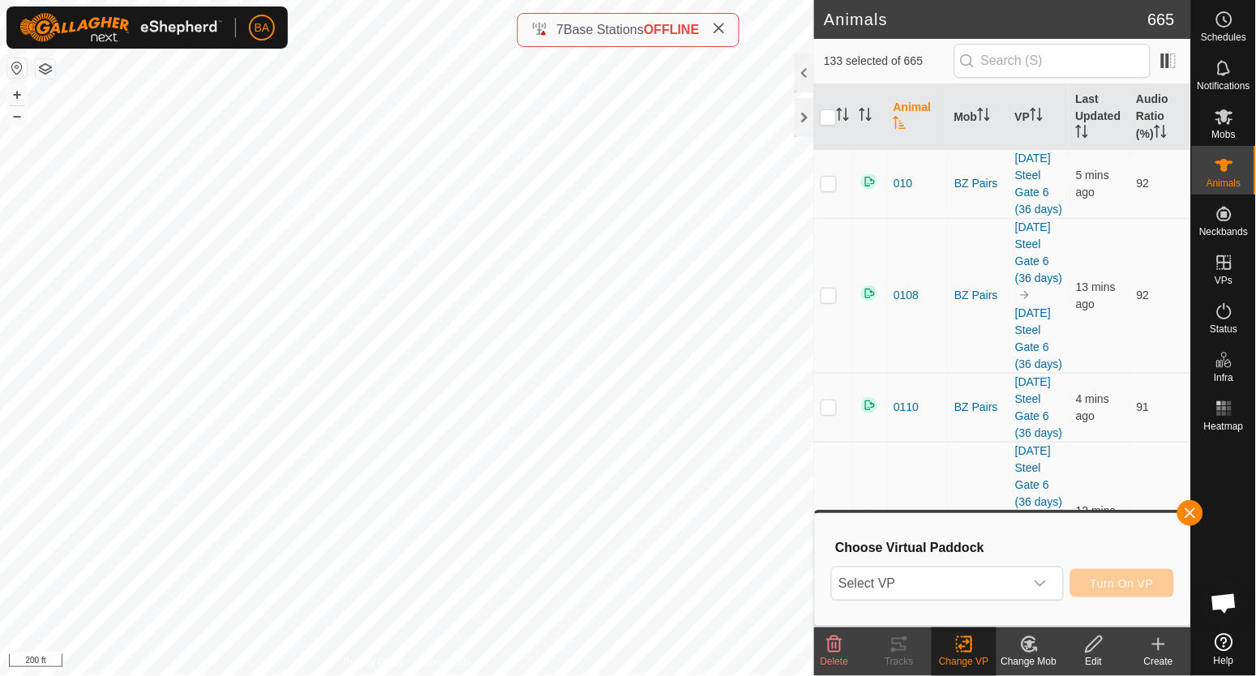
click at [992, 577] on span "Select VP" at bounding box center [927, 583] width 191 height 32
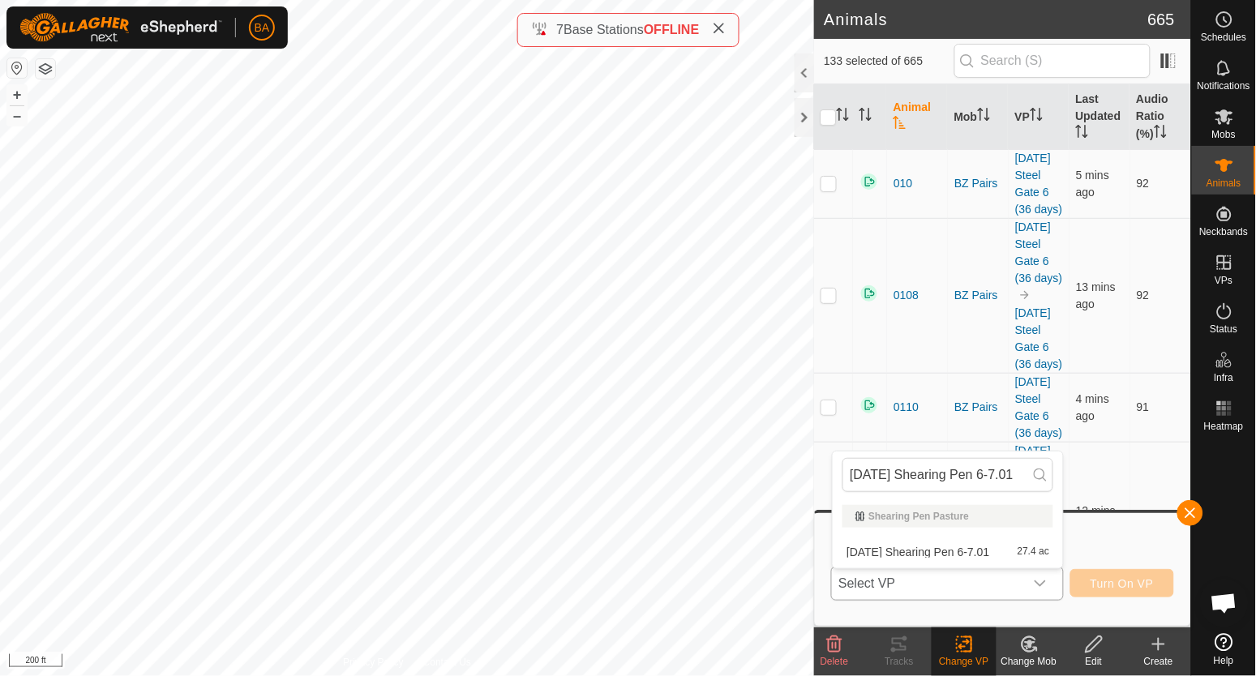
click at [996, 557] on li "2025-09-11 Shearing Pen 6-7.01 27.4 ac" at bounding box center [948, 552] width 230 height 32
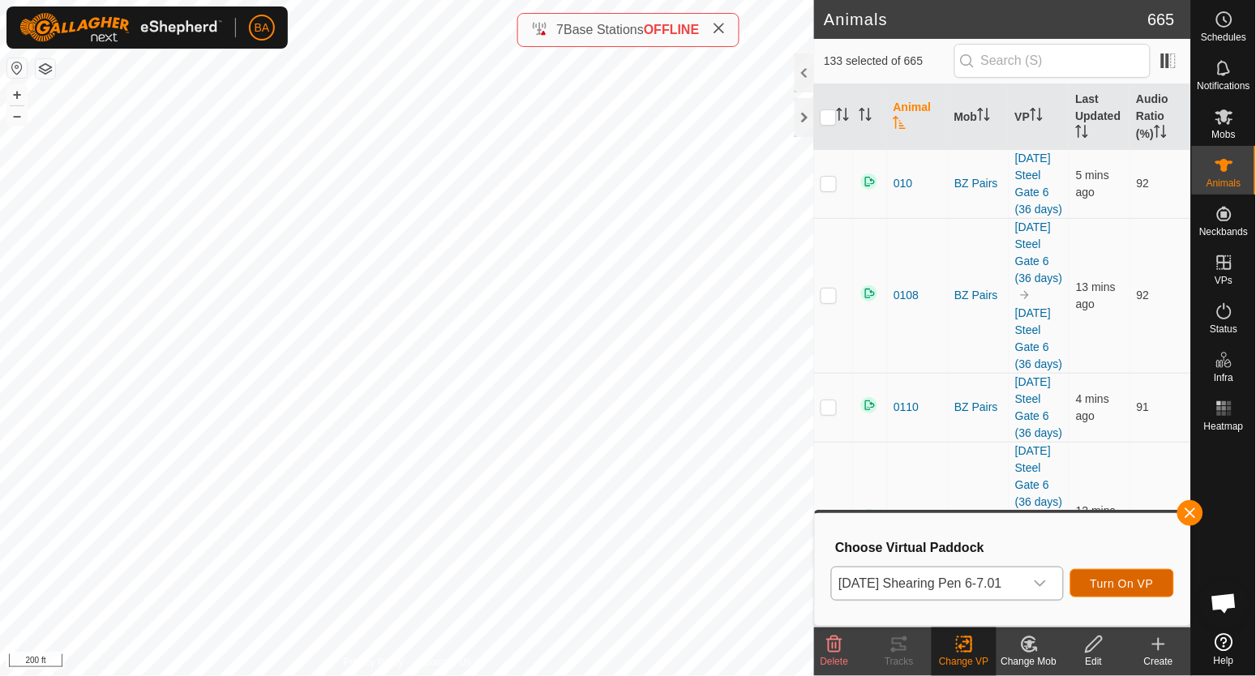
click at [1096, 581] on button "Turn On VP" at bounding box center [1122, 583] width 104 height 28
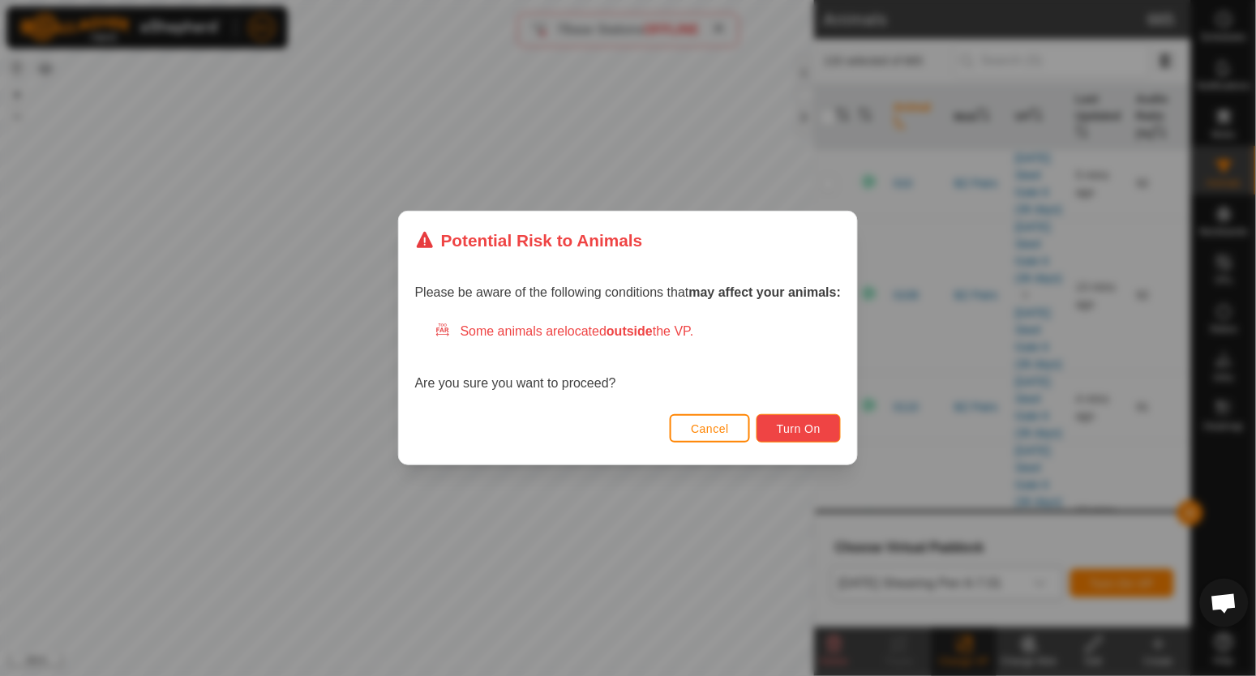
click at [803, 433] on span "Turn On" at bounding box center [799, 428] width 44 height 13
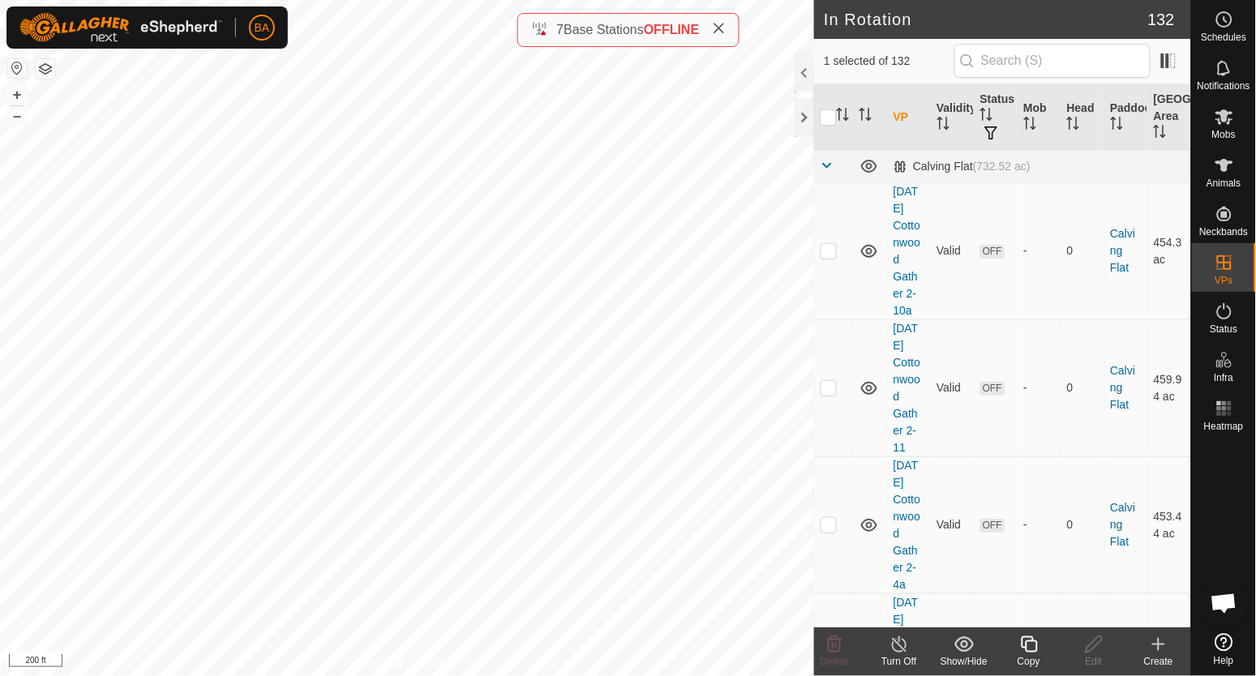
click at [1030, 646] on icon at bounding box center [1029, 644] width 20 height 19
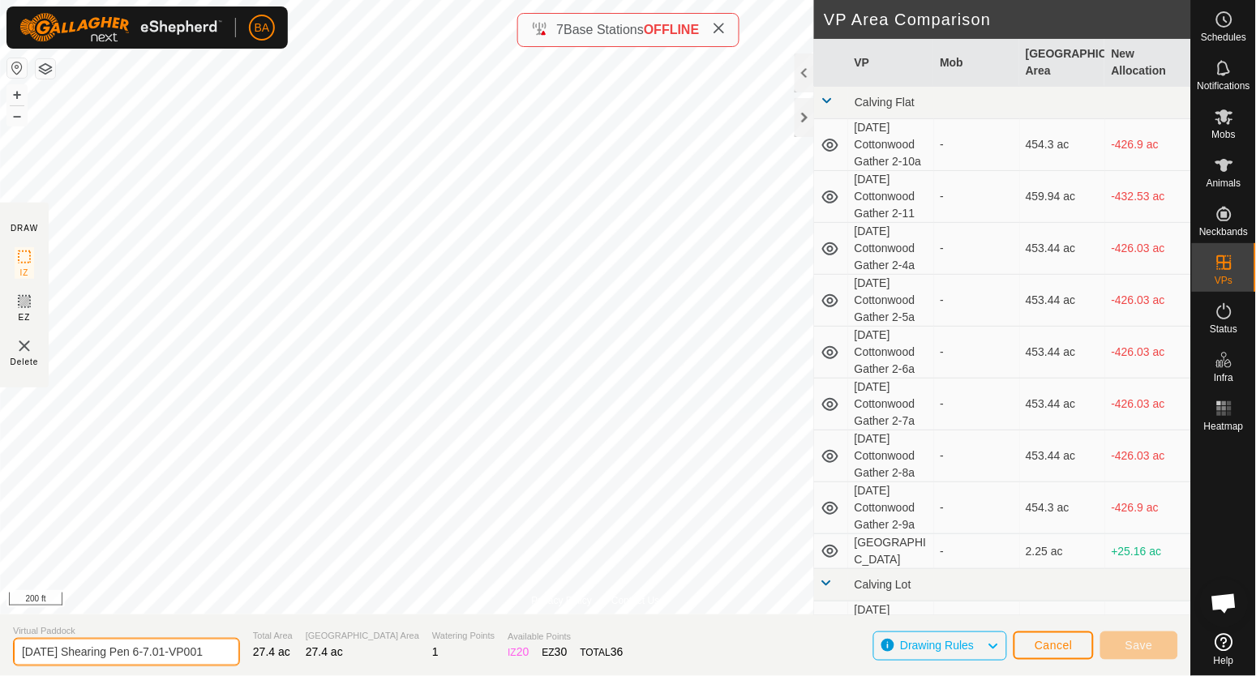
scroll to position [0, 6]
drag, startPoint x: 186, startPoint y: 651, endPoint x: 489, endPoint y: 687, distance: 304.5
click at [489, 675] on html "BA Schedules Notifications Mobs Animals Neckbands VPs Status Infra Heatmap Help…" at bounding box center [628, 338] width 1256 height 676
type input "[DATE] Shearing Pen 6-7.01 v2"
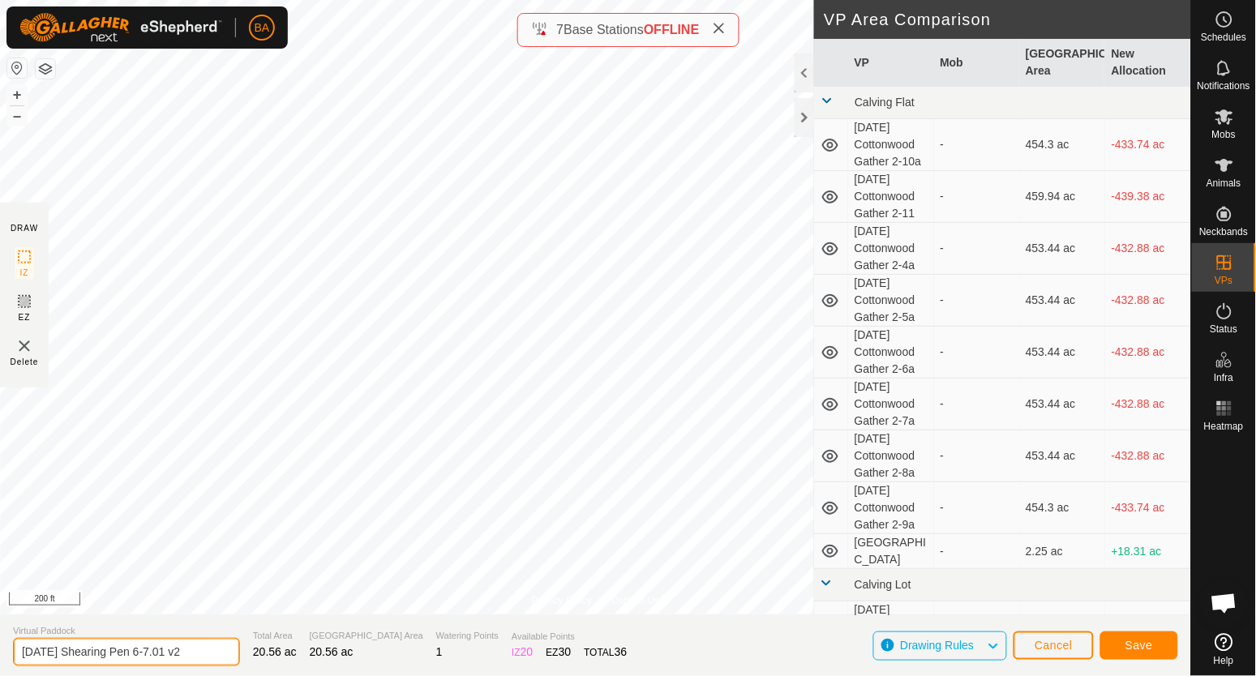
click at [206, 651] on input "[DATE] Shearing Pen 6-7.01 v2" at bounding box center [126, 652] width 227 height 28
click at [1146, 649] on span "Save" at bounding box center [1139, 645] width 28 height 13
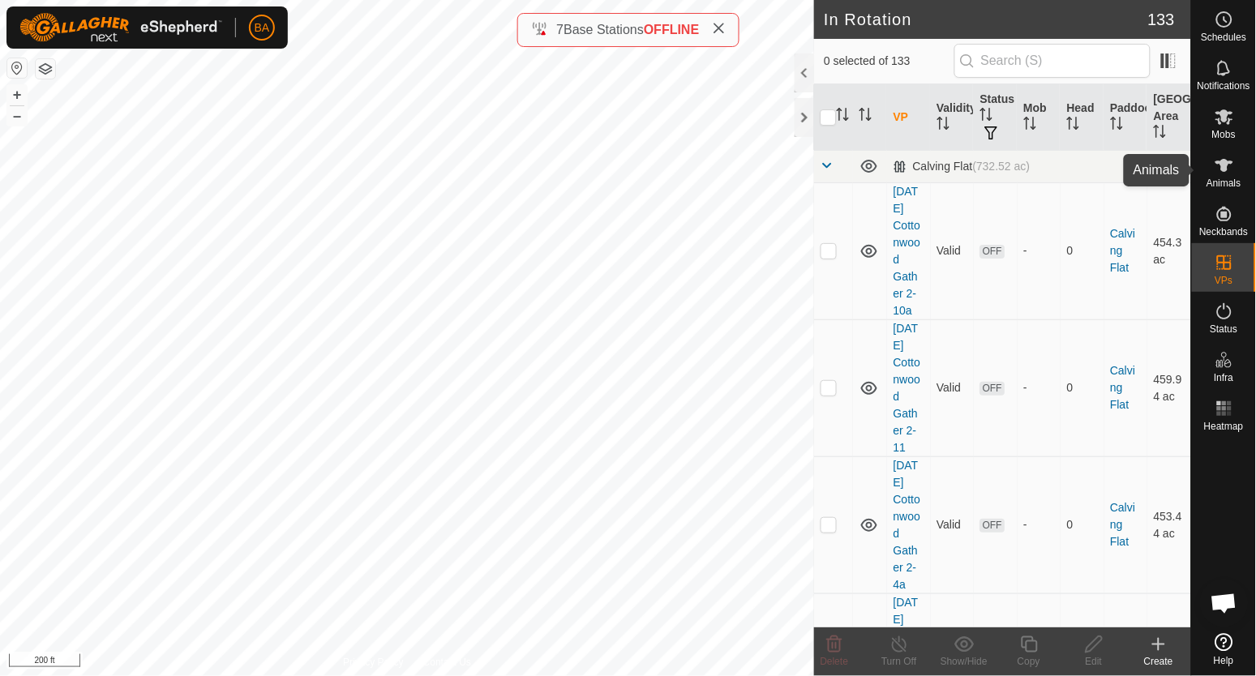
click at [1229, 171] on icon at bounding box center [1223, 165] width 19 height 19
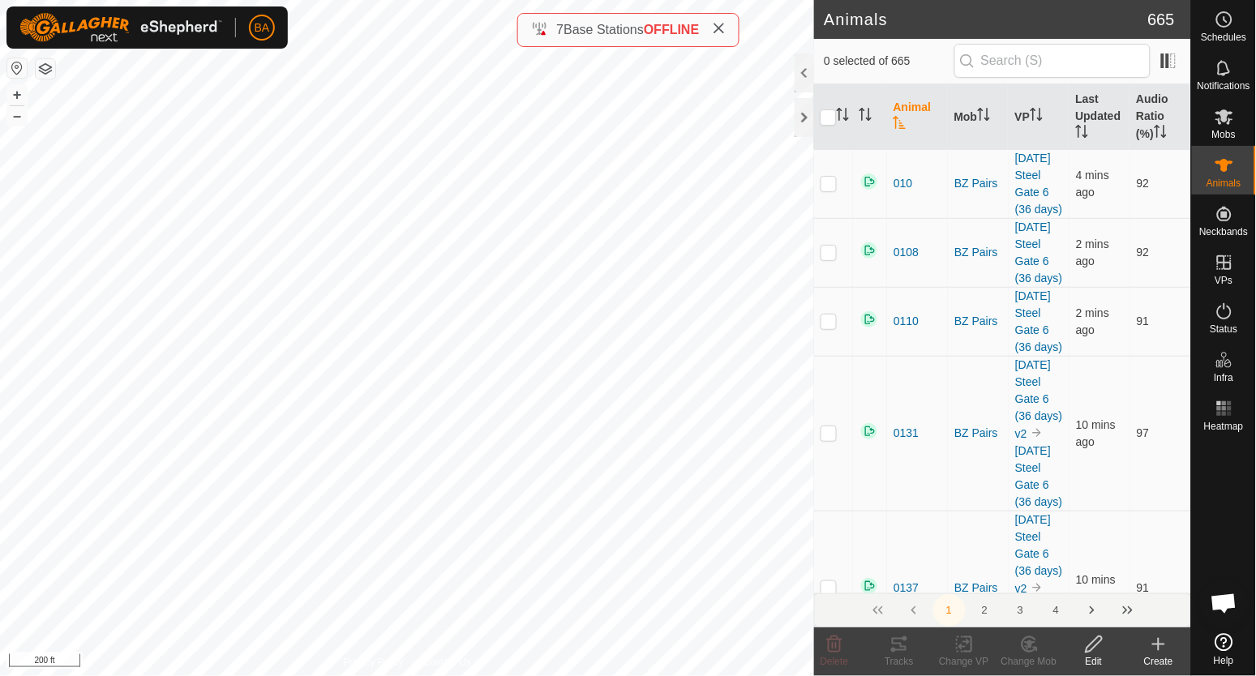
checkbox input "true"
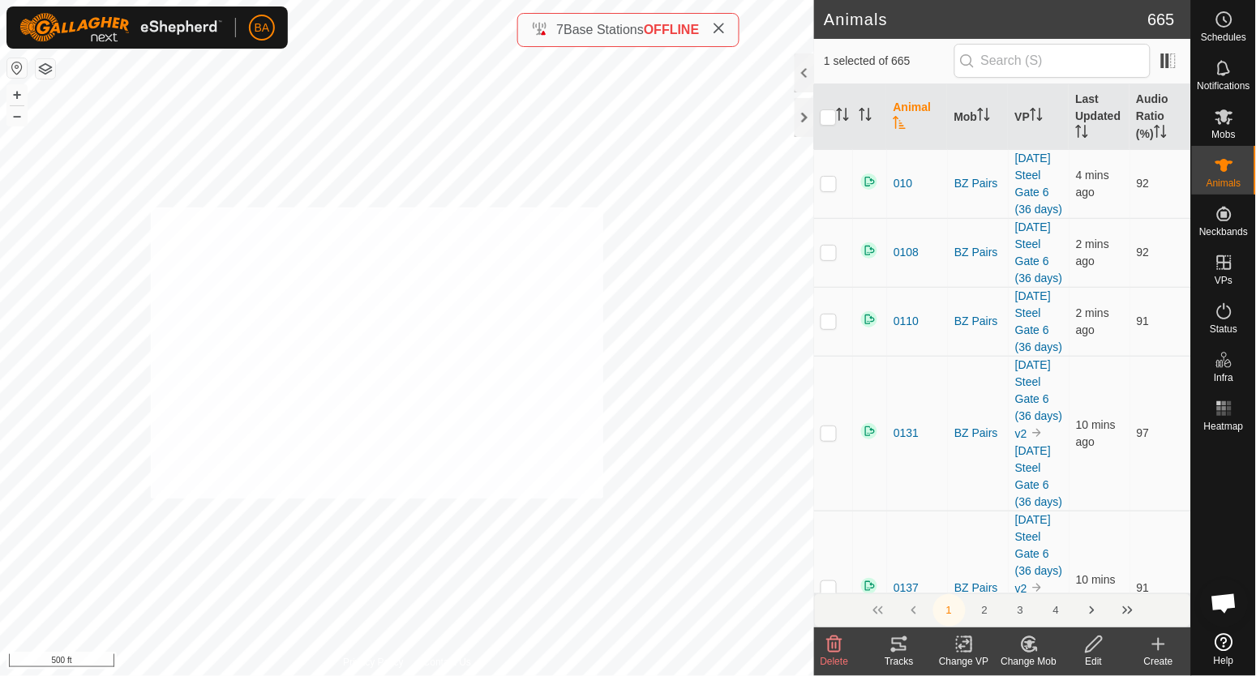
checkbox input "true"
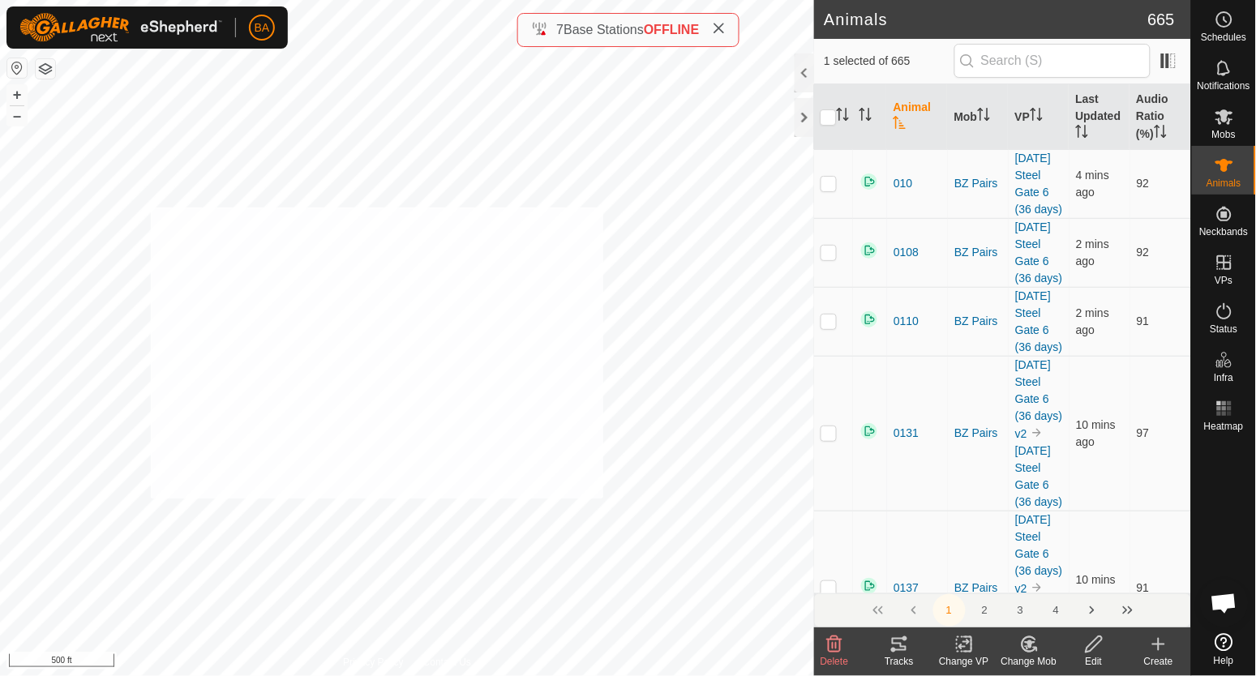
checkbox input "true"
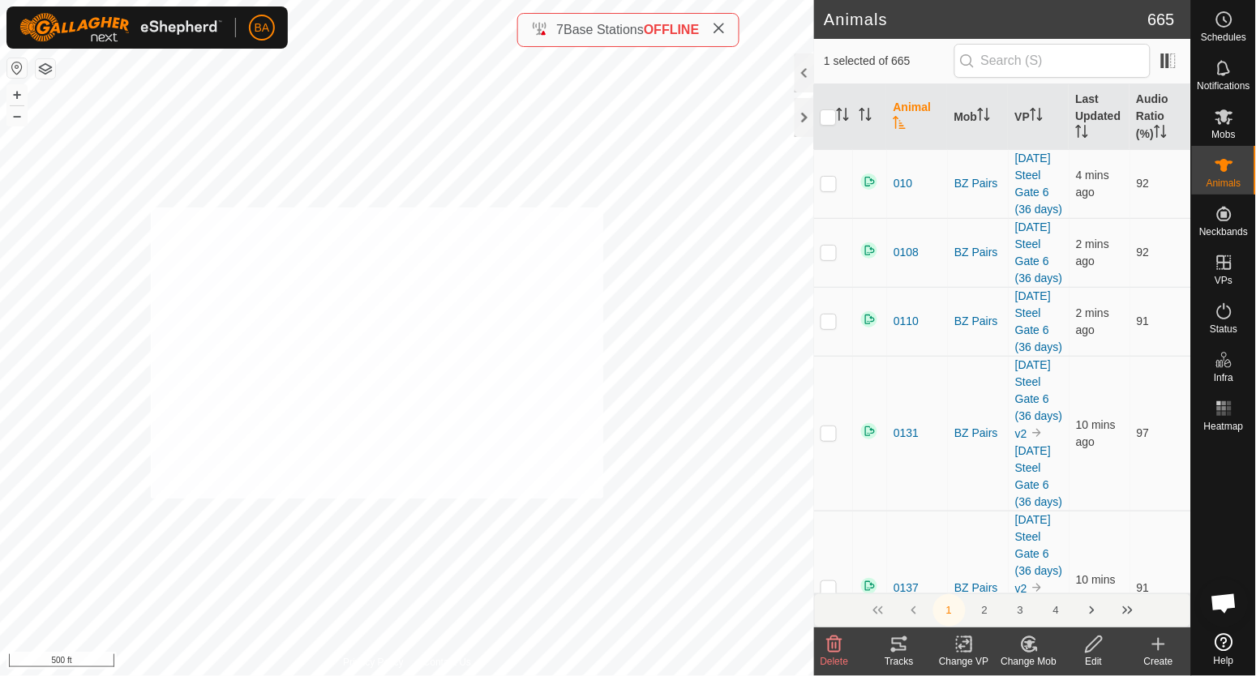
checkbox input "true"
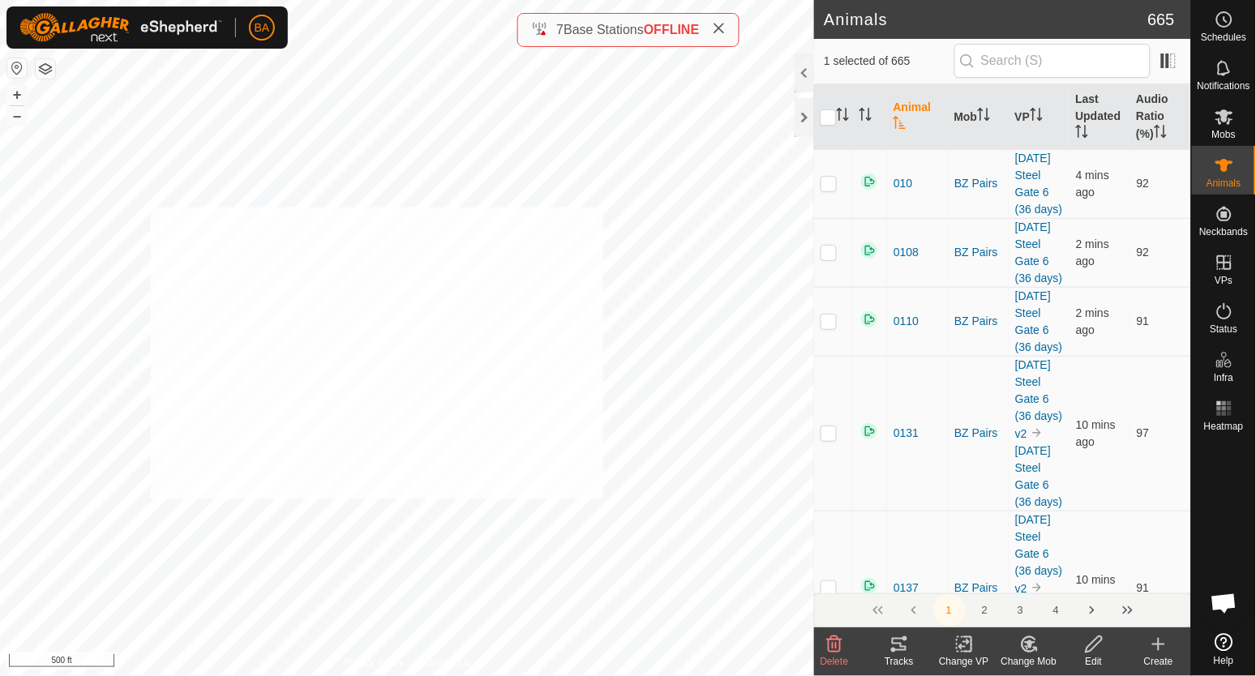
checkbox input "true"
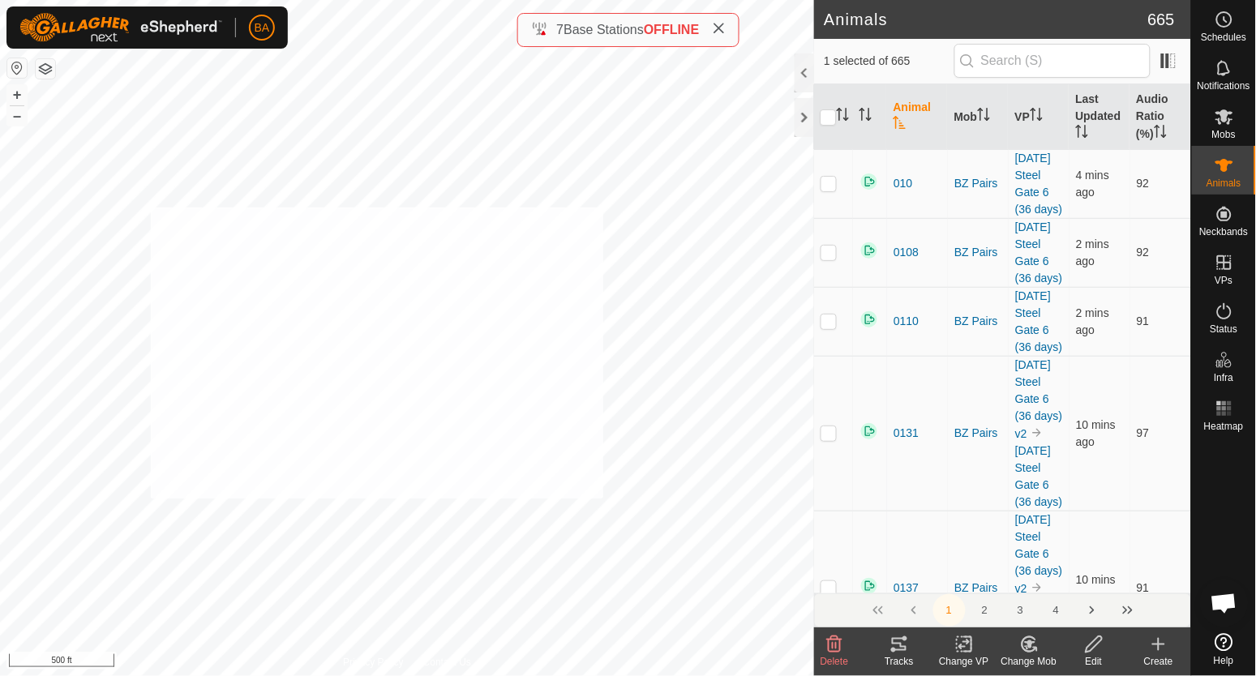
checkbox input "true"
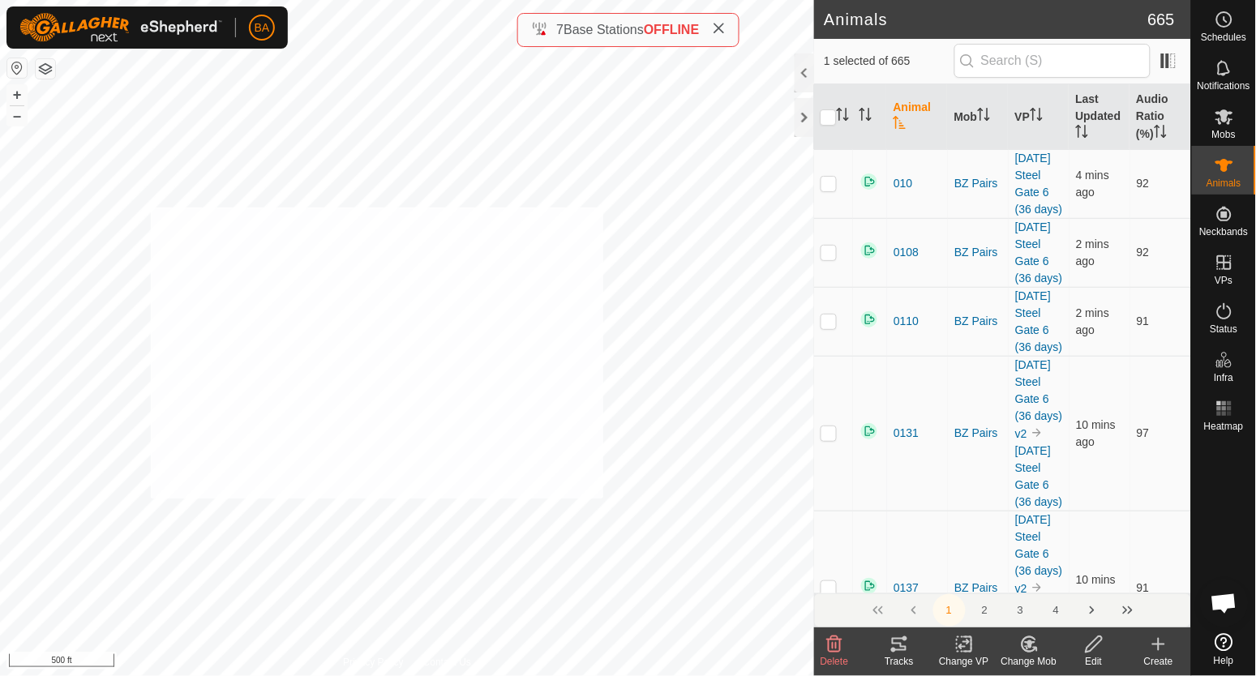
checkbox input "true"
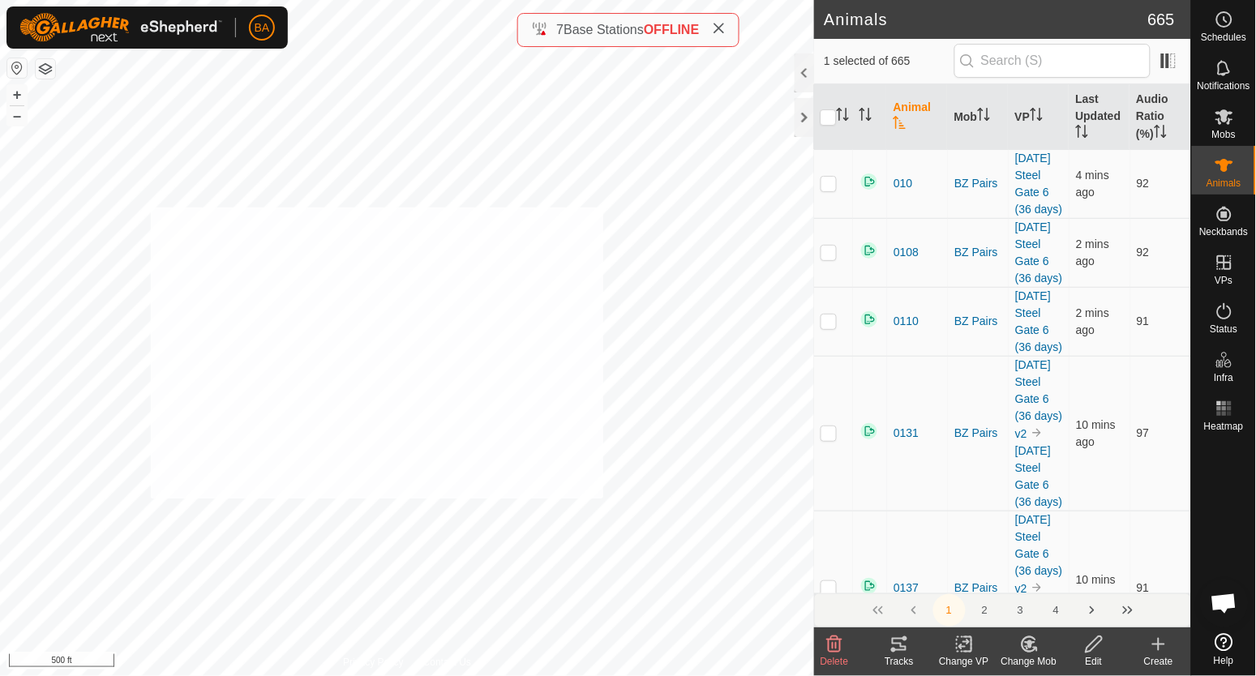
checkbox input "true"
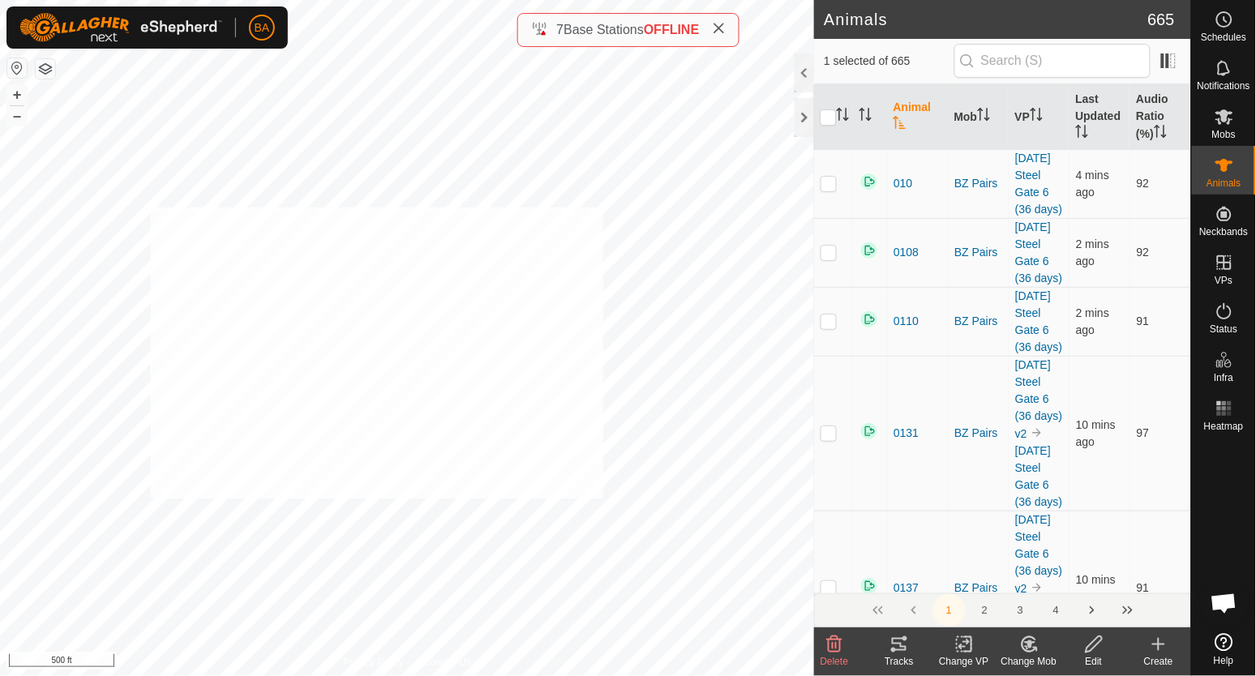
checkbox input "true"
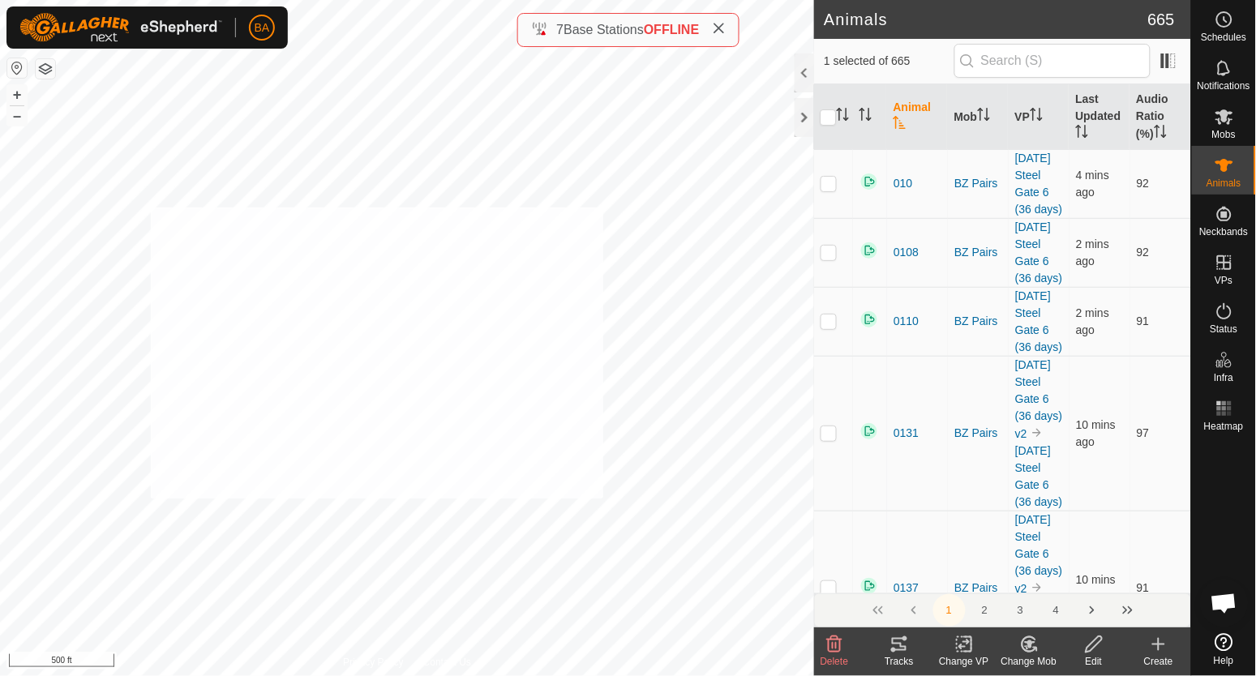
checkbox input "true"
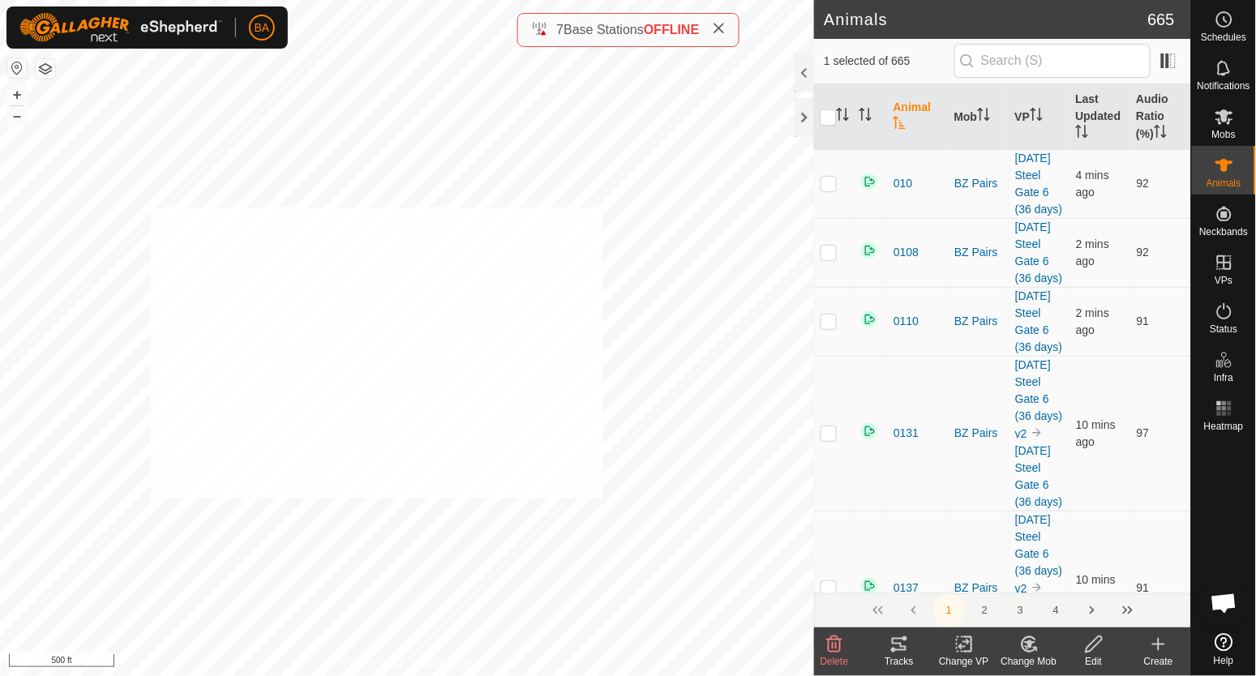
checkbox input "true"
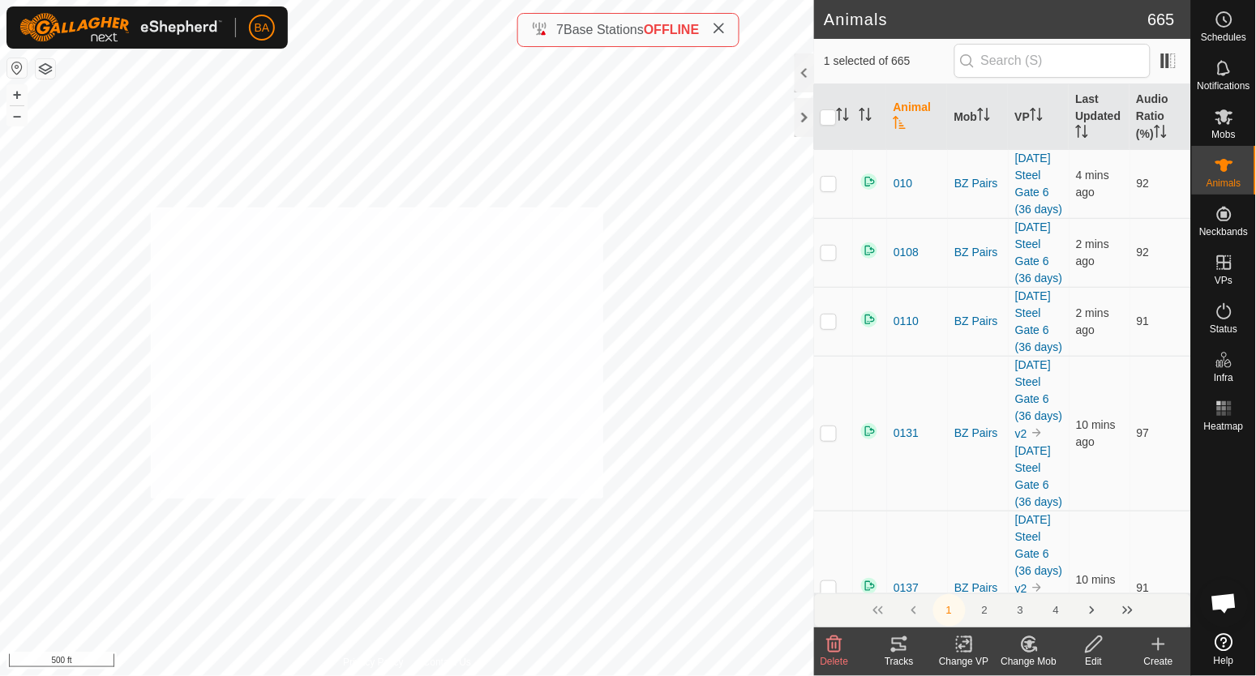
checkbox input "true"
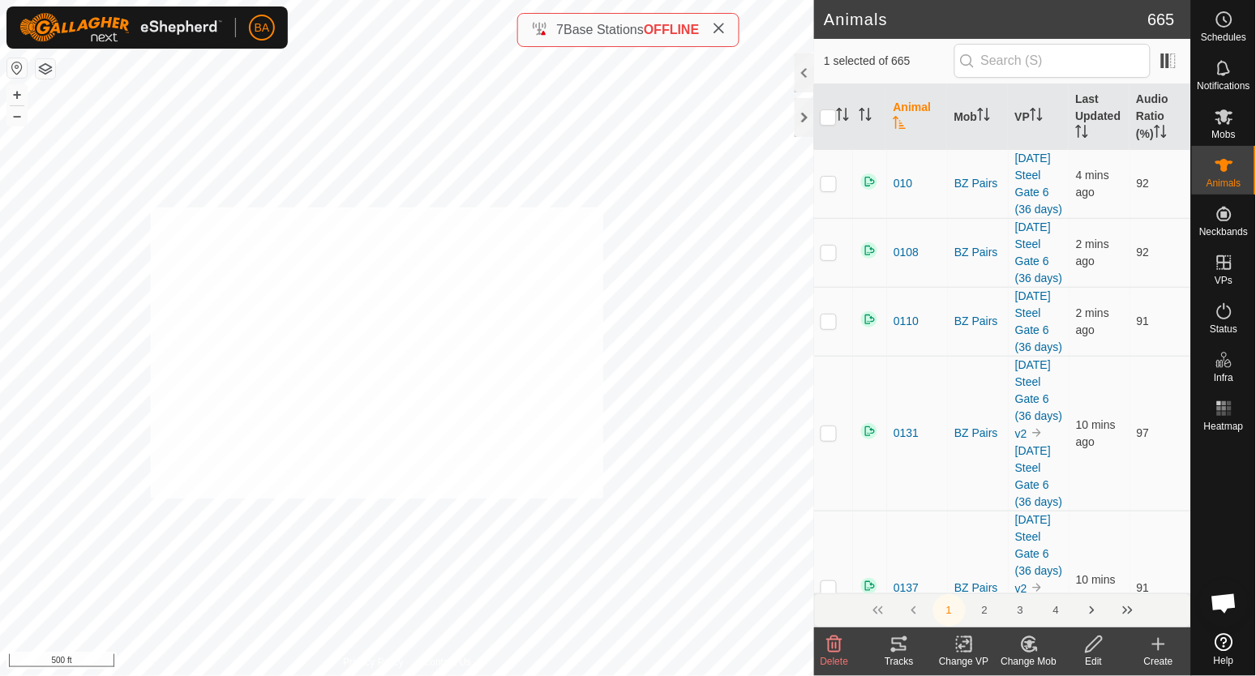
checkbox input "true"
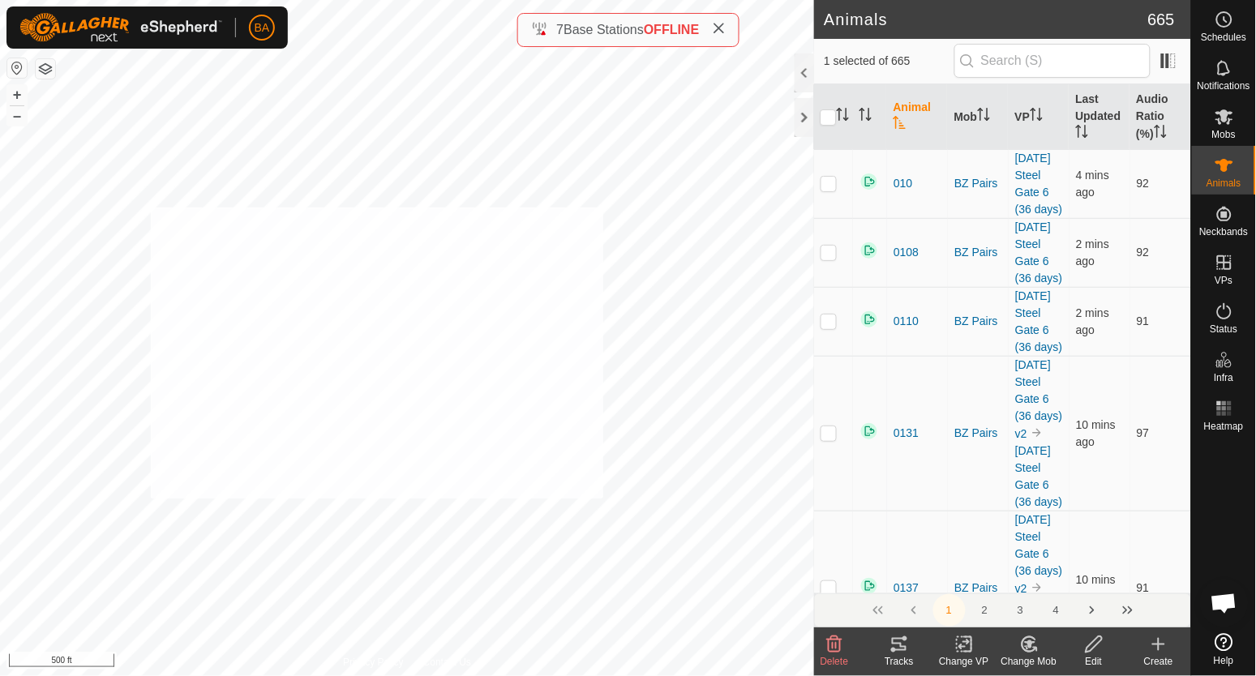
checkbox input "true"
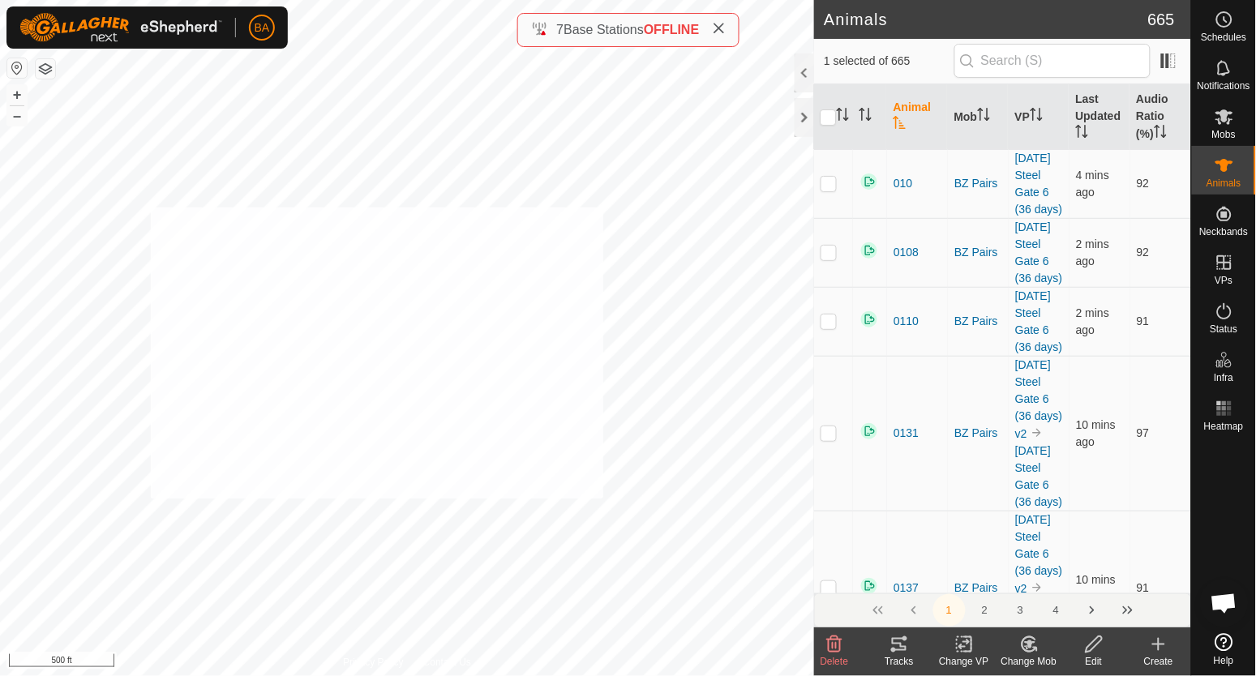
checkbox input "true"
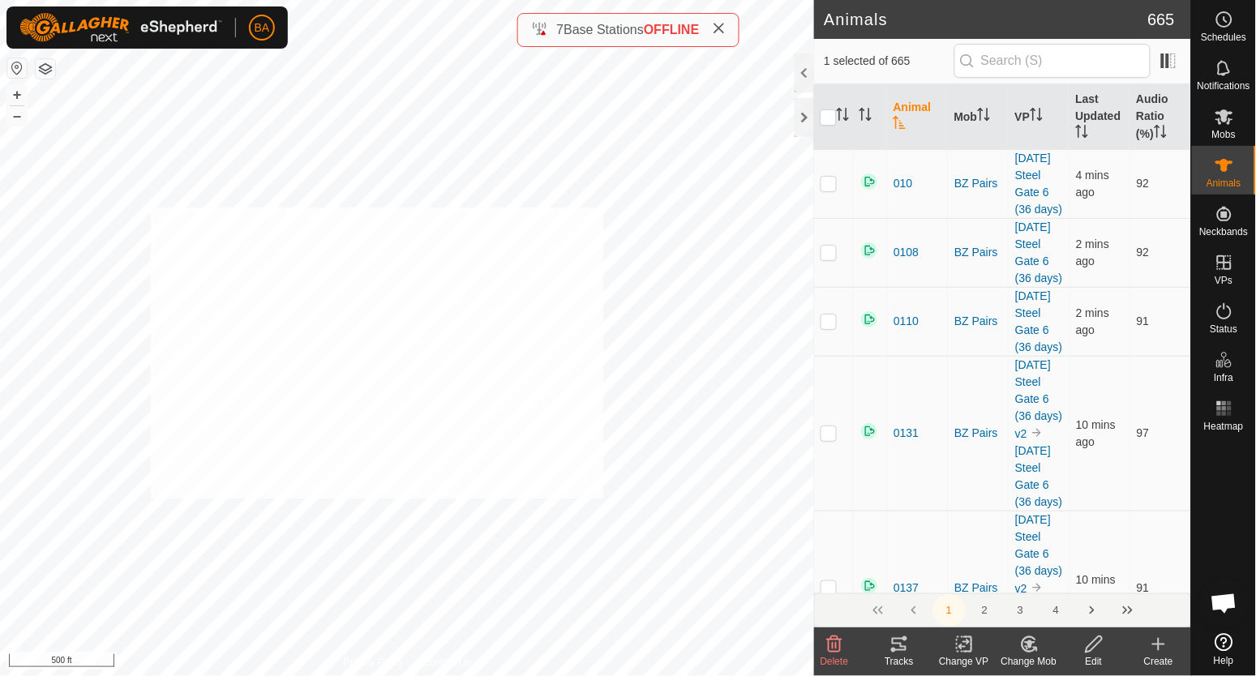
checkbox input "true"
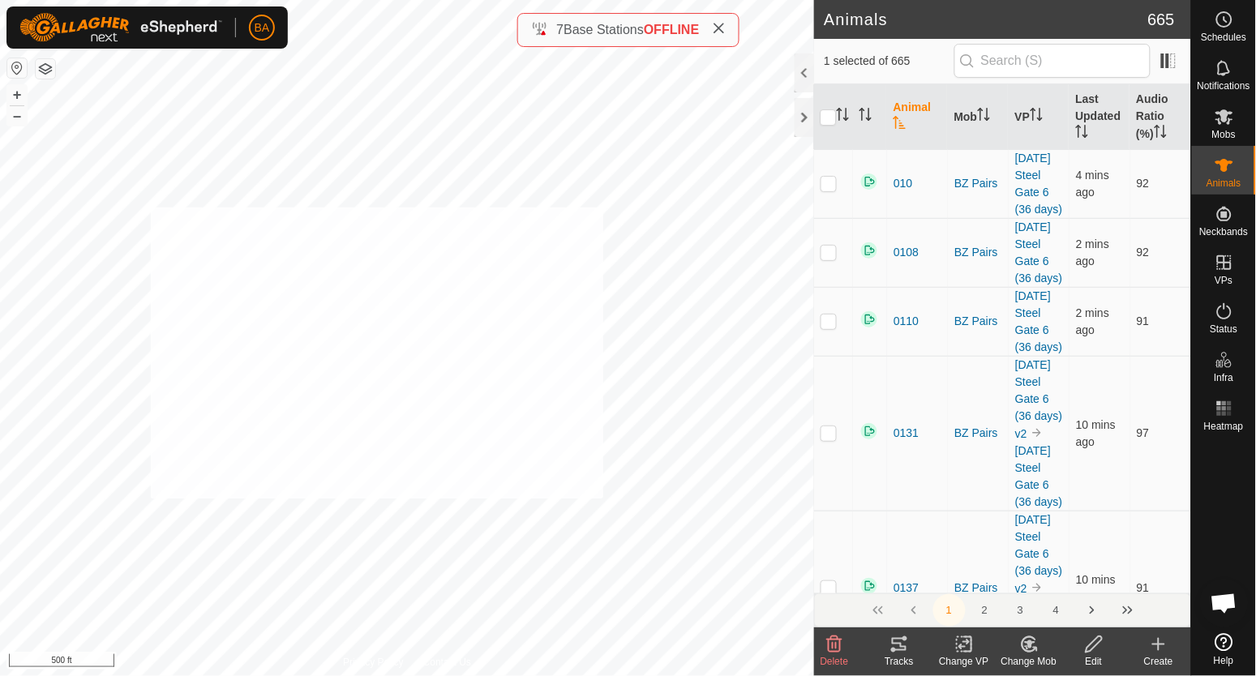
checkbox input "true"
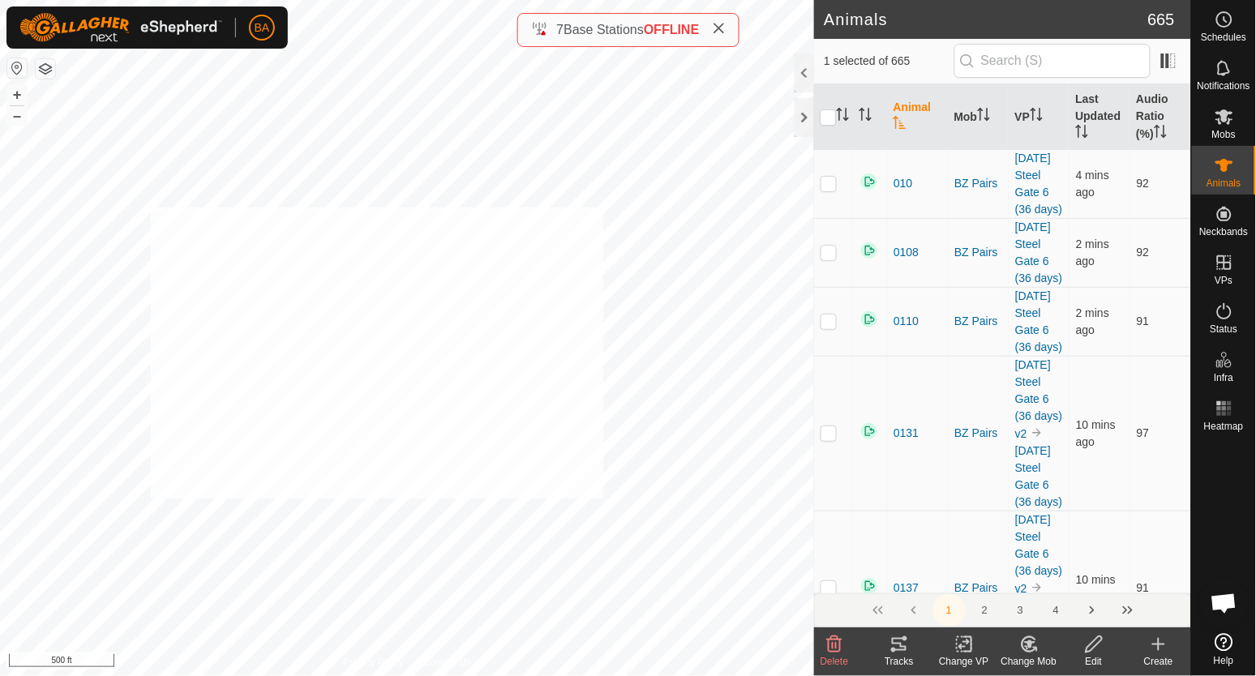
checkbox input "true"
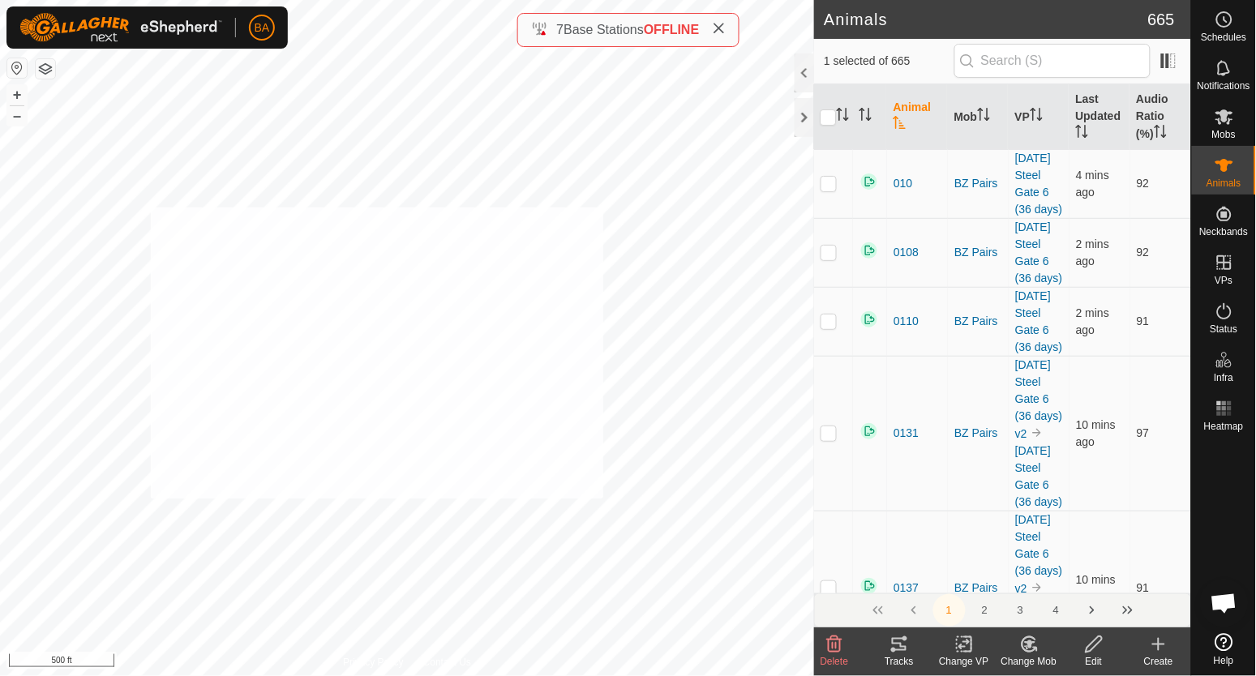
checkbox input "true"
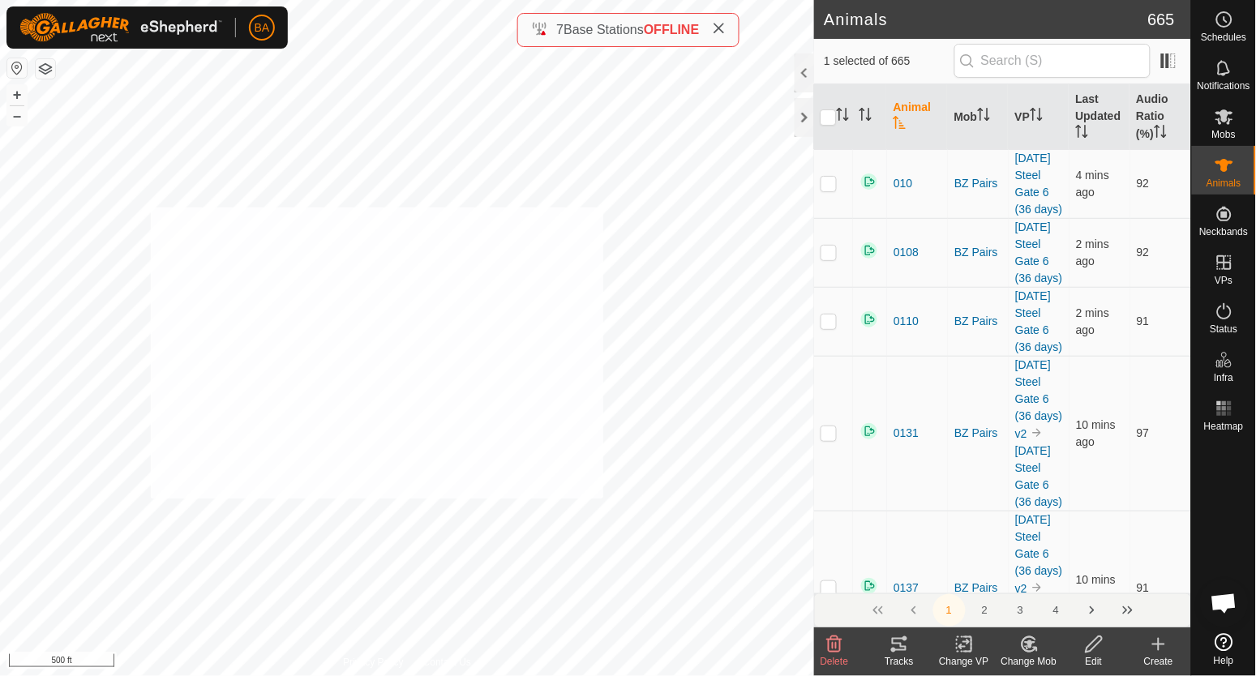
checkbox input "true"
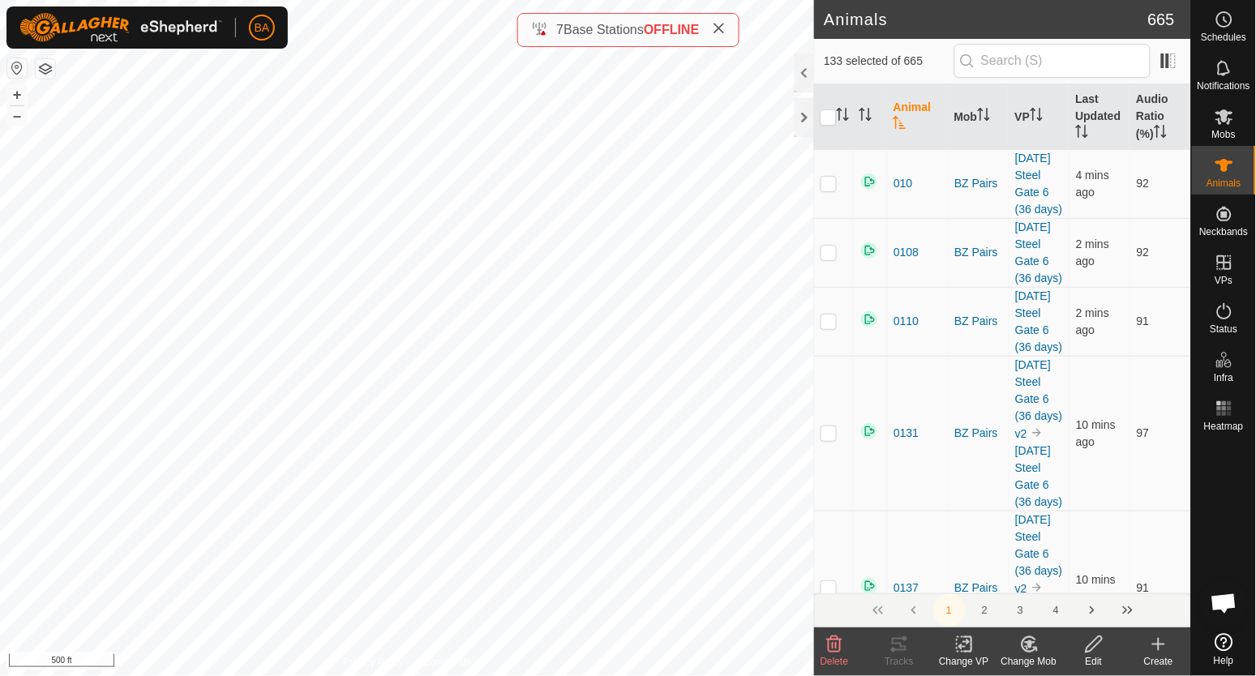
click at [966, 642] on icon at bounding box center [963, 645] width 11 height 11
click at [984, 582] on link "Choose VP..." at bounding box center [1013, 575] width 161 height 32
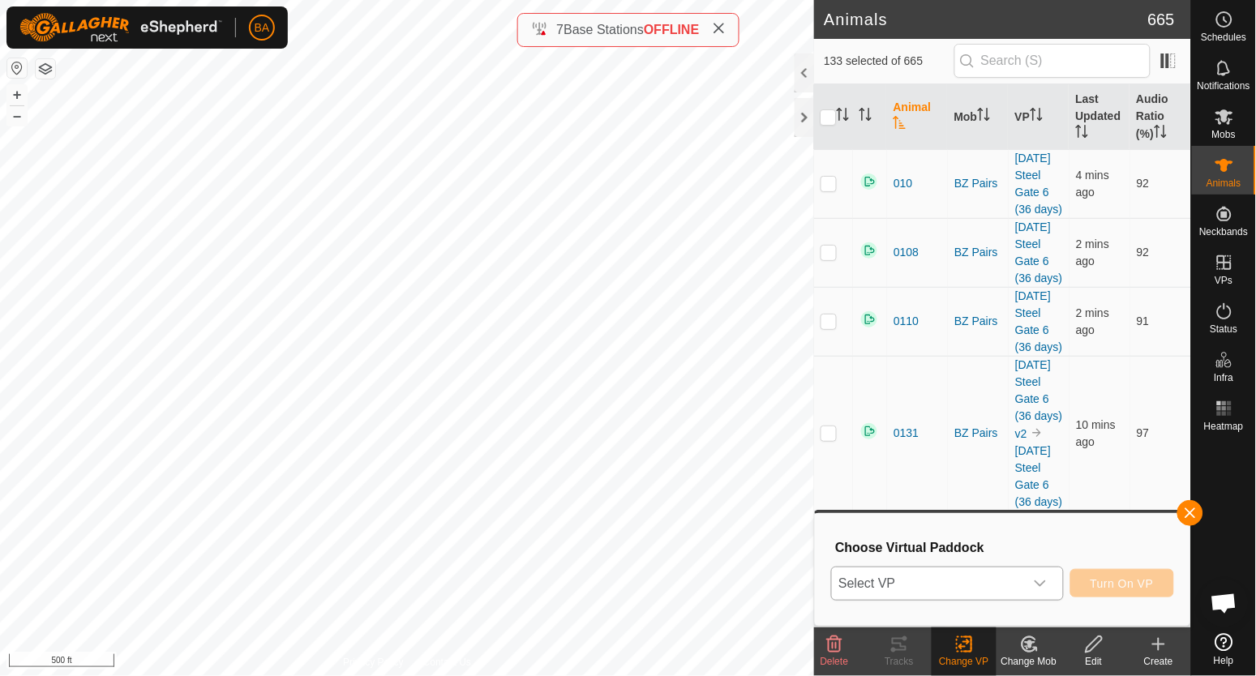
click at [977, 586] on span "Select VP" at bounding box center [927, 583] width 191 height 32
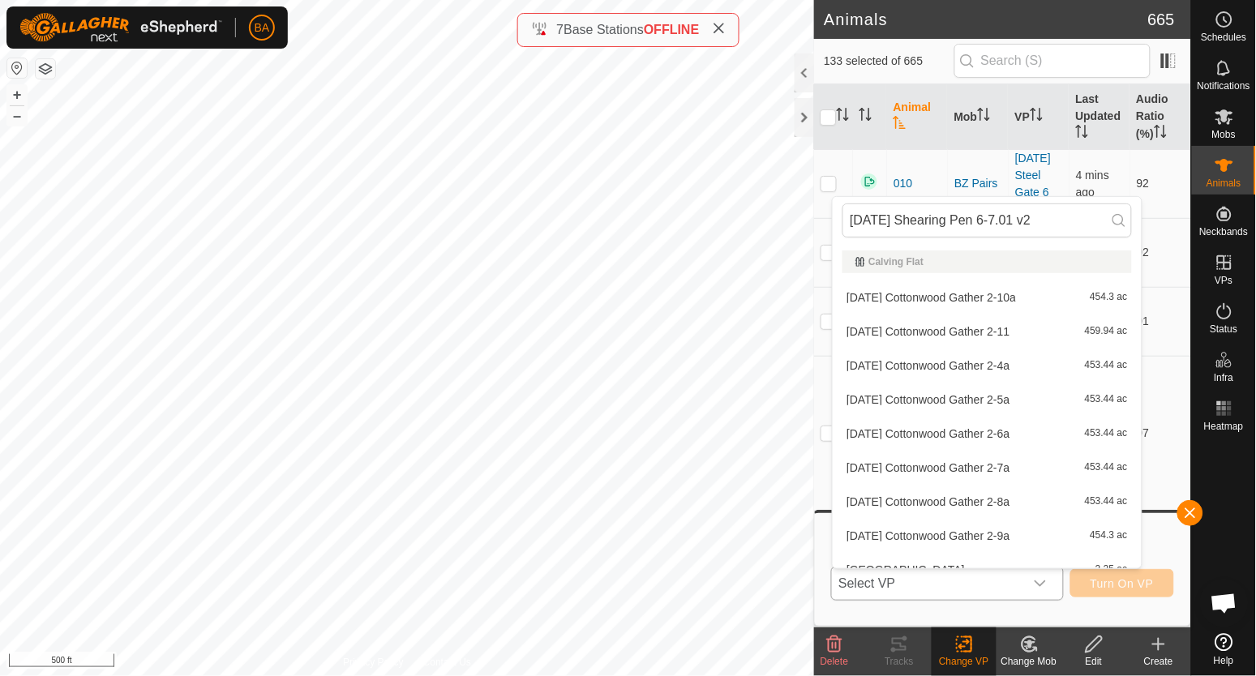
scroll to position [0, 15]
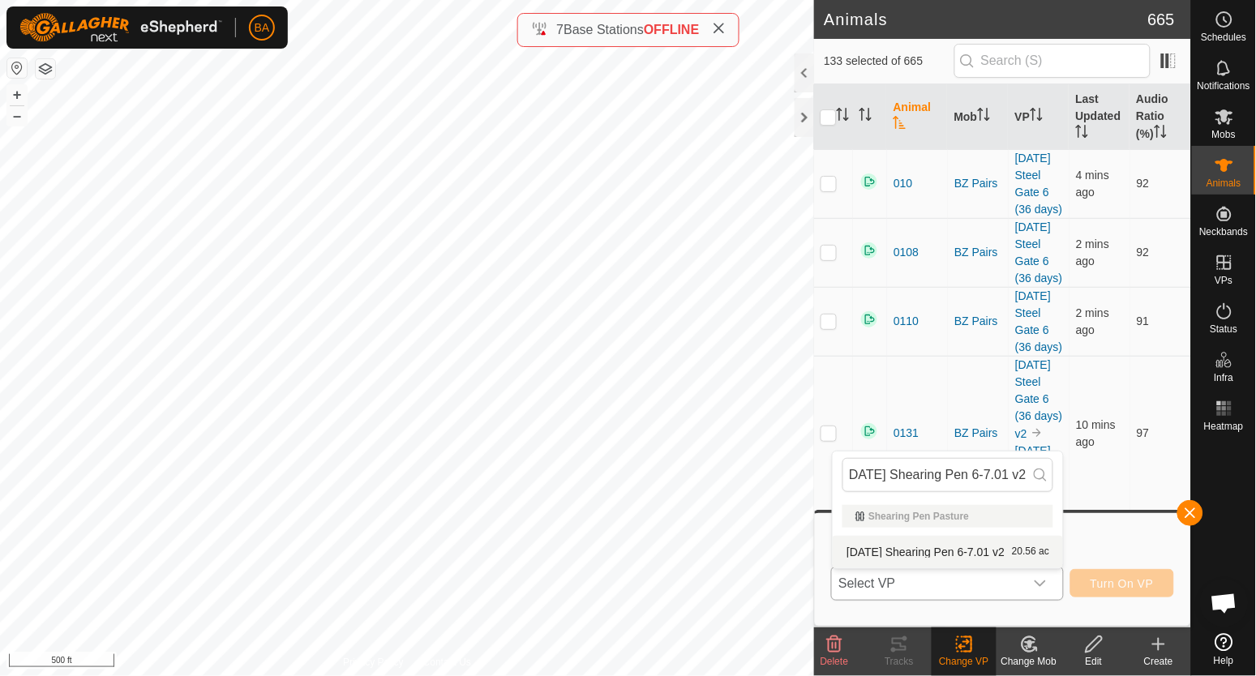
type input "[DATE] Shearing Pen 6-7.01 v2"
click at [976, 559] on li "[DATE] Shearing Pen 6-7.01 v2 20.56 ac" at bounding box center [948, 552] width 230 height 32
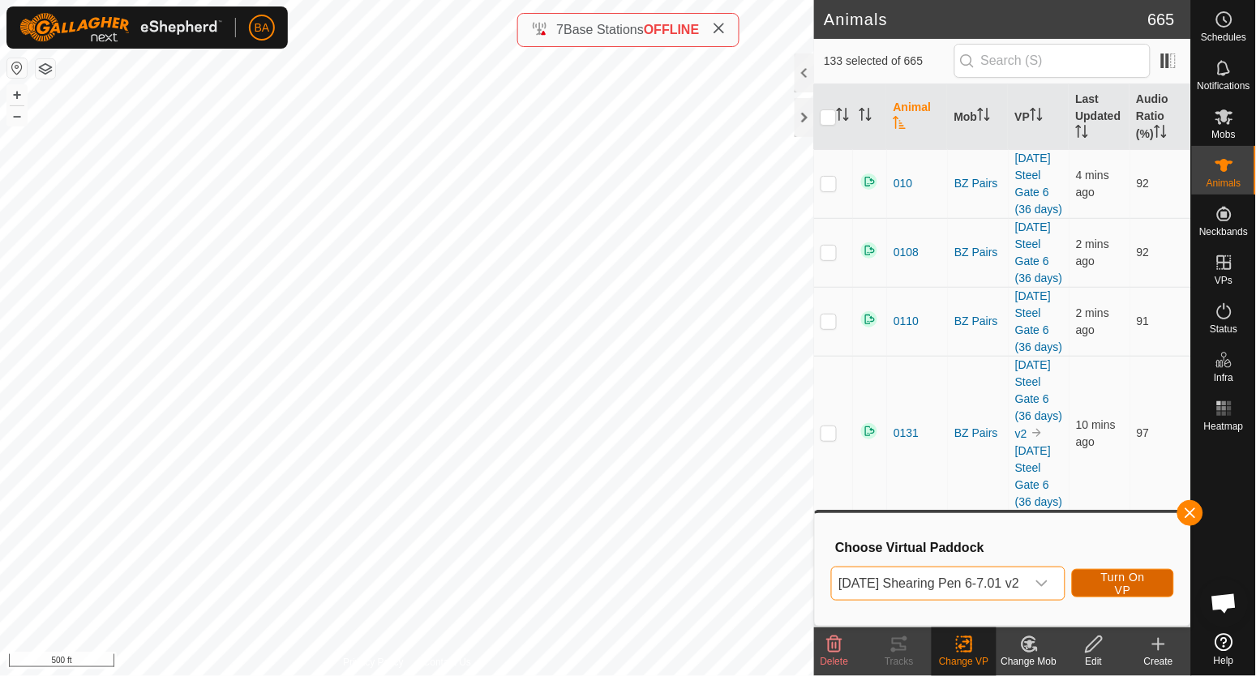
click at [1156, 578] on button "Turn On VP" at bounding box center [1123, 583] width 102 height 28
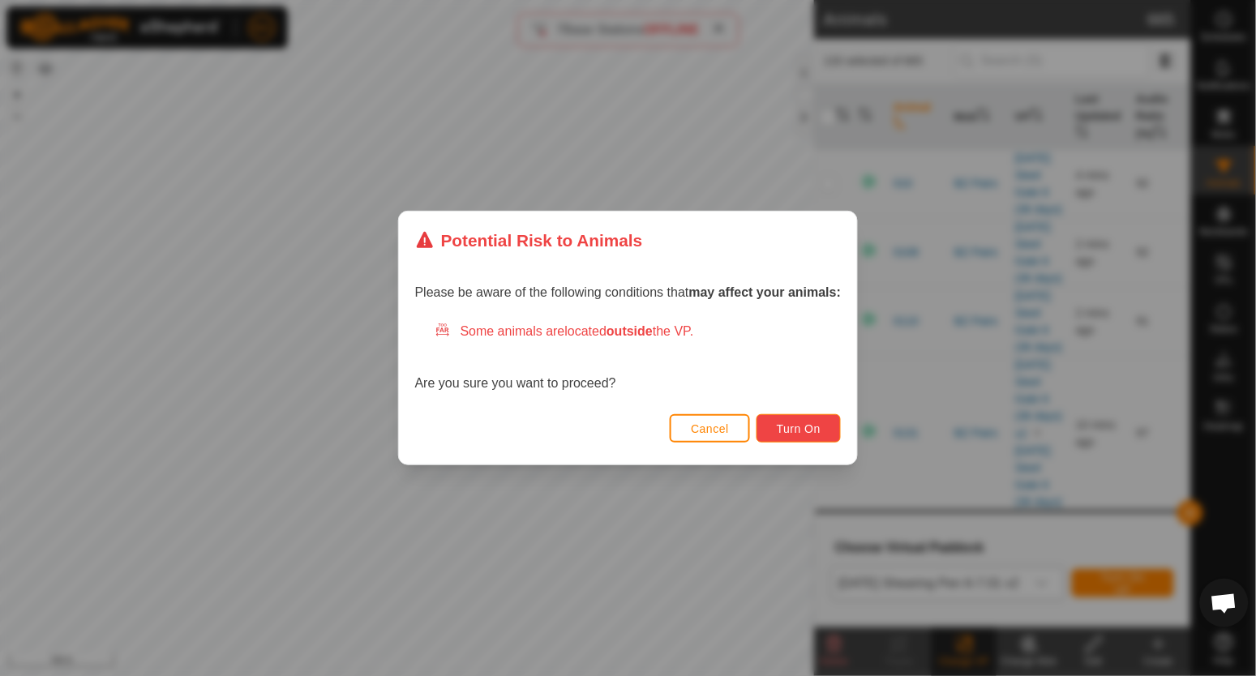
click at [798, 422] on span "Turn On" at bounding box center [799, 428] width 44 height 13
